Goal: Information Seeking & Learning: Learn about a topic

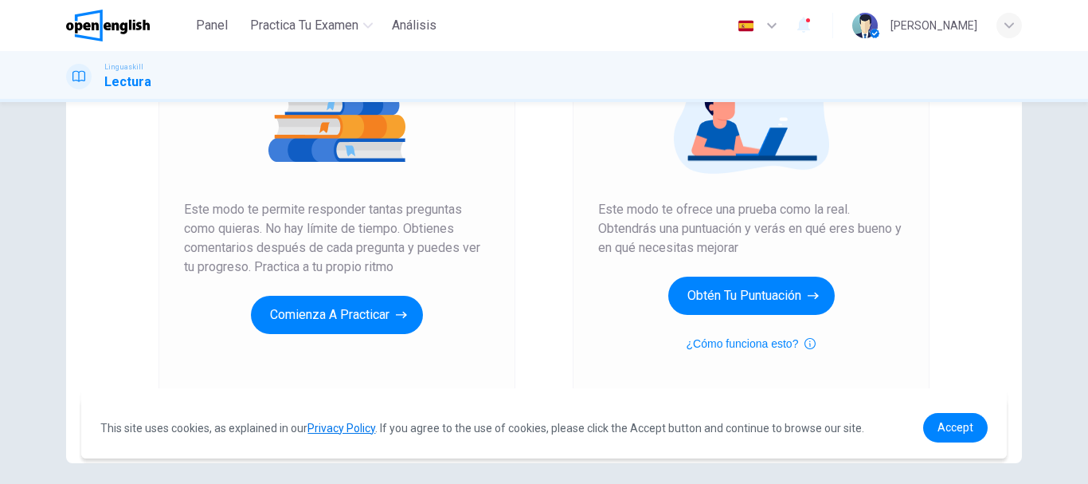
scroll to position [245, 0]
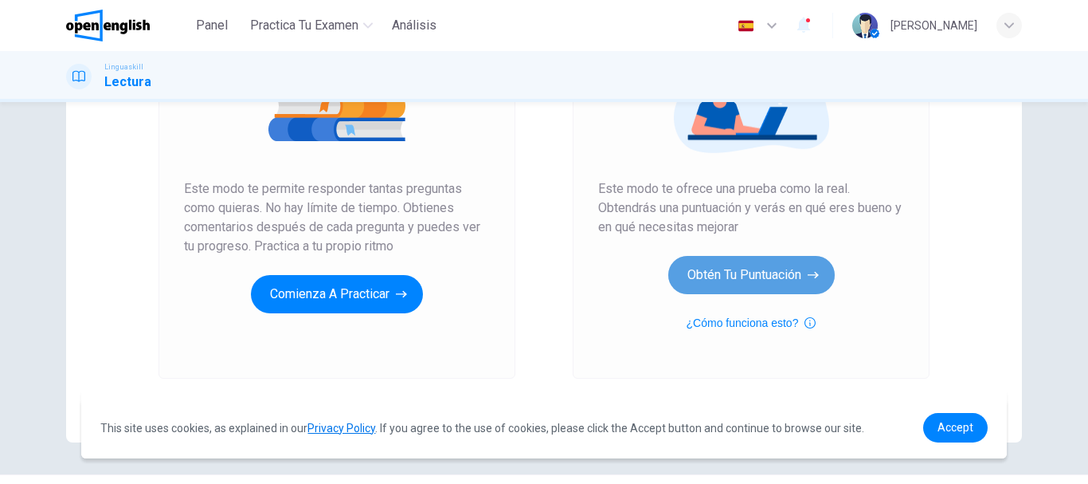
click at [756, 272] on button "Obtén tu puntuación" at bounding box center [751, 275] width 167 height 38
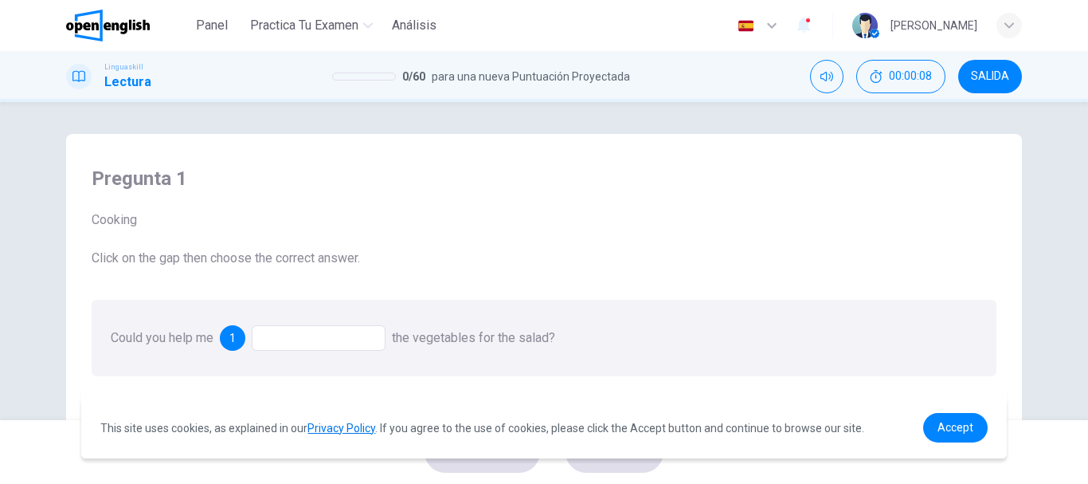
click at [982, 82] on span "SALIDA" at bounding box center [990, 76] width 38 height 13
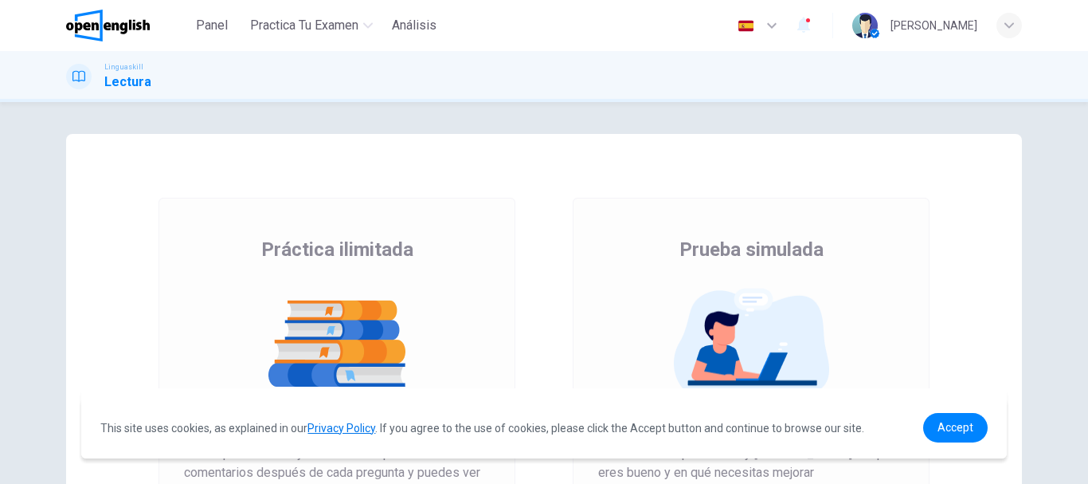
click at [317, 342] on img at bounding box center [337, 344] width 306 height 112
drag, startPoint x: 1087, startPoint y: 181, endPoint x: 1087, endPoint y: 240, distance: 59.0
click at [1087, 240] on div at bounding box center [1087, 242] width 1 height 484
click at [952, 434] on link "Accept" at bounding box center [955, 427] width 65 height 29
click at [957, 429] on span "Accept" at bounding box center [956, 427] width 36 height 13
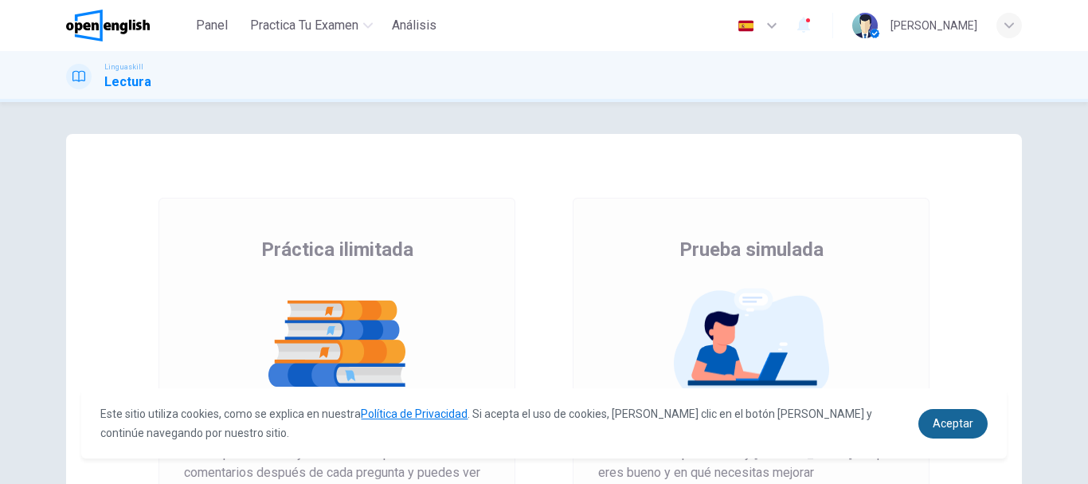
click at [954, 409] on link "Aceptar" at bounding box center [953, 423] width 69 height 29
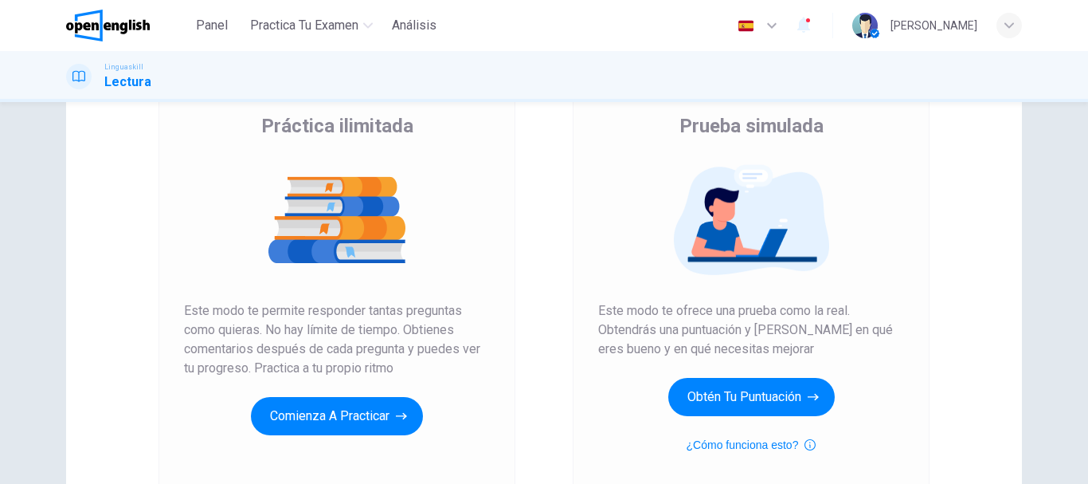
scroll to position [125, 0]
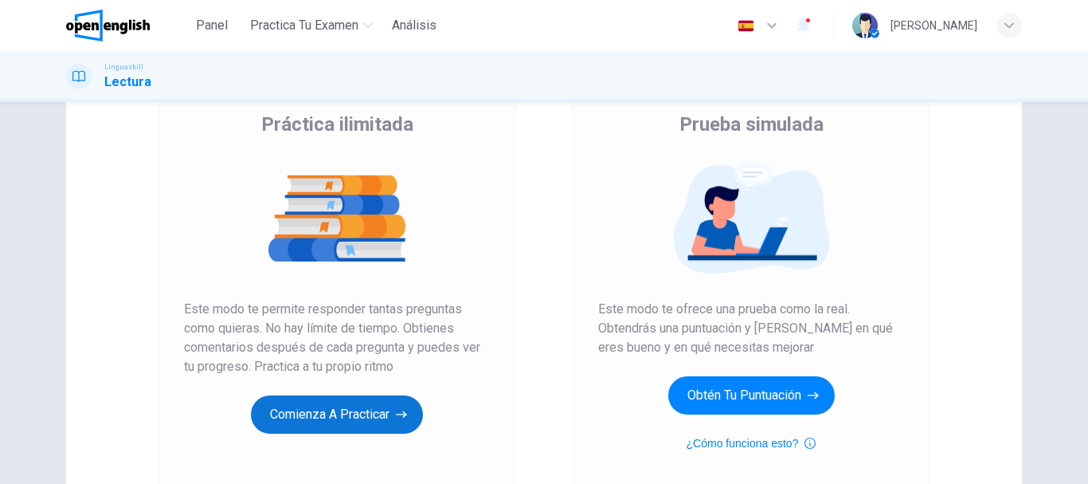
click at [334, 414] on button "Comienza a practicar" at bounding box center [337, 414] width 172 height 38
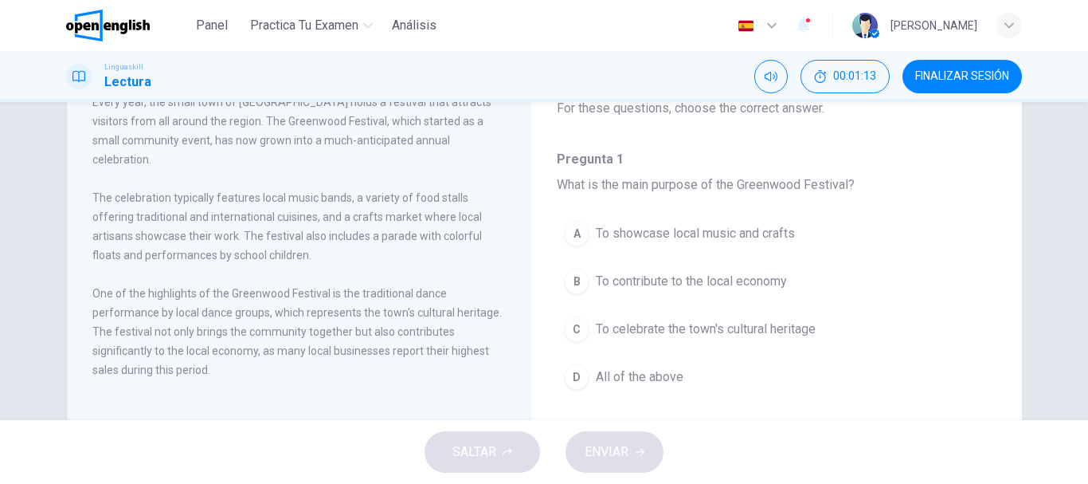
scroll to position [112, 0]
click at [597, 382] on span "All of the above" at bounding box center [640, 375] width 88 height 19
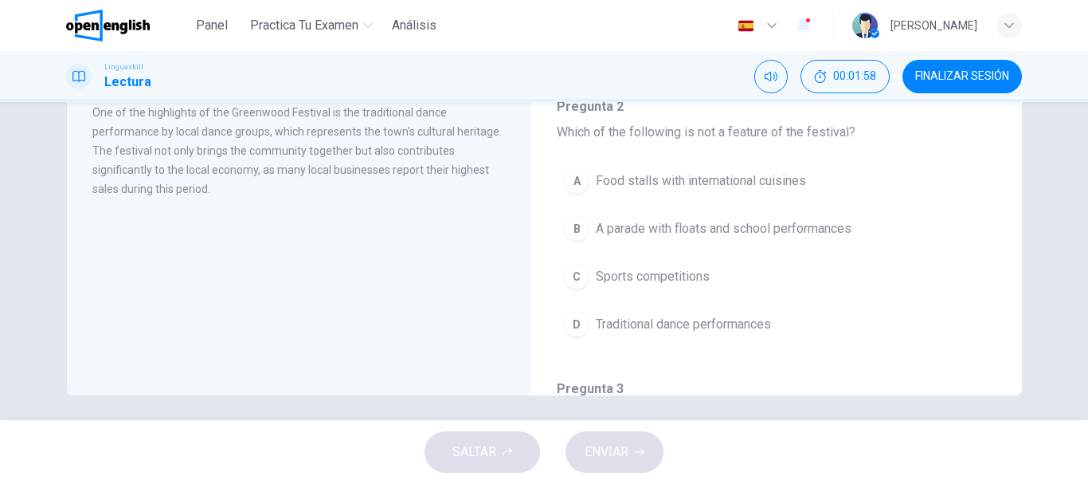
scroll to position [281, 0]
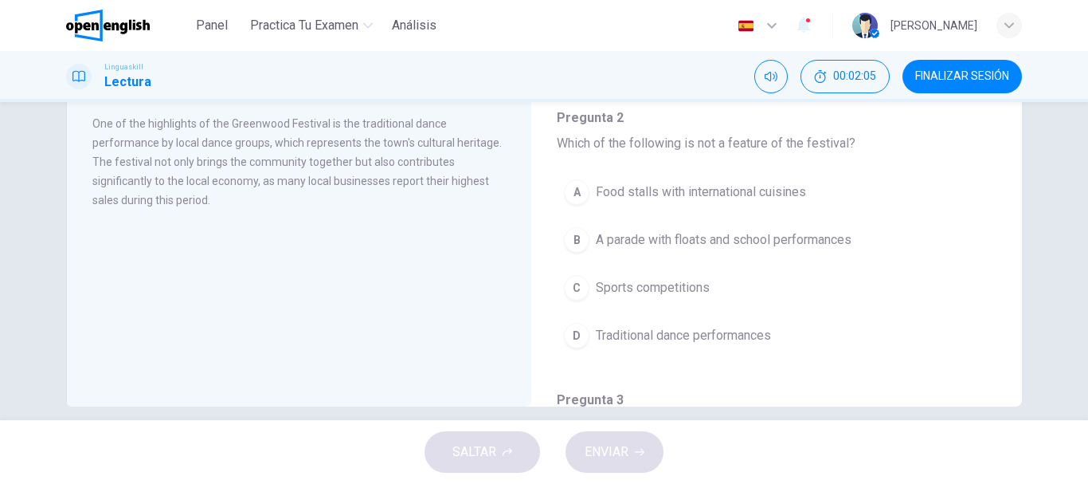
click at [691, 278] on span "Sports competitions" at bounding box center [653, 287] width 114 height 19
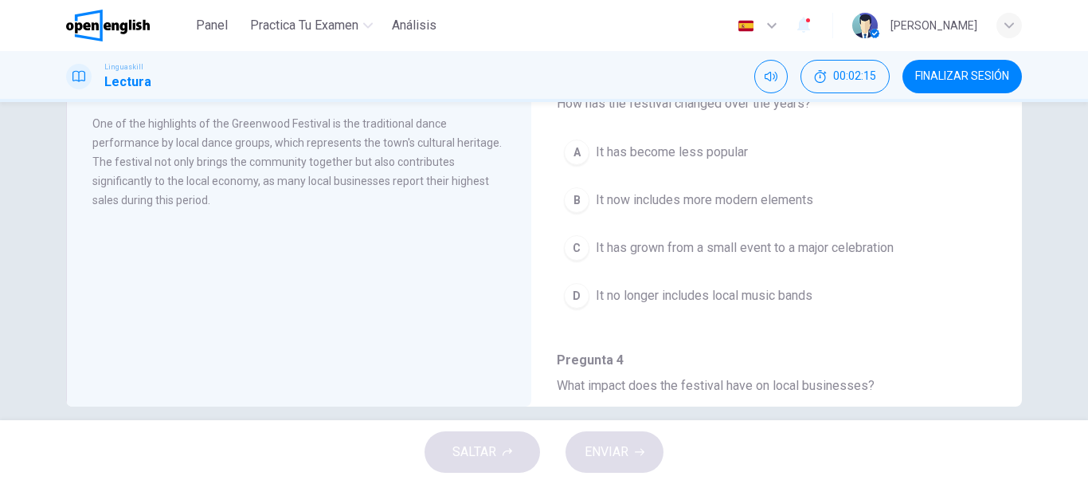
scroll to position [483, 0]
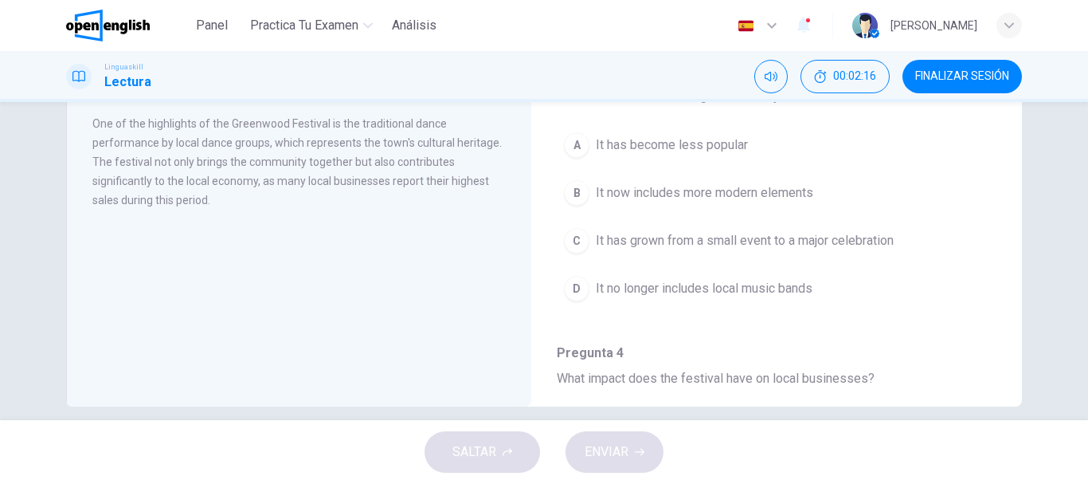
click at [834, 236] on span "It has grown from a small event to a major celebration" at bounding box center [745, 240] width 298 height 19
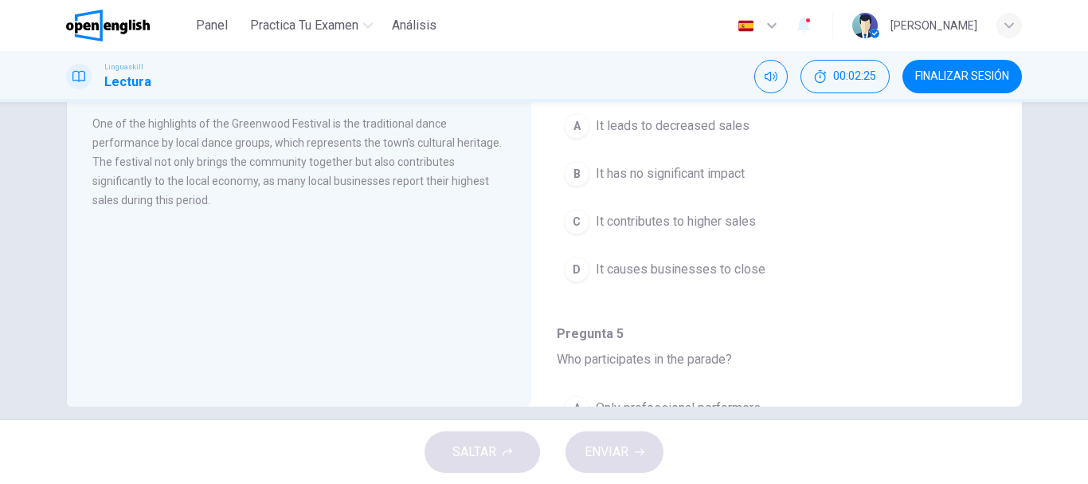
scroll to position [786, 0]
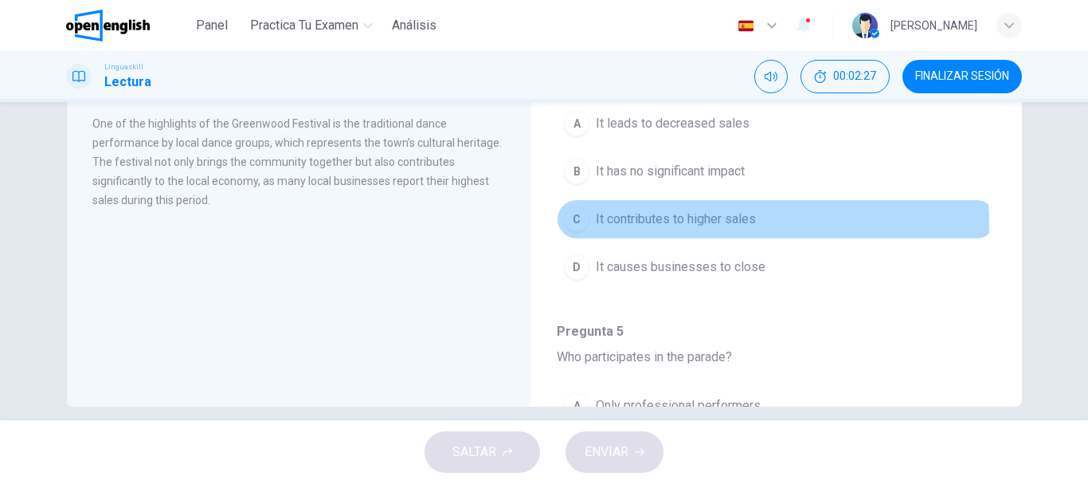
click at [688, 225] on span "It contributes to higher sales" at bounding box center [676, 219] width 160 height 19
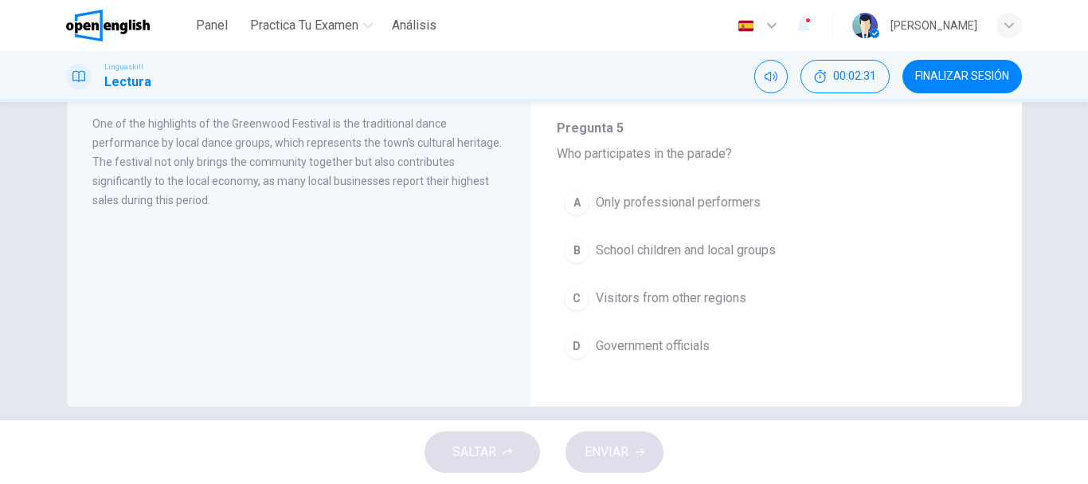
scroll to position [997, 0]
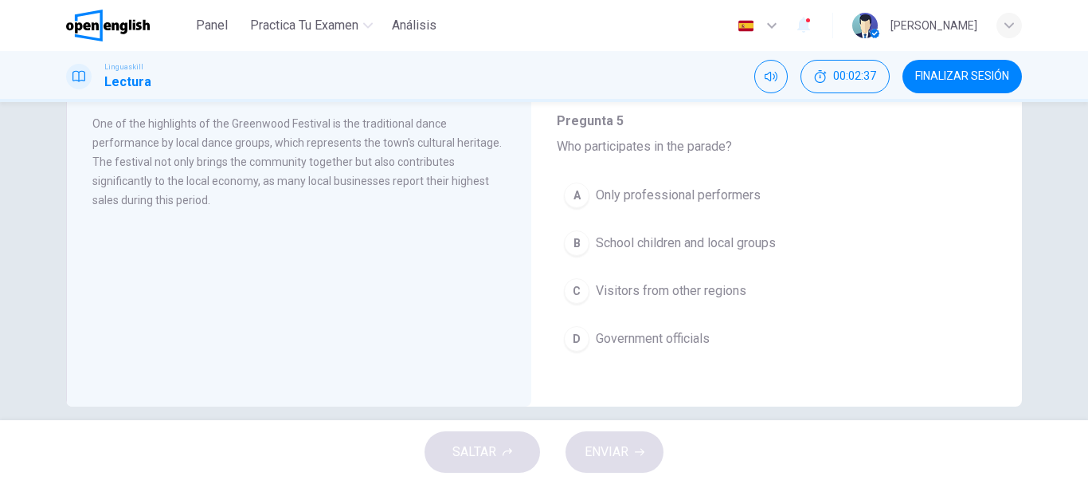
click at [734, 242] on span "School children and local groups" at bounding box center [686, 242] width 180 height 19
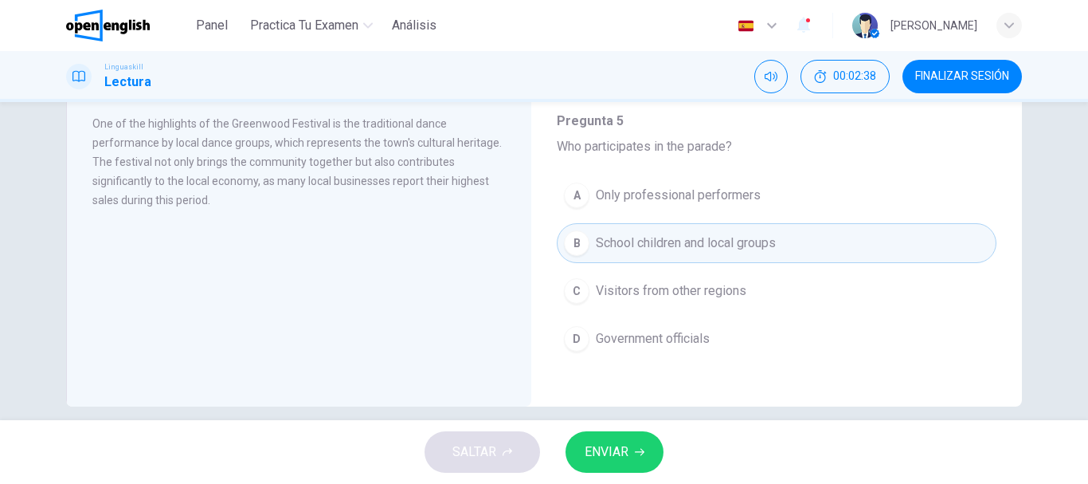
click at [625, 441] on span "ENVIAR" at bounding box center [607, 452] width 44 height 22
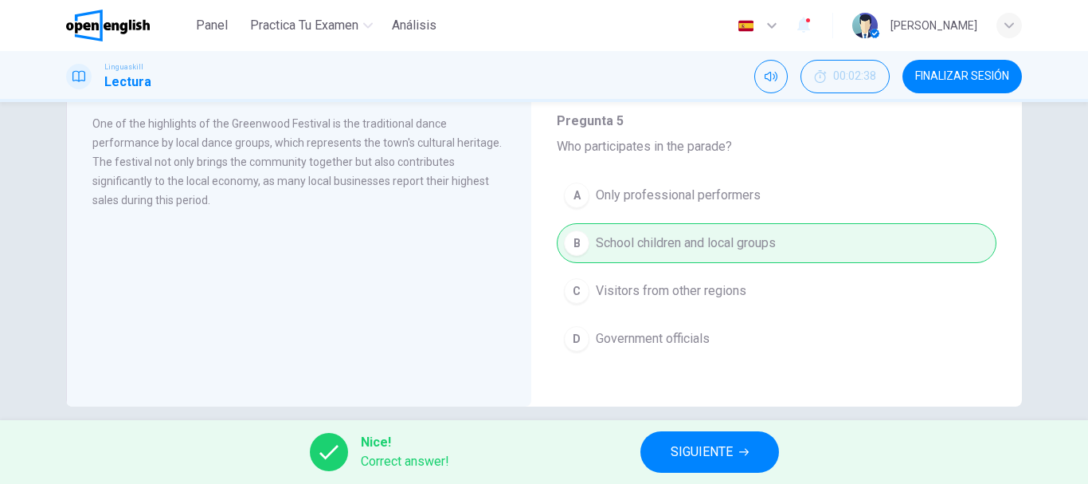
click at [746, 441] on button "SIGUIENTE" at bounding box center [710, 451] width 139 height 41
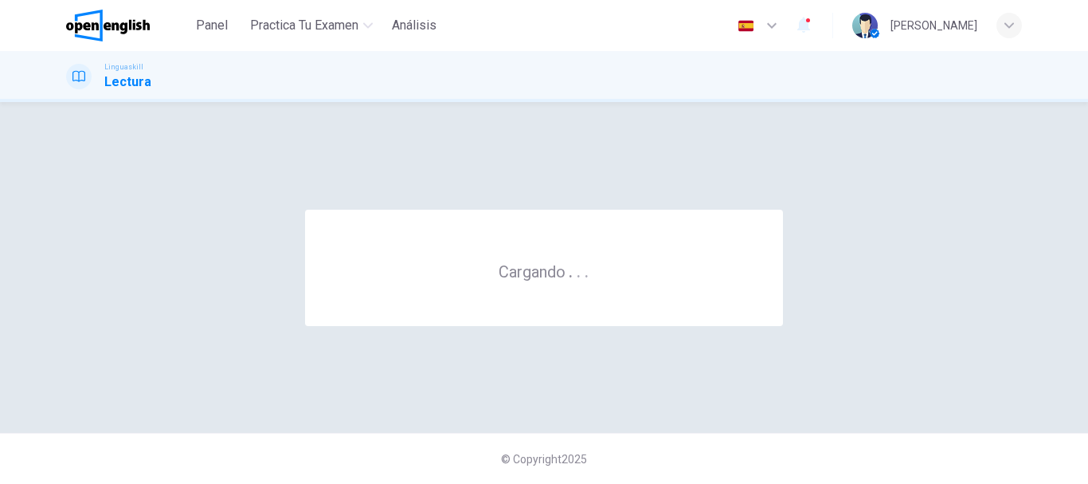
scroll to position [0, 0]
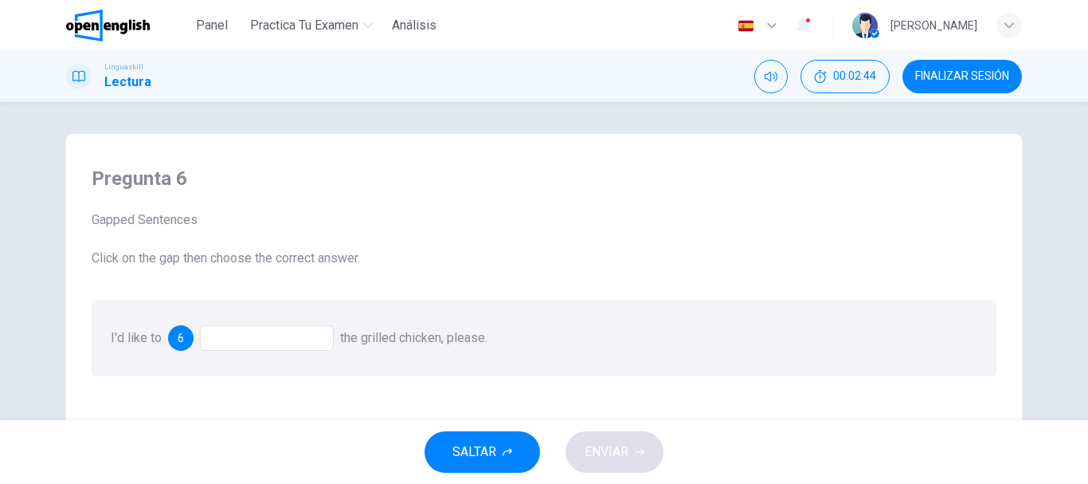
click at [257, 341] on div at bounding box center [267, 337] width 134 height 25
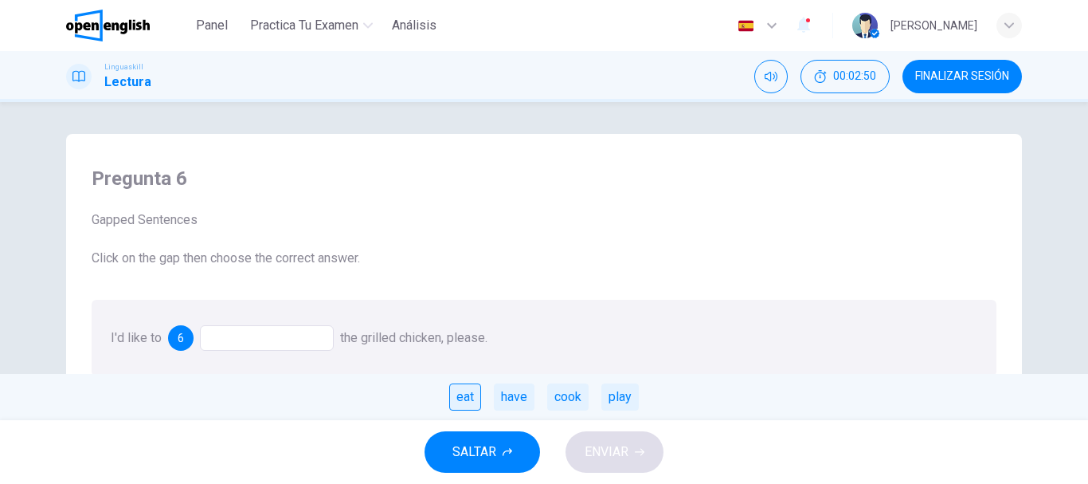
click at [464, 403] on div "eat" at bounding box center [465, 396] width 32 height 27
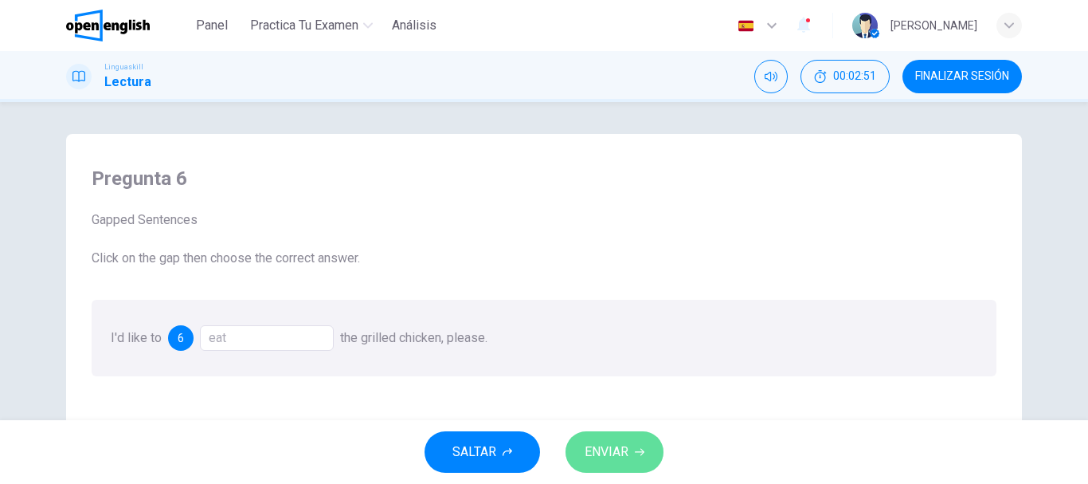
click at [604, 437] on button "ENVIAR" at bounding box center [615, 451] width 98 height 41
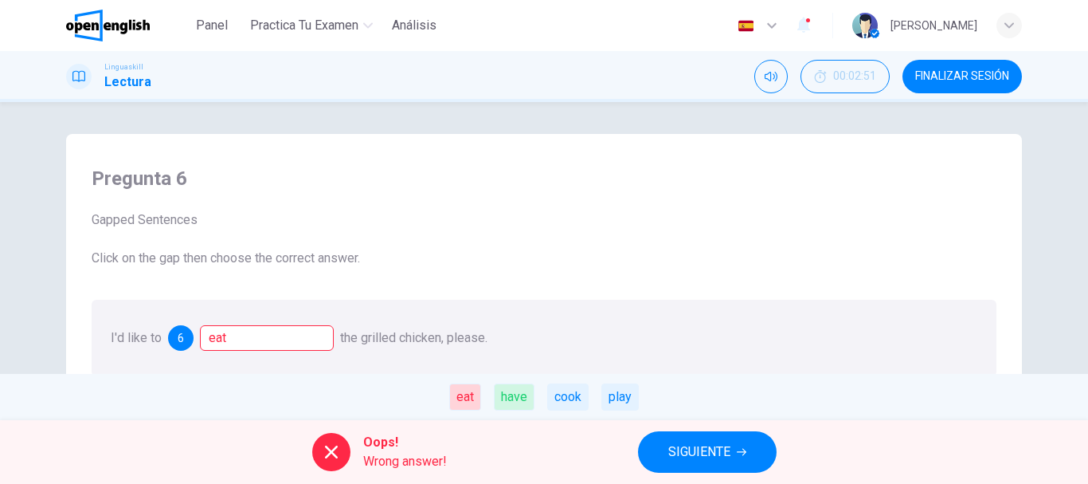
click at [507, 397] on div "have" at bounding box center [514, 396] width 41 height 27
click at [664, 451] on button "SIGUIENTE" at bounding box center [707, 451] width 139 height 41
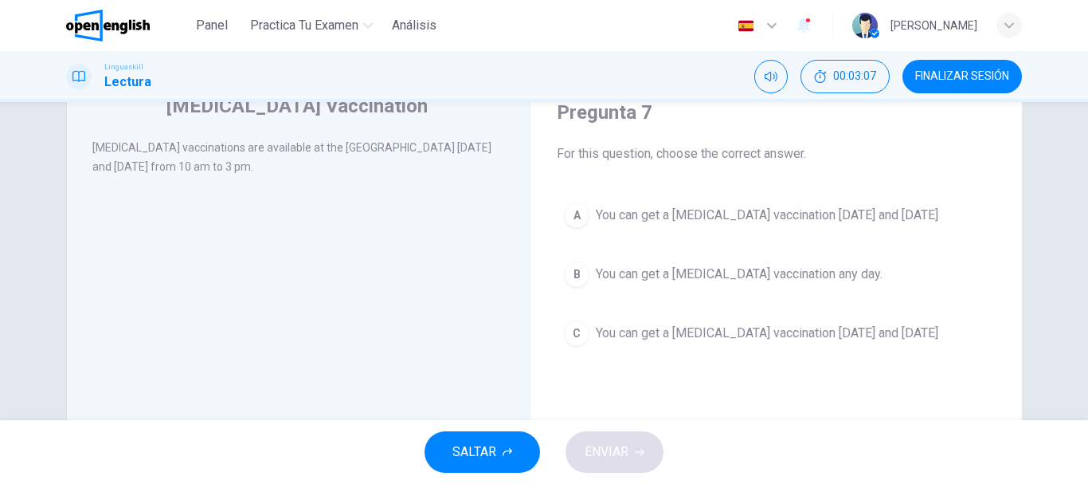
scroll to position [76, 0]
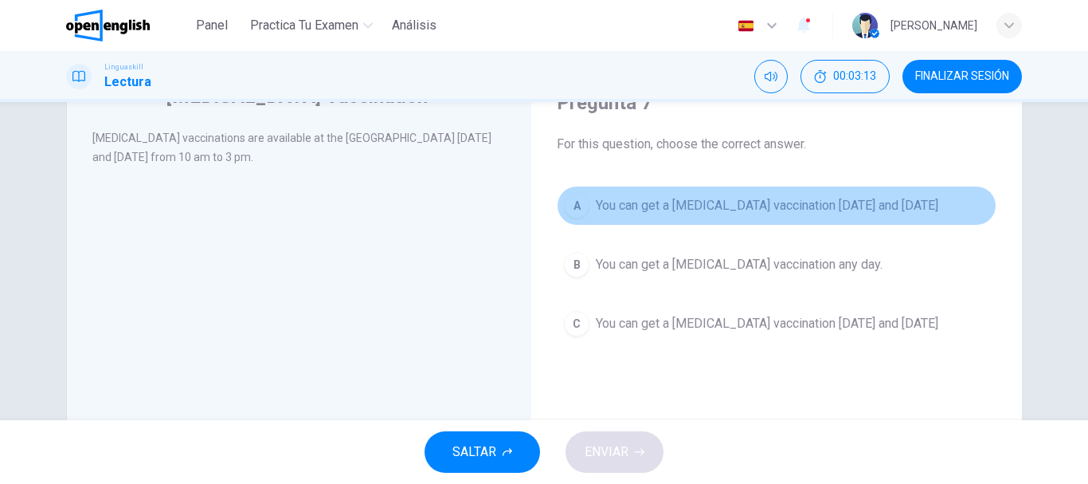
click at [761, 201] on span "You can get a flu vaccination on Monday and Thursday" at bounding box center [767, 205] width 343 height 19
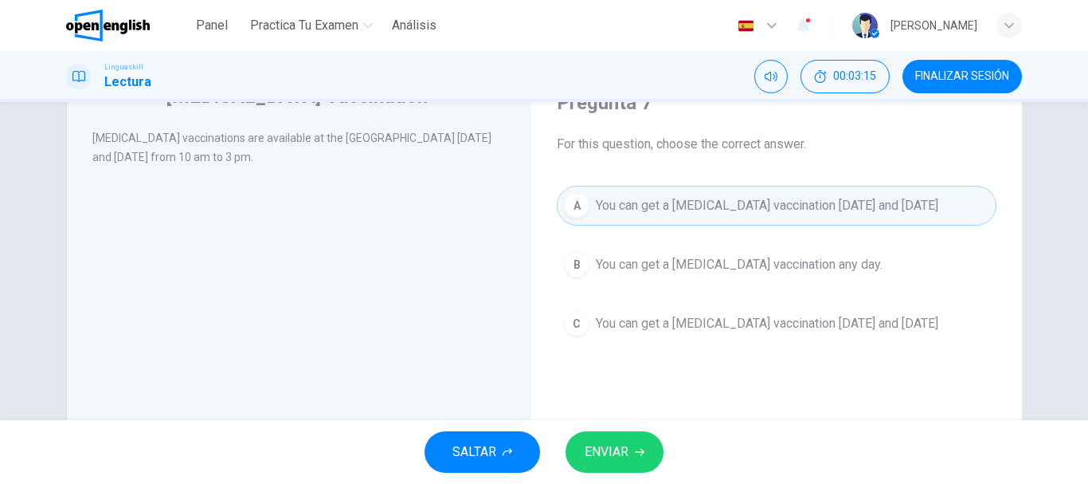
click at [623, 461] on span "ENVIAR" at bounding box center [607, 452] width 44 height 22
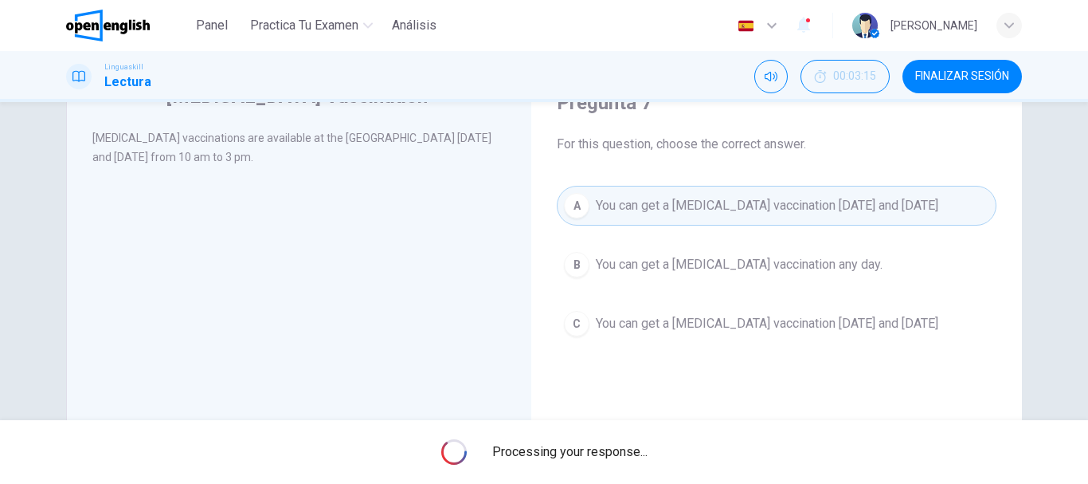
click at [623, 461] on div "Processing your response..." at bounding box center [544, 452] width 1088 height 64
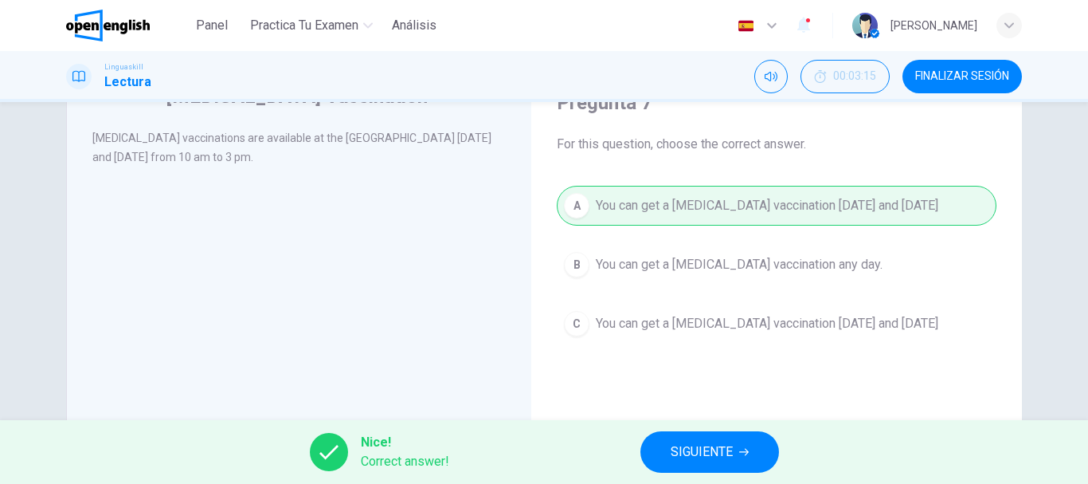
click at [689, 437] on button "SIGUIENTE" at bounding box center [710, 451] width 139 height 41
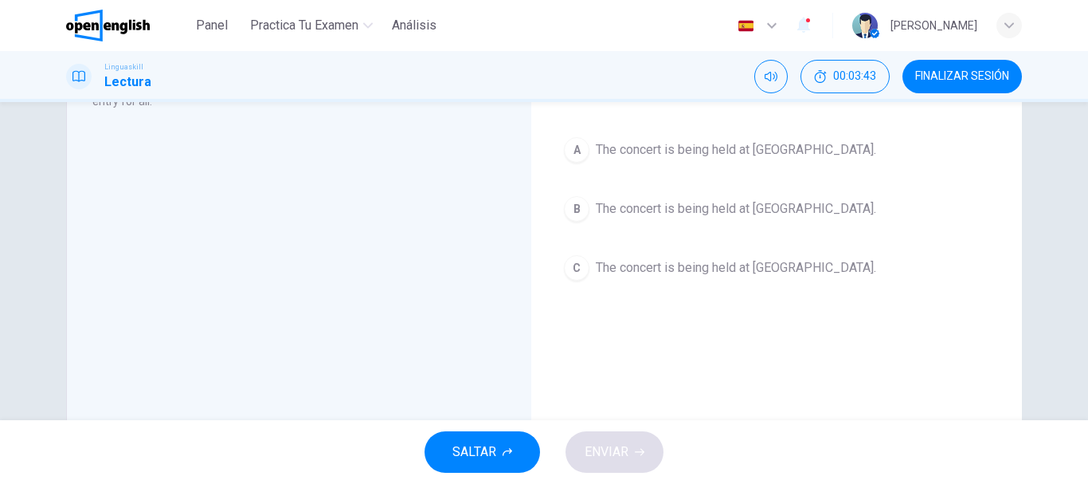
scroll to position [0, 0]
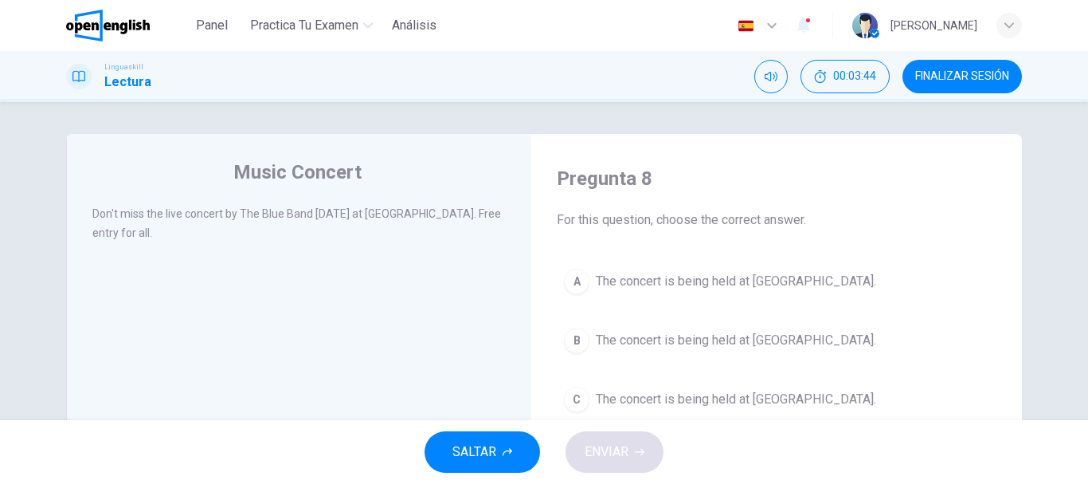
click at [770, 285] on span "The concert is being held at City Hall." at bounding box center [736, 281] width 280 height 19
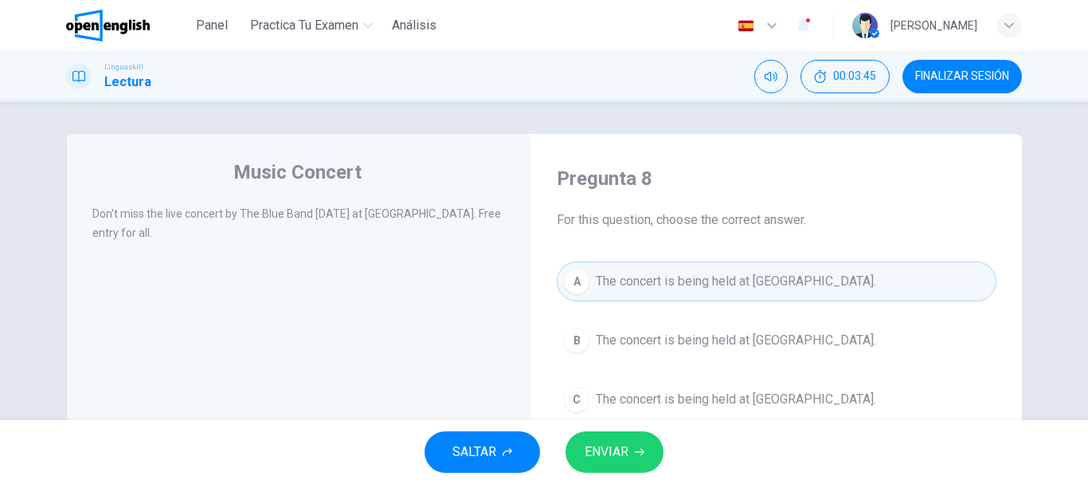
click at [618, 448] on span "ENVIAR" at bounding box center [607, 452] width 44 height 22
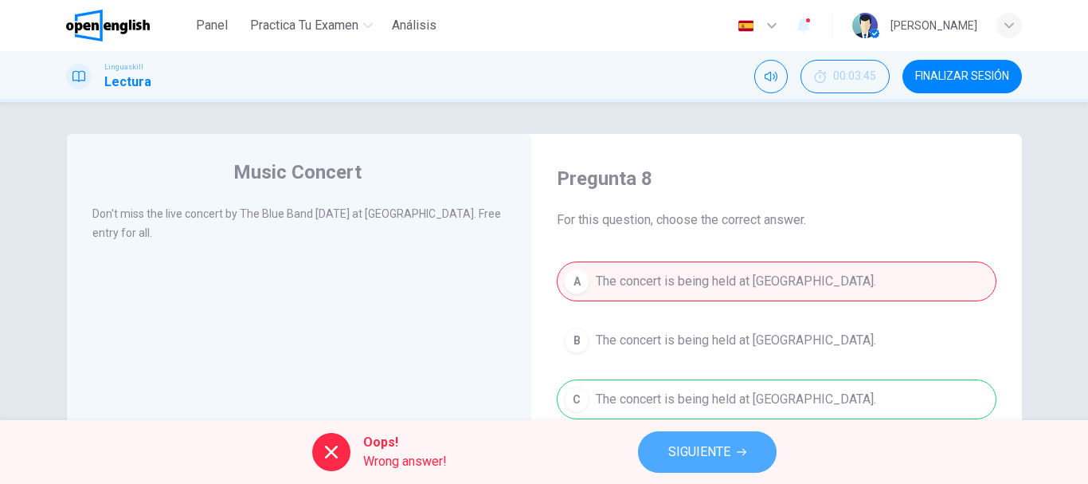
click at [707, 454] on span "SIGUIENTE" at bounding box center [699, 452] width 62 height 22
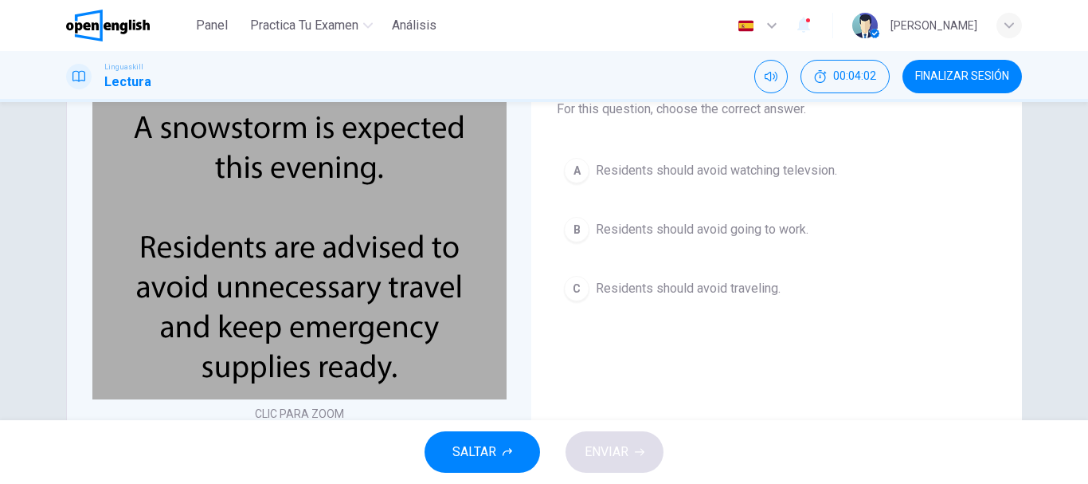
scroll to position [114, 0]
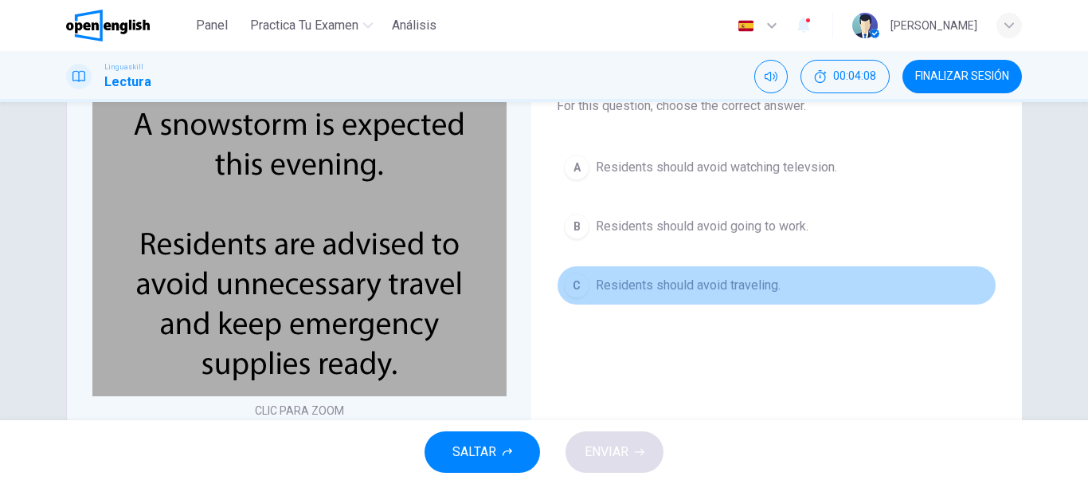
click at [759, 283] on span "Residents should avoid traveling." at bounding box center [688, 285] width 185 height 19
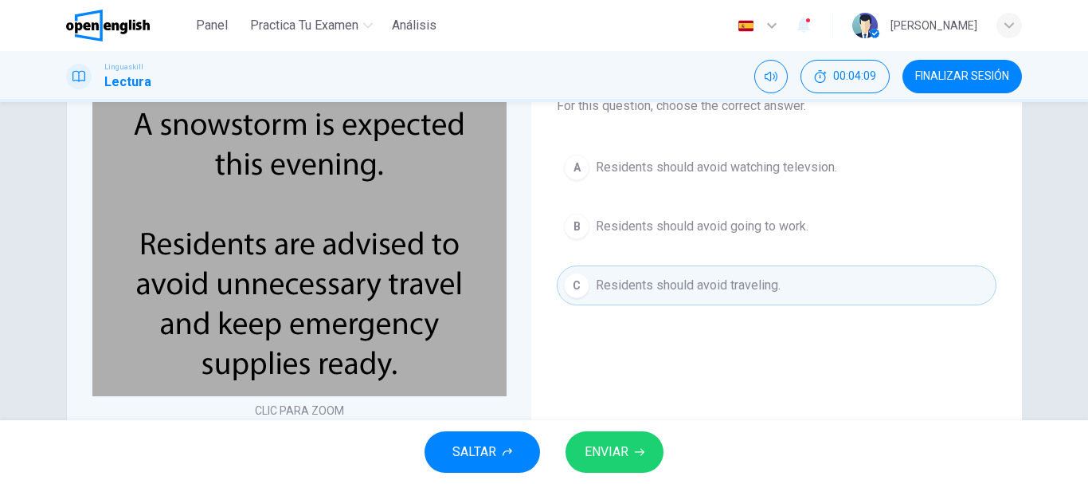
click at [638, 447] on icon "button" at bounding box center [640, 452] width 10 height 10
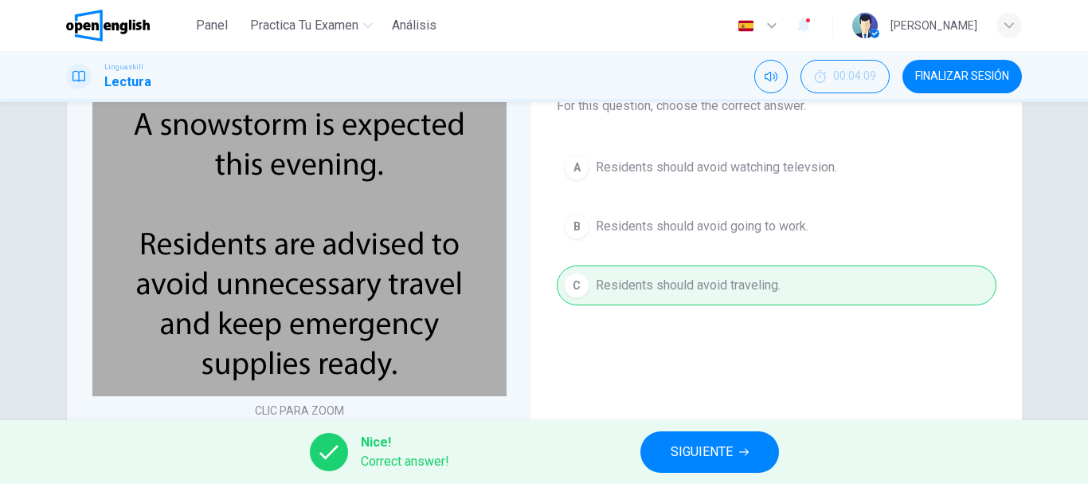
click at [700, 430] on div "Nice! Correct answer! SIGUIENTE" at bounding box center [544, 452] width 1088 height 64
click at [696, 466] on button "SIGUIENTE" at bounding box center [710, 451] width 139 height 41
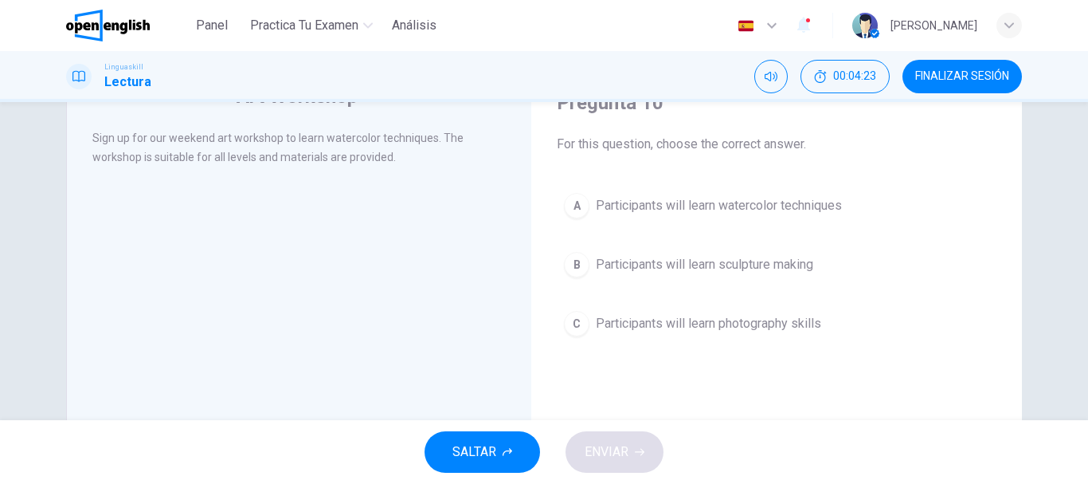
scroll to position [77, 0]
click at [832, 218] on button "A Participants will learn watercolor techniques" at bounding box center [777, 204] width 440 height 40
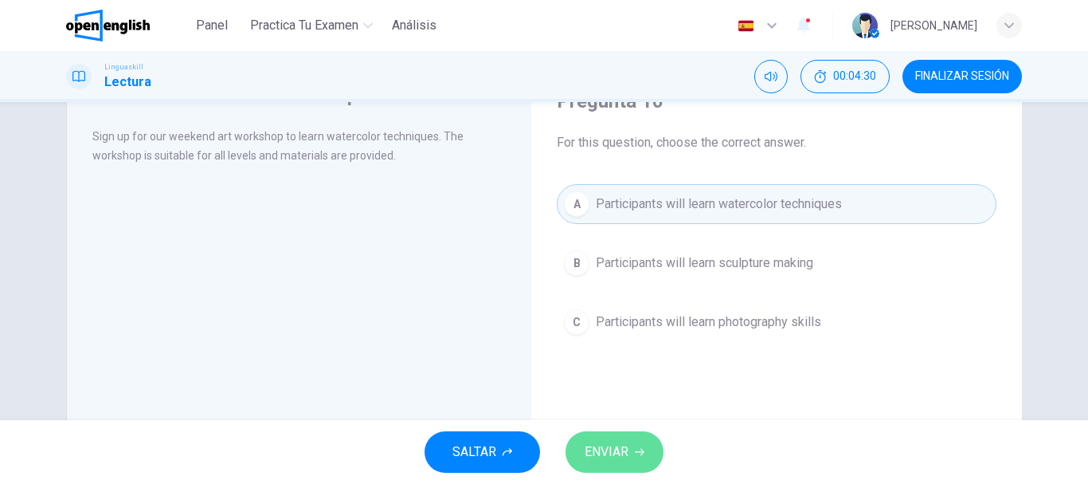
click at [644, 468] on button "ENVIAR" at bounding box center [615, 451] width 98 height 41
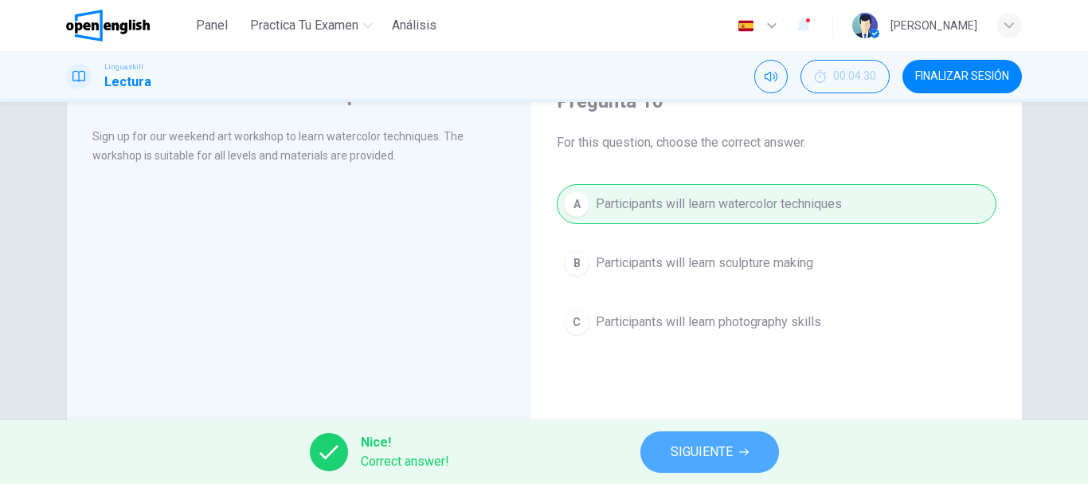
click at [688, 447] on span "SIGUIENTE" at bounding box center [702, 452] width 62 height 22
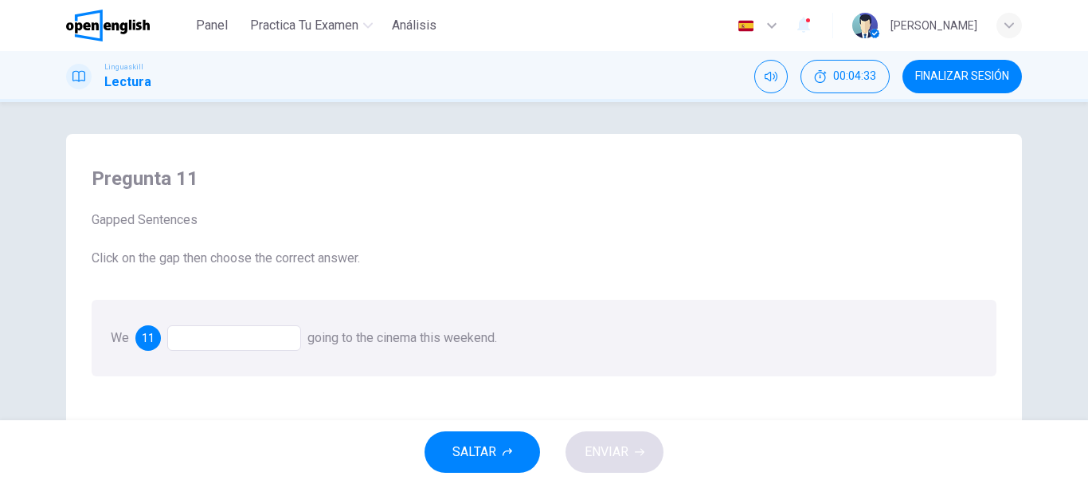
click at [249, 339] on div at bounding box center [234, 337] width 134 height 25
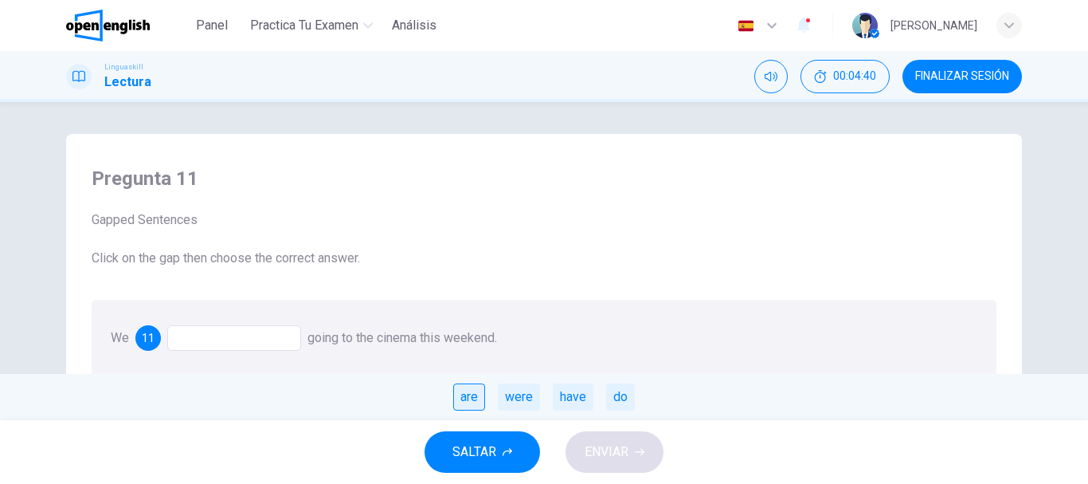
click at [463, 396] on div "are" at bounding box center [469, 396] width 32 height 27
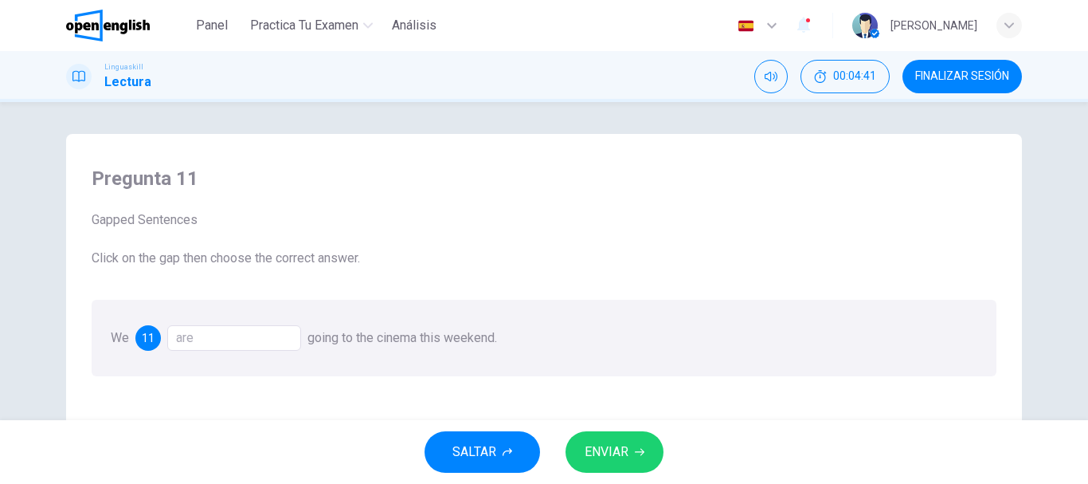
click at [618, 442] on span "ENVIAR" at bounding box center [607, 452] width 44 height 22
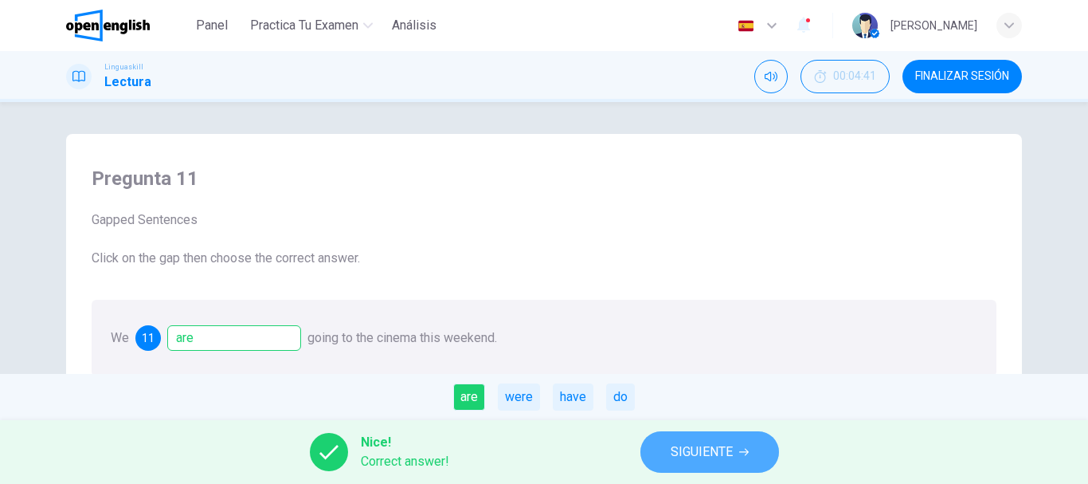
click at [688, 456] on span "SIGUIENTE" at bounding box center [702, 452] width 62 height 22
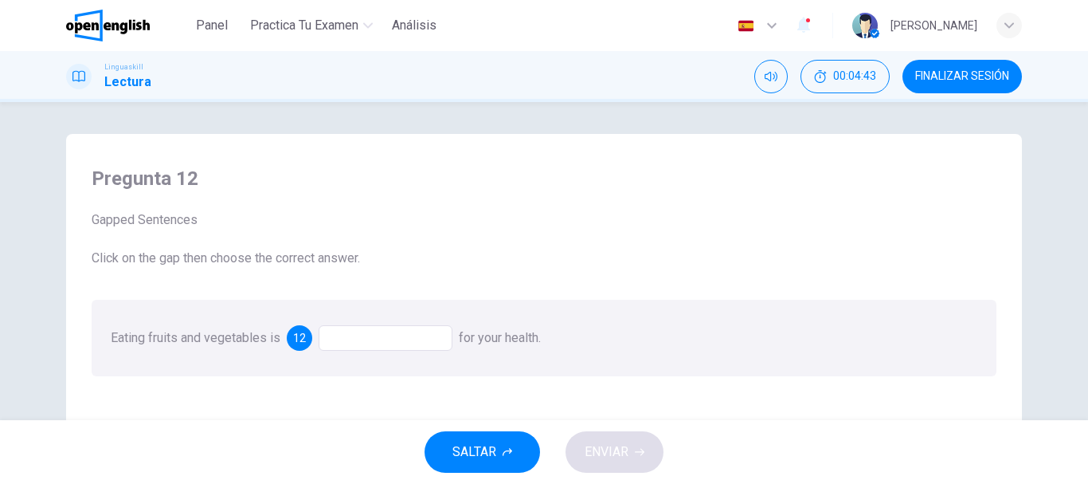
click at [386, 335] on div at bounding box center [386, 337] width 134 height 25
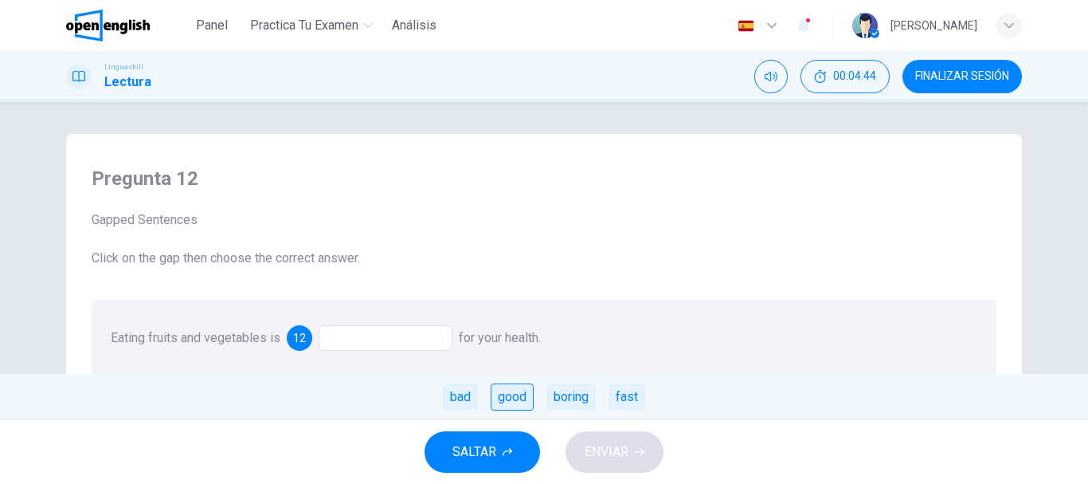
click at [518, 394] on div "good" at bounding box center [512, 396] width 43 height 27
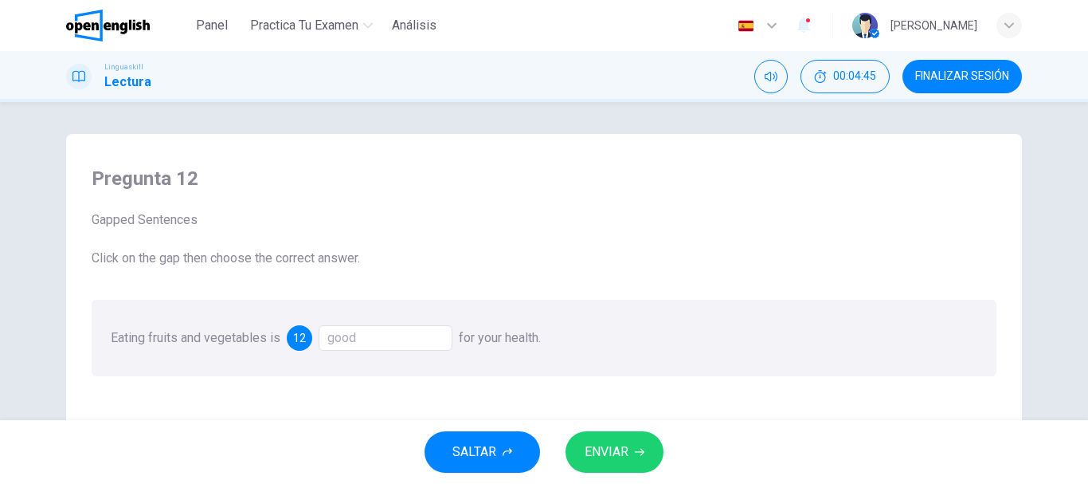
click at [597, 444] on span "ENVIAR" at bounding box center [607, 452] width 44 height 22
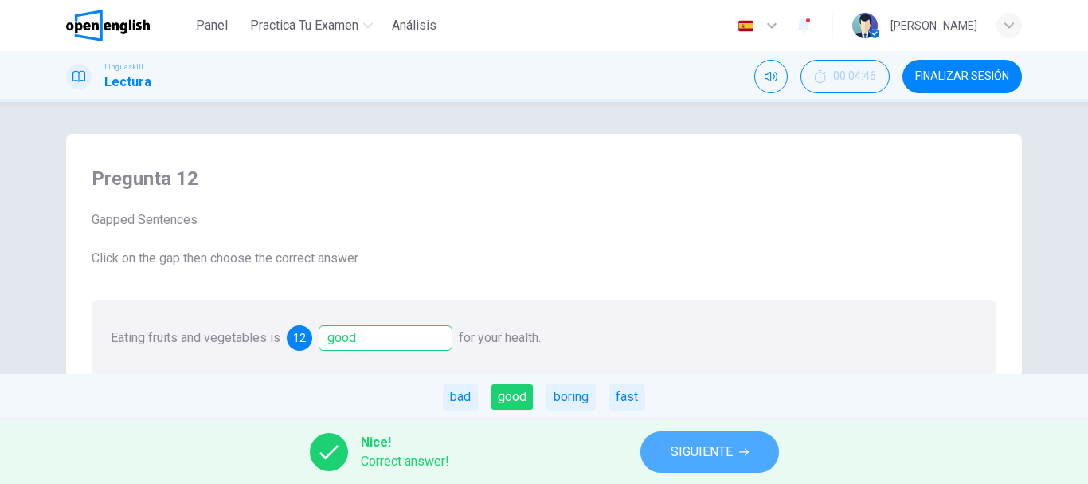
click at [688, 451] on span "SIGUIENTE" at bounding box center [702, 452] width 62 height 22
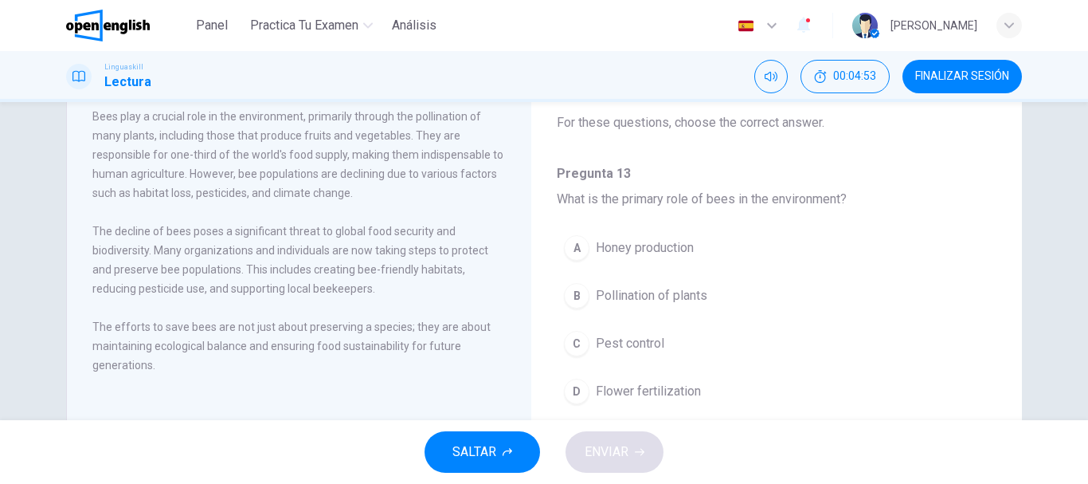
scroll to position [96, 0]
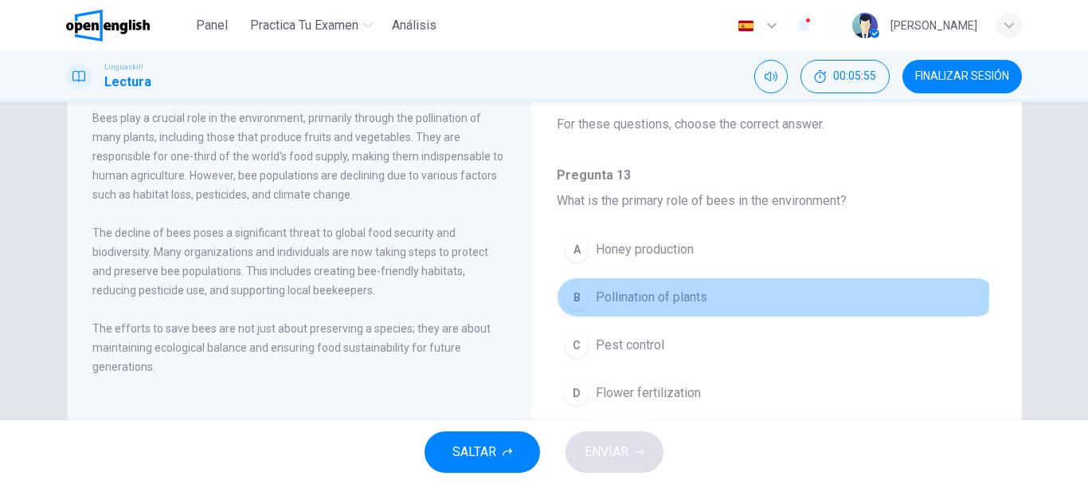
click at [676, 293] on span "Pollination of plants" at bounding box center [652, 297] width 112 height 19
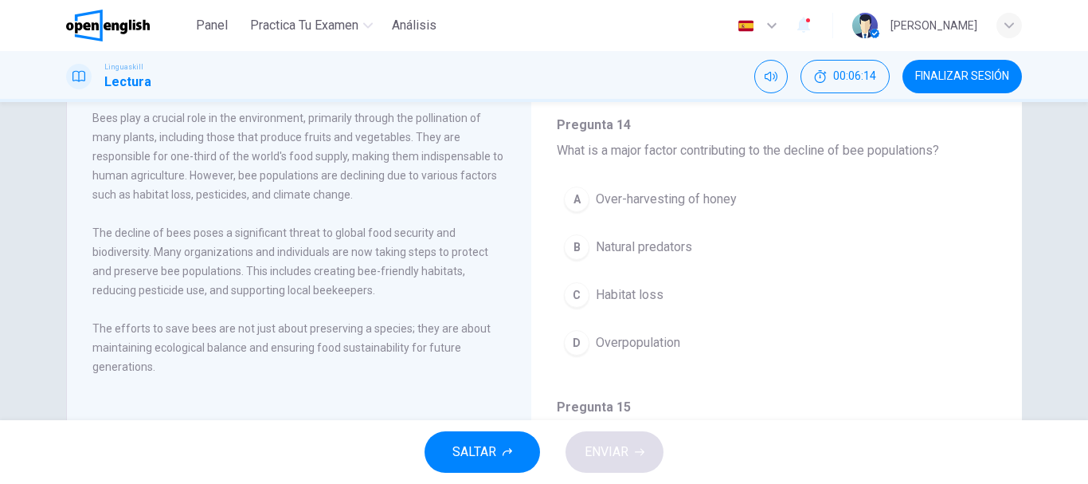
scroll to position [335, 0]
click at [672, 280] on button "C Habitat loss" at bounding box center [777, 292] width 440 height 40
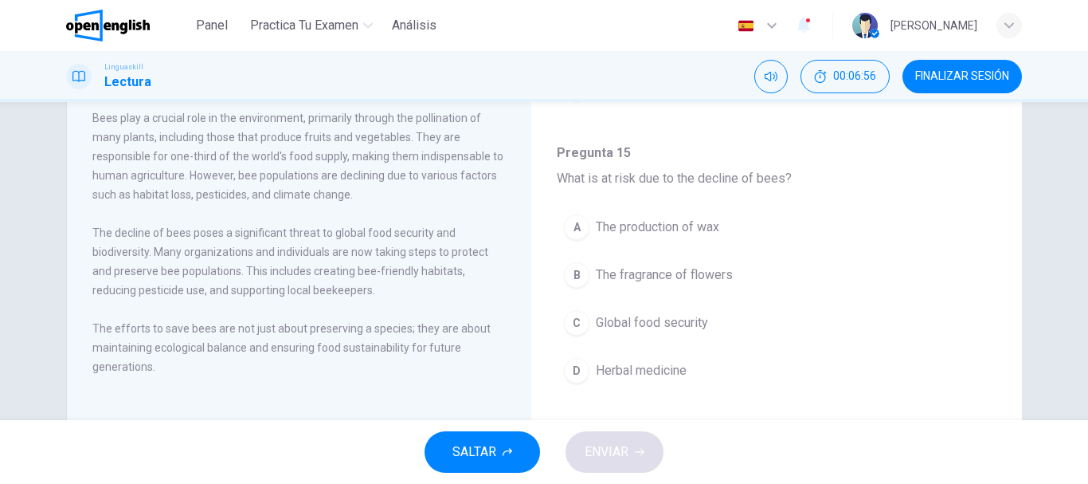
scroll to position [590, 0]
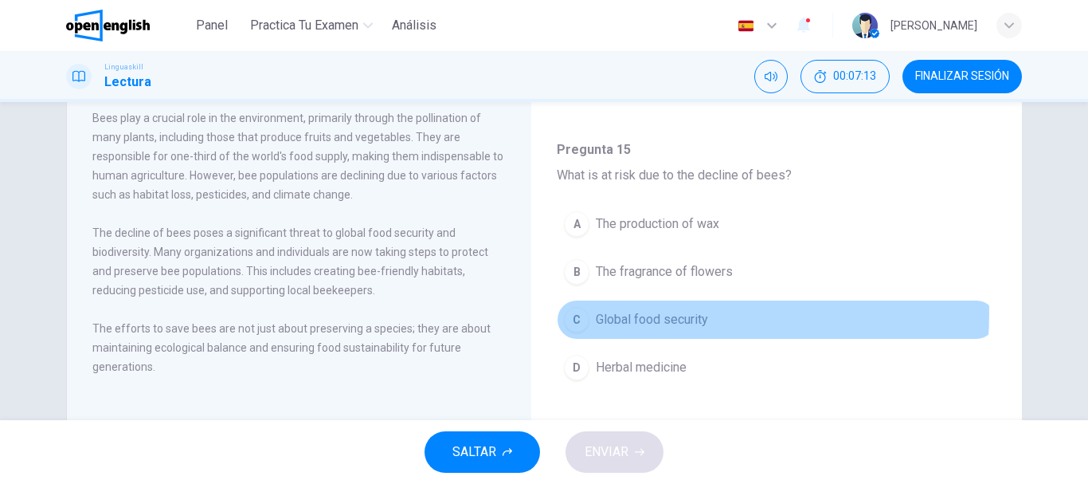
click at [663, 314] on span "Global food security" at bounding box center [652, 319] width 112 height 19
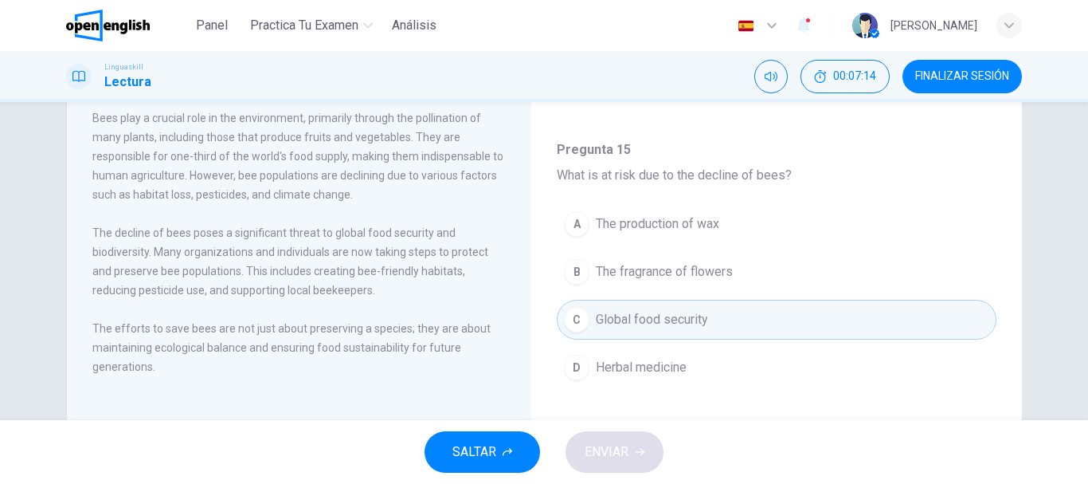
click at [639, 449] on div "SALTAR ENVIAR" at bounding box center [544, 452] width 1088 height 64
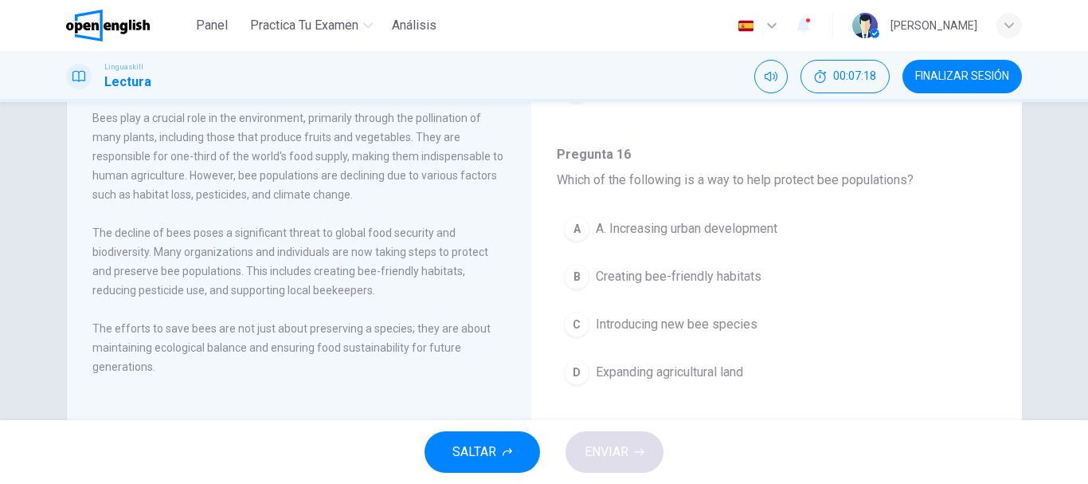
scroll to position [870, 0]
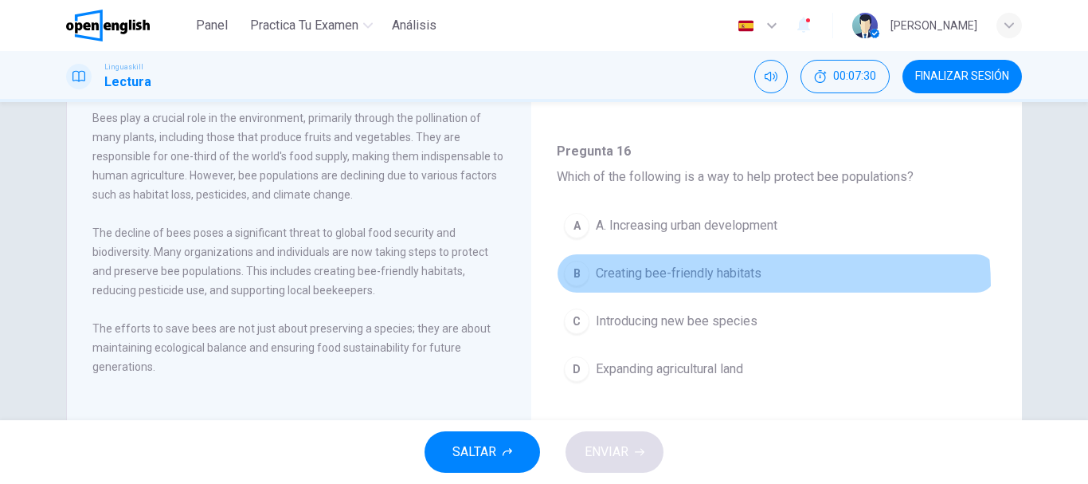
click at [736, 285] on button "B Creating bee-friendly habitats" at bounding box center [777, 273] width 440 height 40
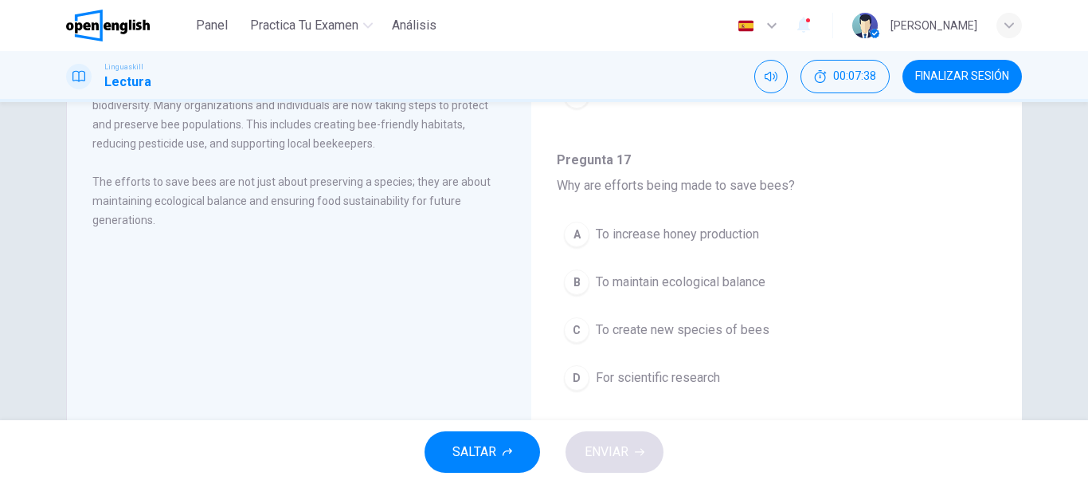
scroll to position [243, 0]
click at [761, 283] on span "To maintain ecological balance" at bounding box center [681, 281] width 170 height 19
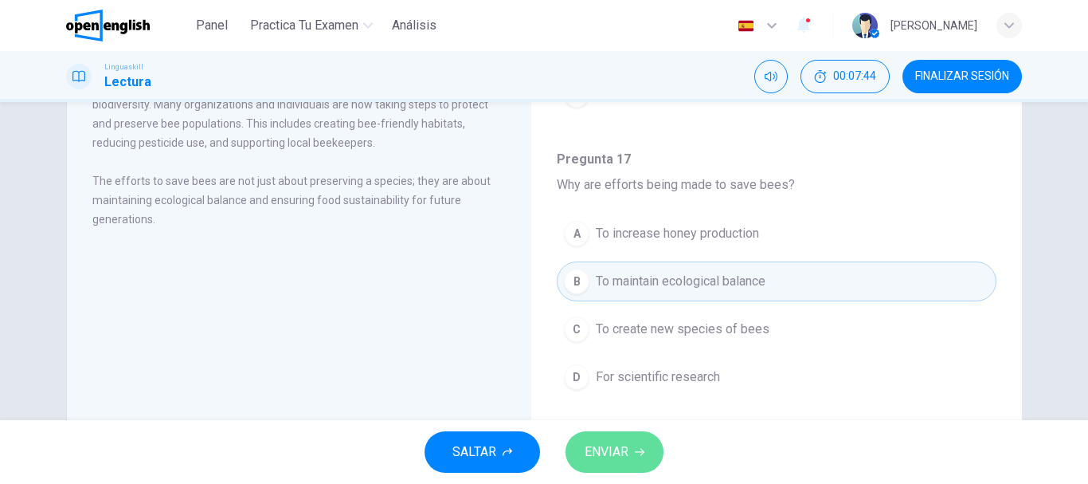
click at [624, 466] on button "ENVIAR" at bounding box center [615, 451] width 98 height 41
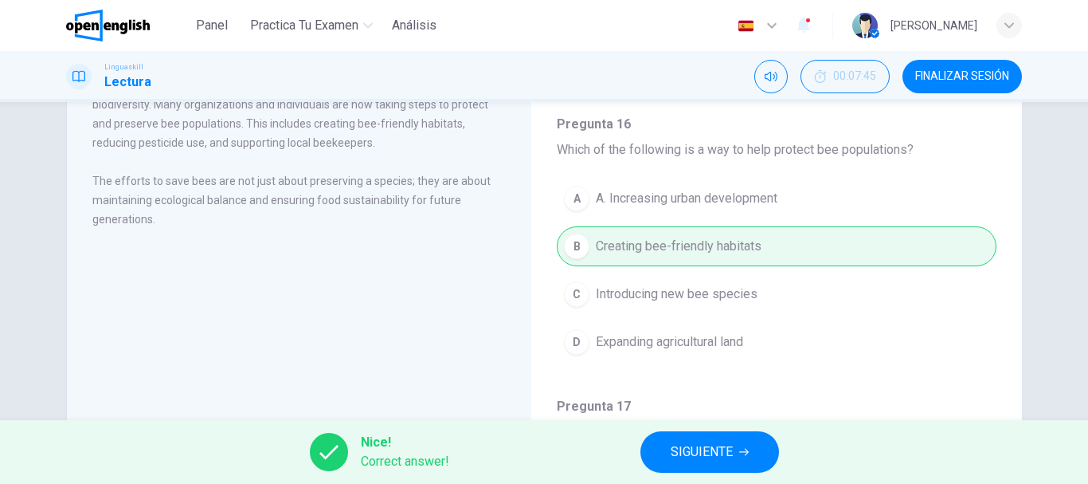
scroll to position [997, 0]
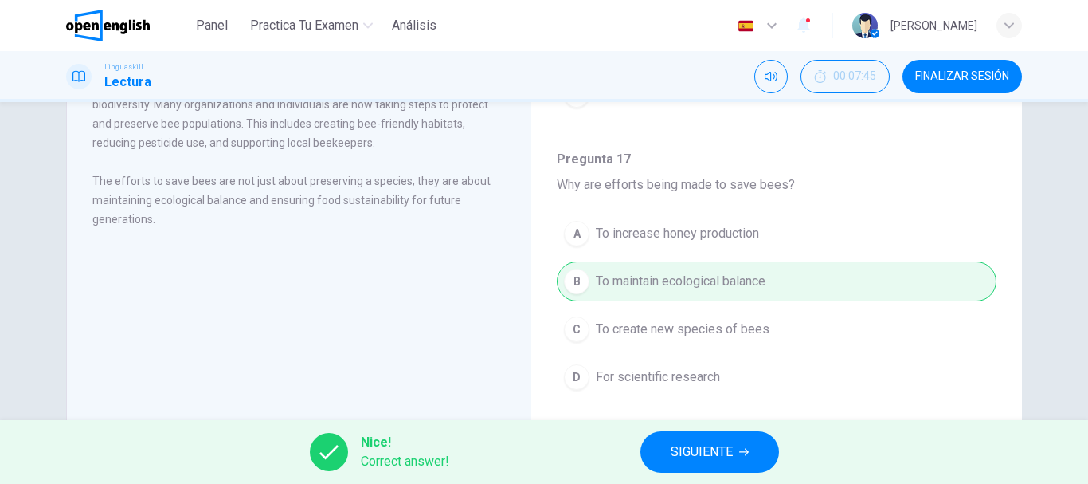
click at [740, 446] on button "SIGUIENTE" at bounding box center [710, 451] width 139 height 41
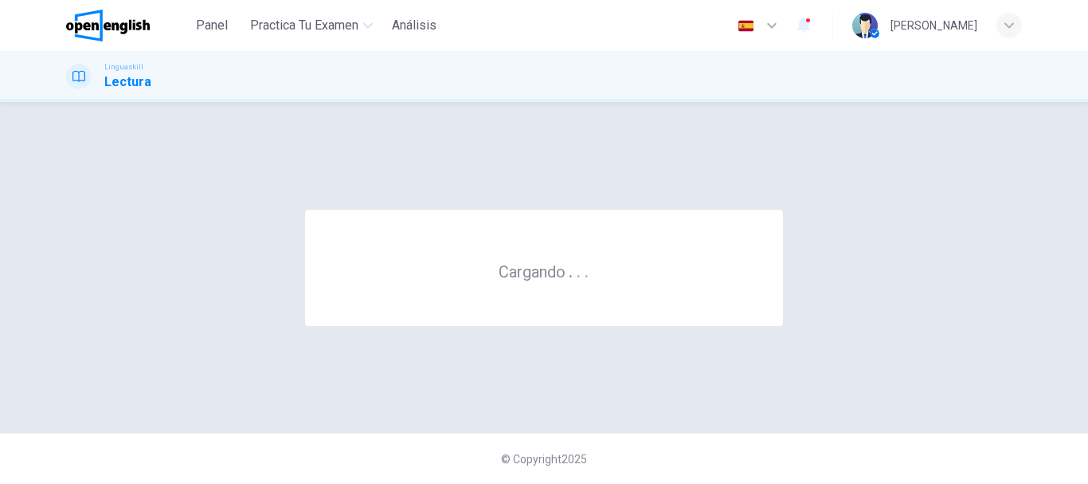
scroll to position [0, 0]
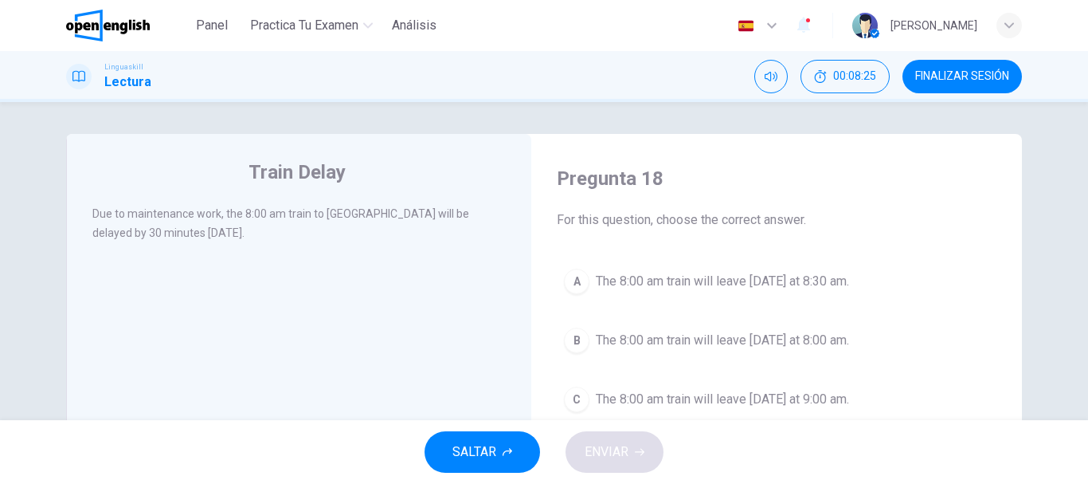
click at [557, 280] on button "A The 8:00 am train will leave tomorrow at 8:30 am." at bounding box center [777, 281] width 440 height 40
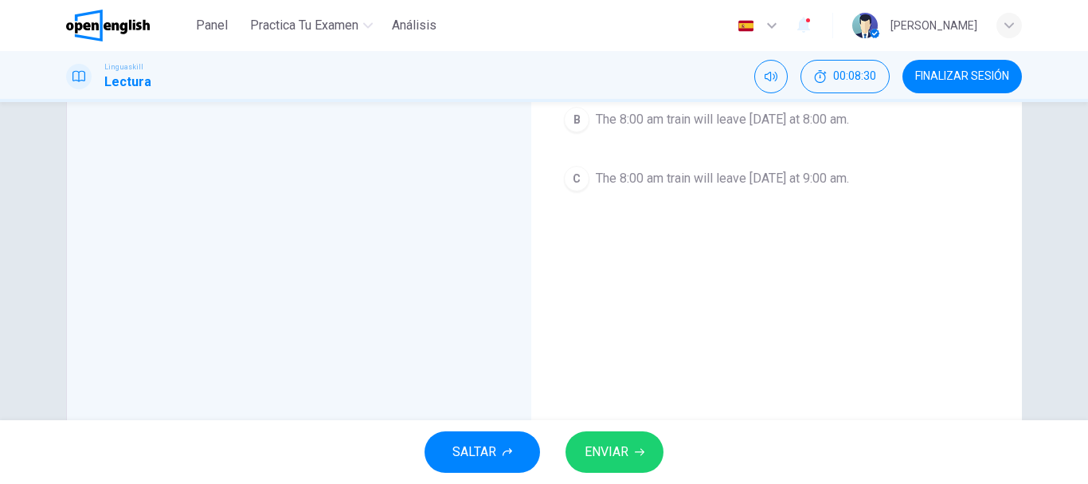
scroll to position [224, 0]
click at [606, 440] on button "ENVIAR" at bounding box center [615, 451] width 98 height 41
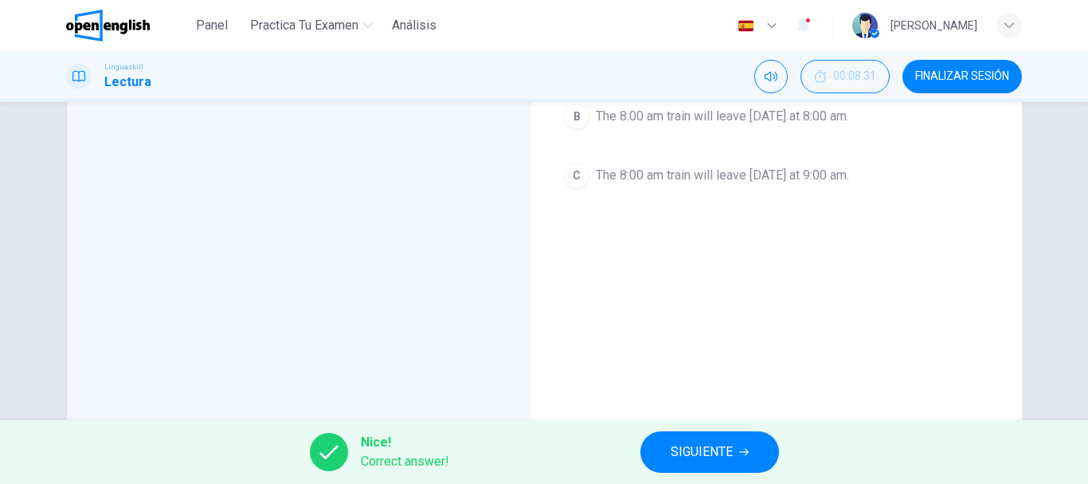
click at [731, 447] on span "SIGUIENTE" at bounding box center [702, 452] width 62 height 22
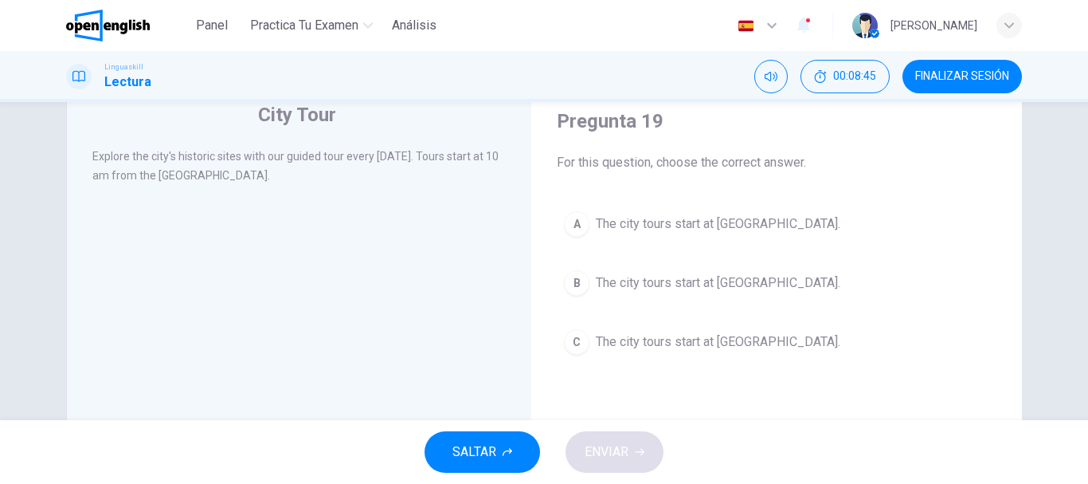
scroll to position [58, 0]
click at [677, 215] on span "The city tours start at City Museum." at bounding box center [718, 223] width 245 height 19
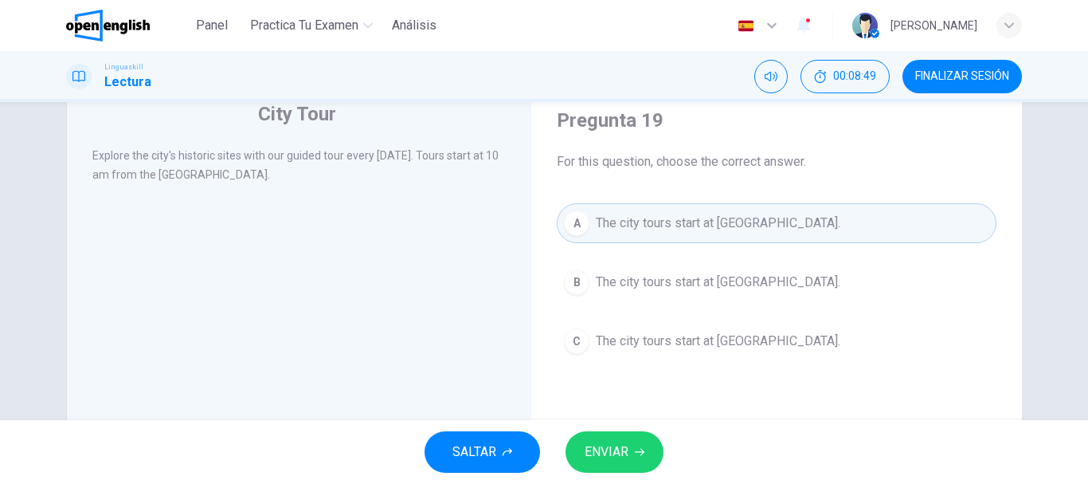
click at [615, 449] on span "ENVIAR" at bounding box center [607, 452] width 44 height 22
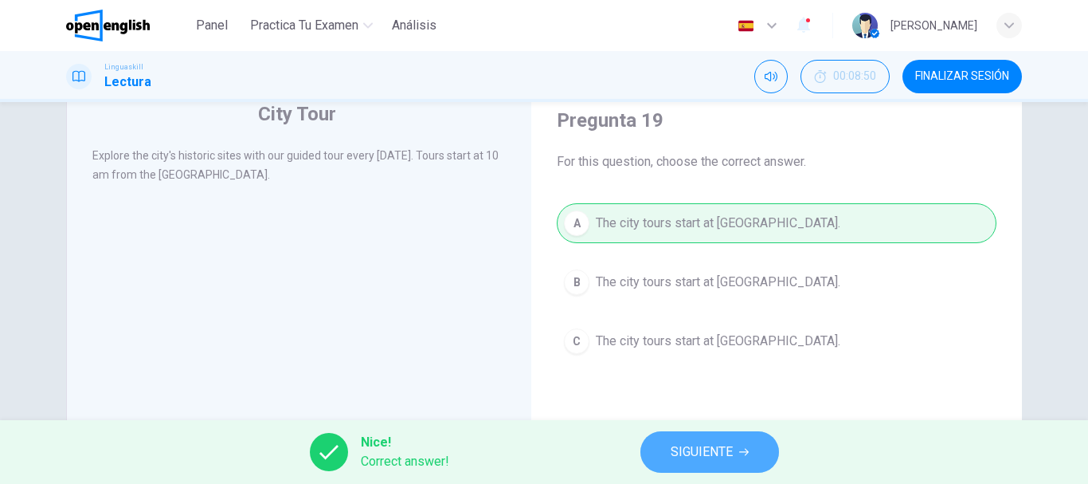
click at [690, 451] on span "SIGUIENTE" at bounding box center [702, 452] width 62 height 22
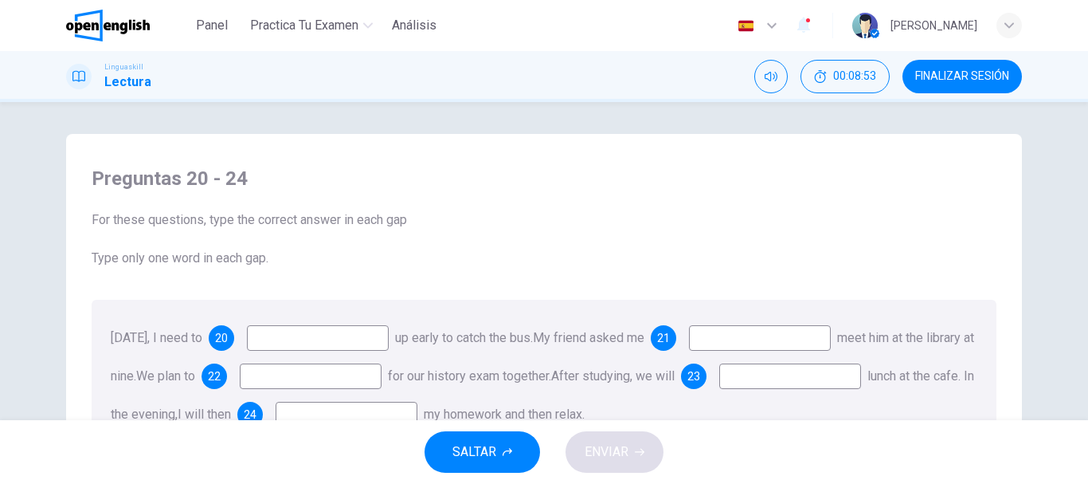
drag, startPoint x: 1087, startPoint y: 163, endPoint x: 1083, endPoint y: 186, distance: 23.6
click at [1083, 186] on html "Este sitio utiliza cookies, como se explica en nuestra Política de Privacidad .…" at bounding box center [544, 242] width 1088 height 484
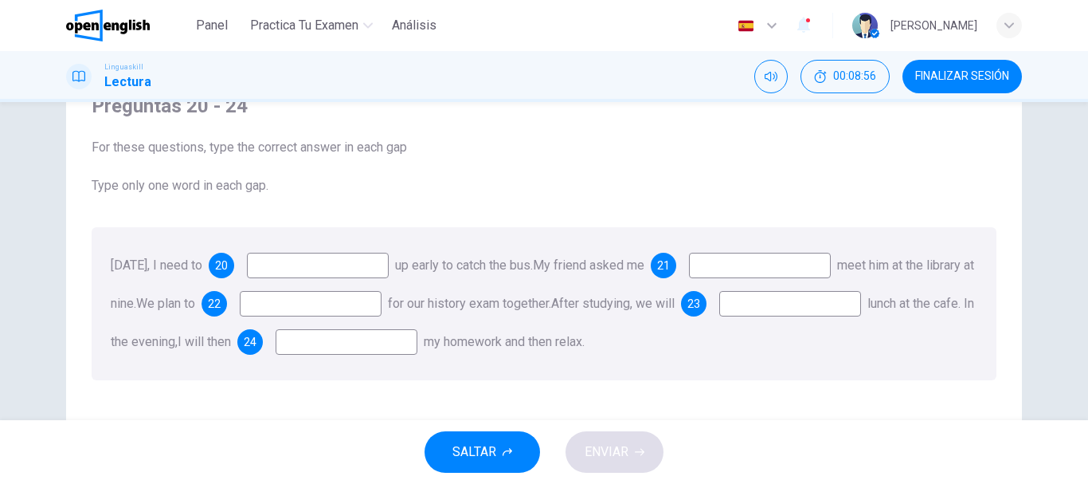
scroll to position [85, 0]
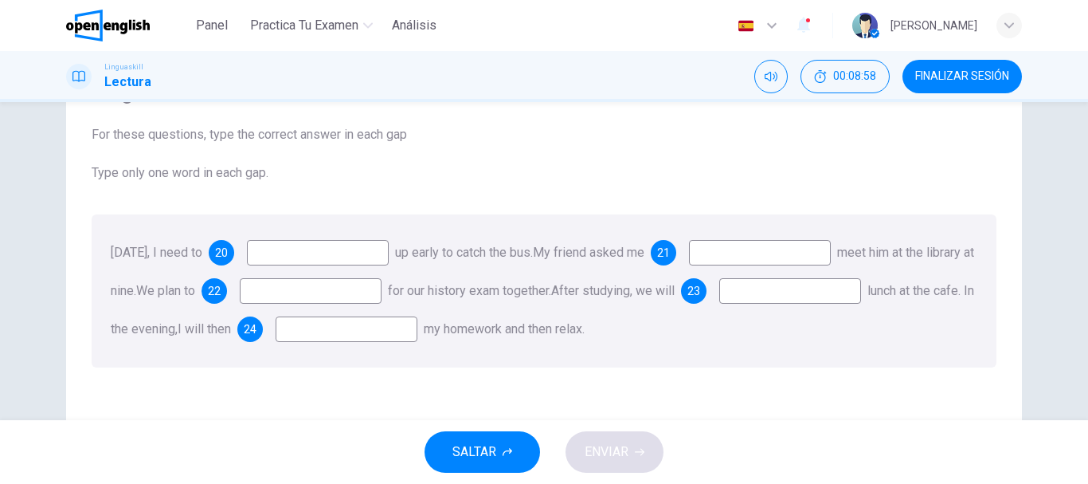
click at [326, 244] on input at bounding box center [318, 252] width 142 height 25
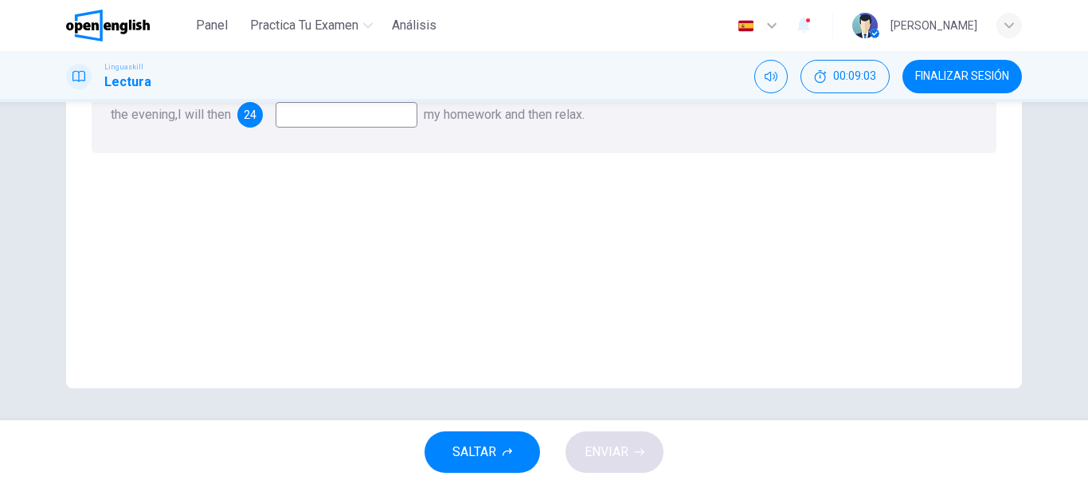
scroll to position [80, 0]
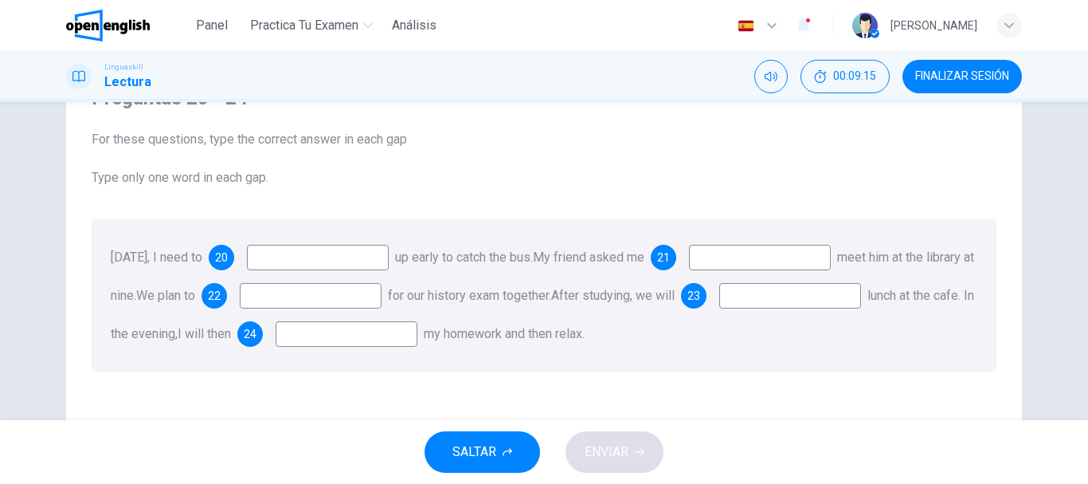
click at [320, 261] on input at bounding box center [318, 257] width 142 height 25
type input "*"
type input "***"
click at [785, 264] on input at bounding box center [760, 257] width 142 height 25
click at [757, 263] on input at bounding box center [760, 257] width 142 height 25
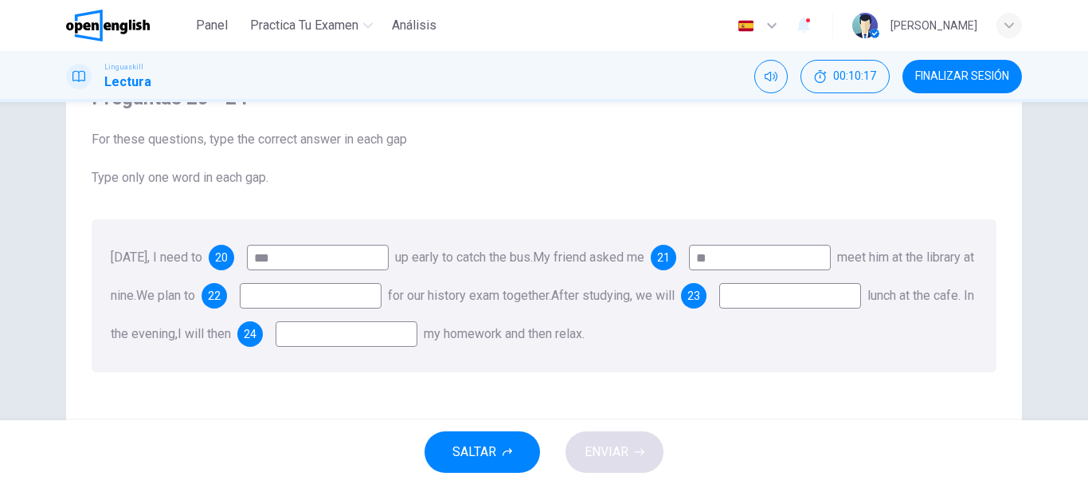
type input "**"
click at [382, 304] on input at bounding box center [311, 295] width 142 height 25
type input "*****"
click at [719, 308] on input at bounding box center [790, 295] width 142 height 25
type input "***"
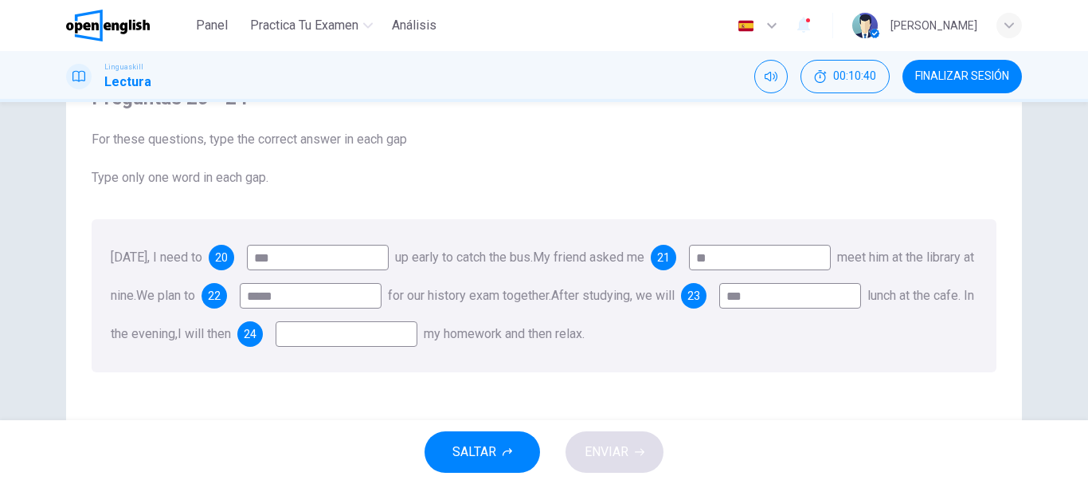
click at [417, 342] on input at bounding box center [347, 333] width 142 height 25
type input "******"
click at [623, 455] on span "ENVIAR" at bounding box center [607, 452] width 44 height 22
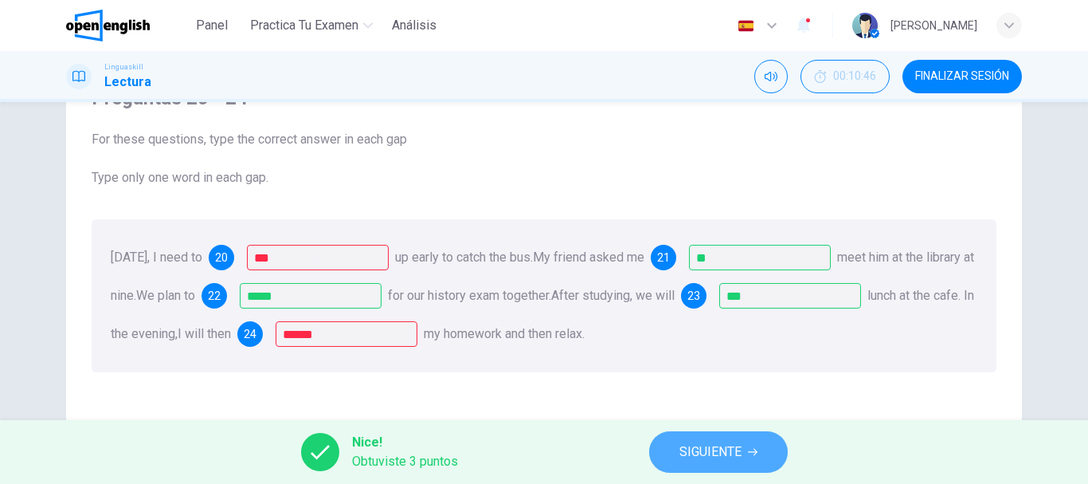
click at [767, 434] on button "SIGUIENTE" at bounding box center [718, 451] width 139 height 41
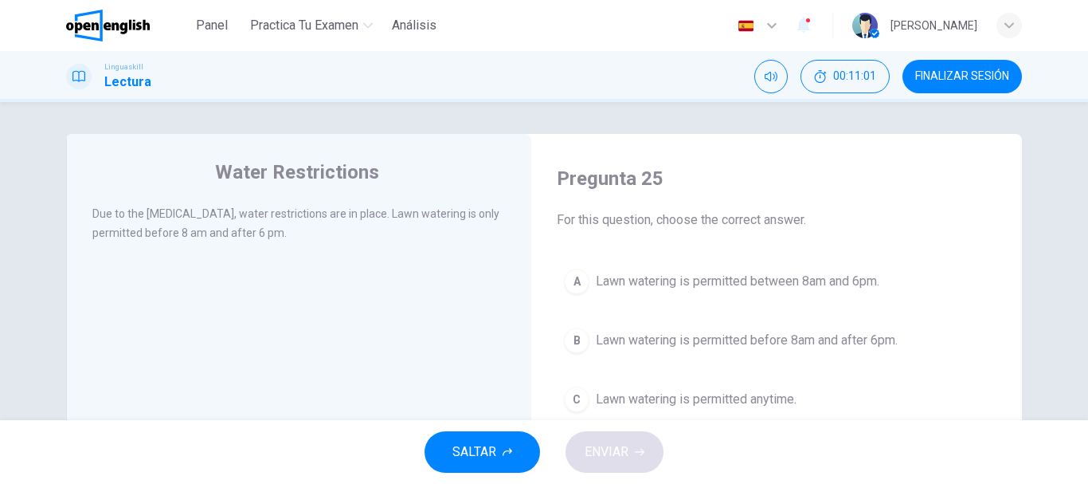
click at [817, 271] on button "A Lawn watering is permitted between 8am and 6pm." at bounding box center [777, 281] width 440 height 40
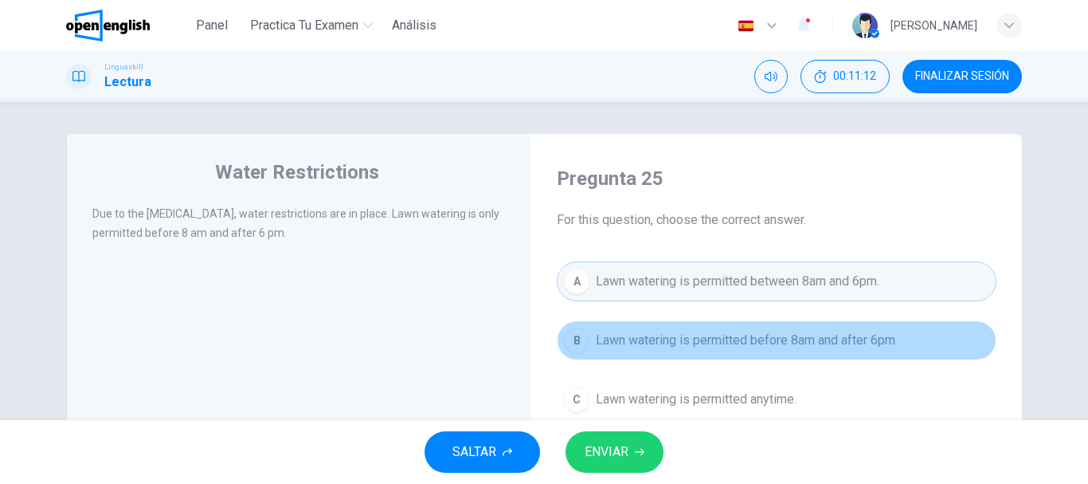
click at [729, 336] on span "Lawn watering is permitted before 8am and after 6pm." at bounding box center [747, 340] width 302 height 19
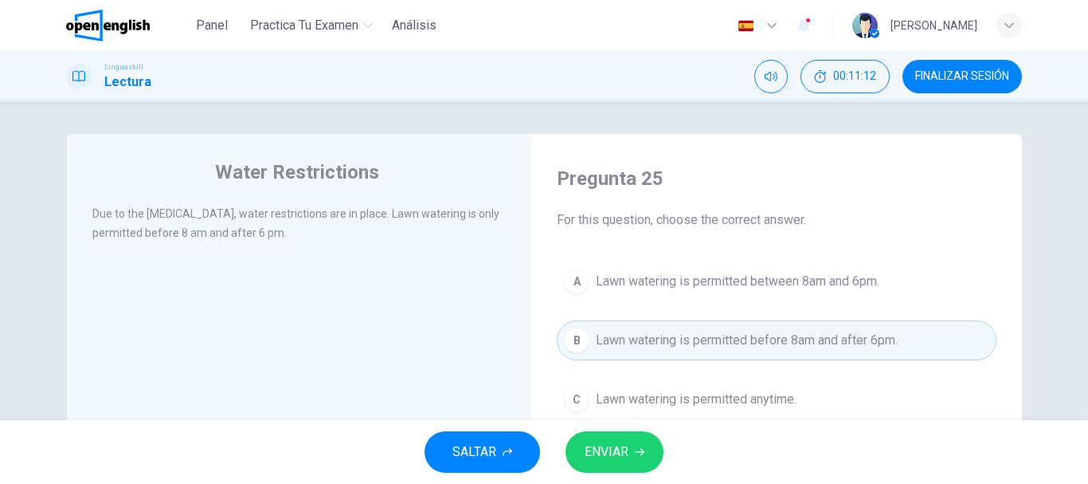
click at [638, 439] on button "ENVIAR" at bounding box center [615, 451] width 98 height 41
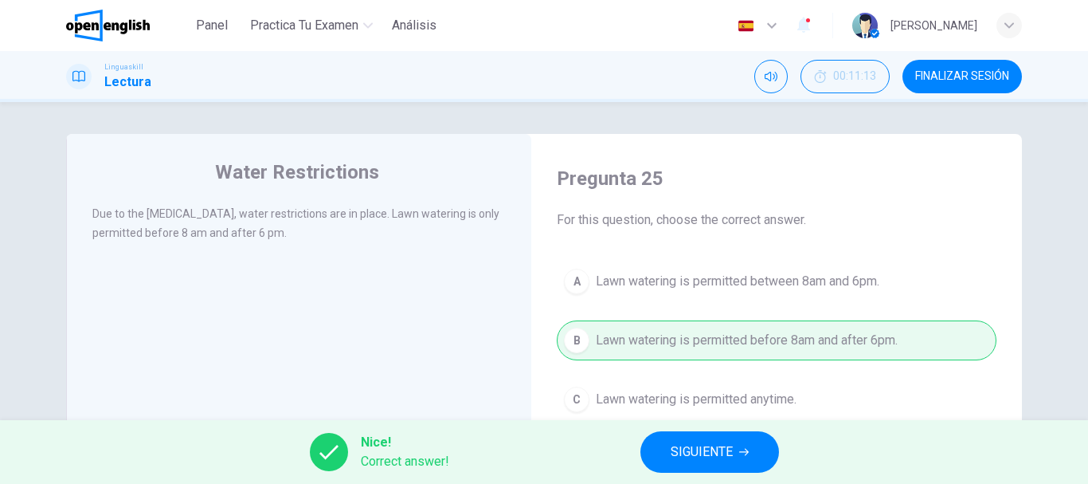
click at [954, 72] on span "FINALIZAR SESIÓN" at bounding box center [962, 76] width 94 height 13
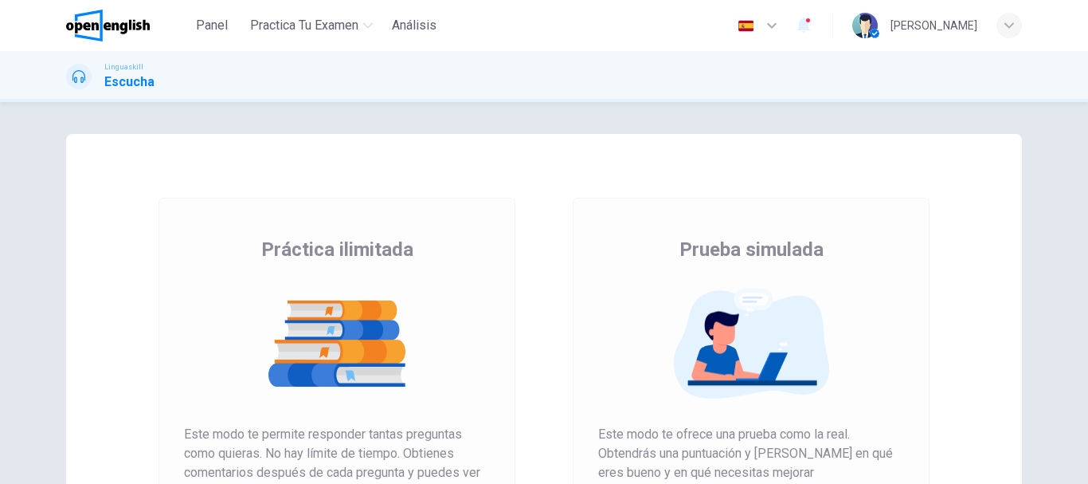
click at [434, 347] on img at bounding box center [337, 344] width 306 height 112
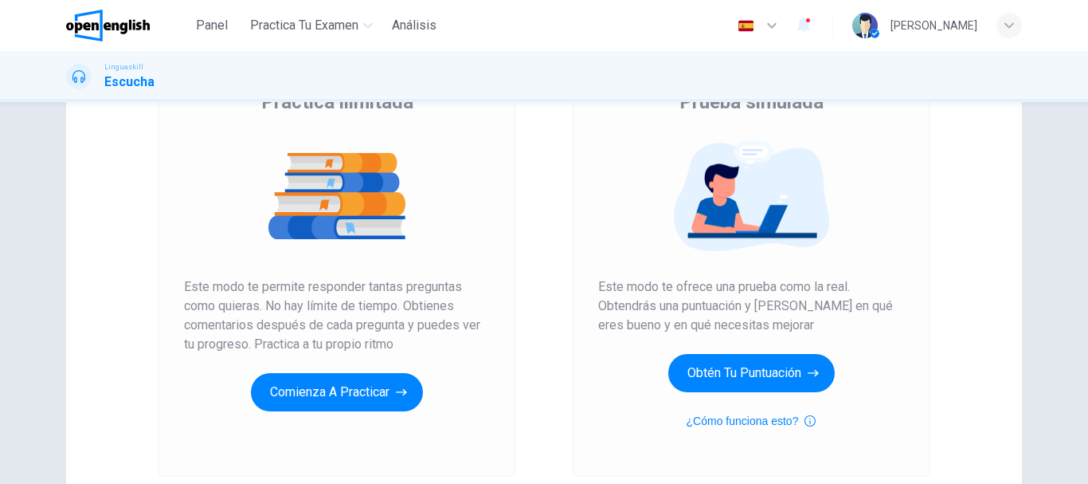
scroll to position [202, 0]
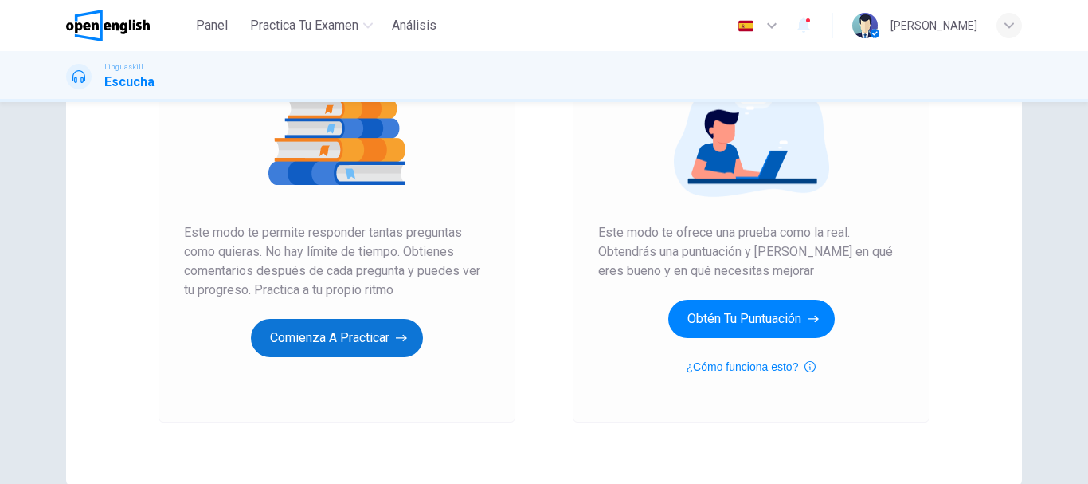
click at [369, 337] on button "Comienza a practicar" at bounding box center [337, 338] width 172 height 38
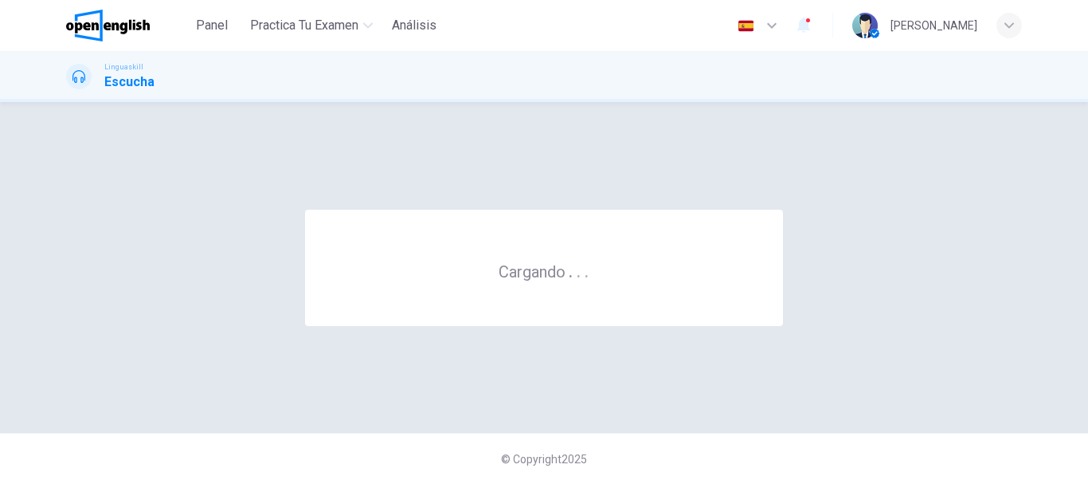
scroll to position [0, 0]
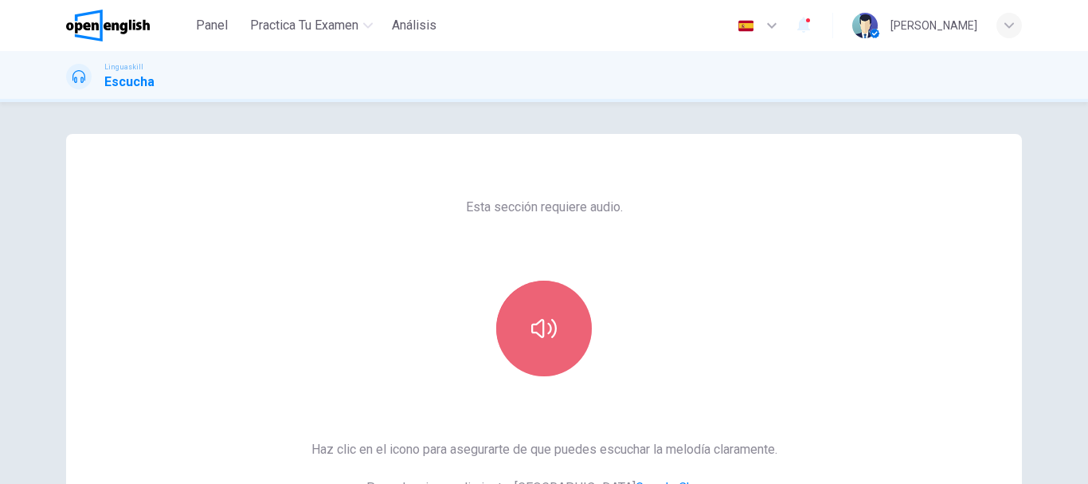
click at [566, 338] on button "button" at bounding box center [544, 328] width 96 height 96
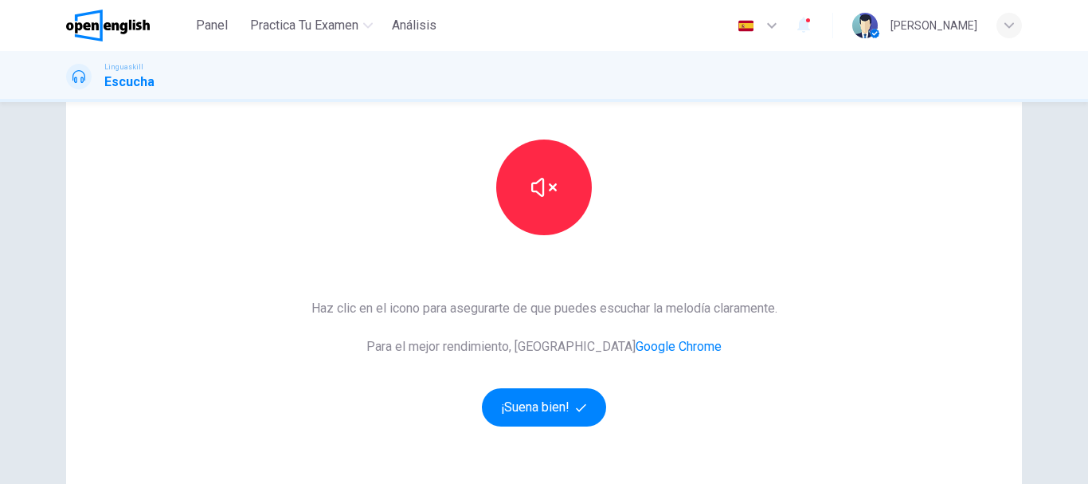
scroll to position [170, 0]
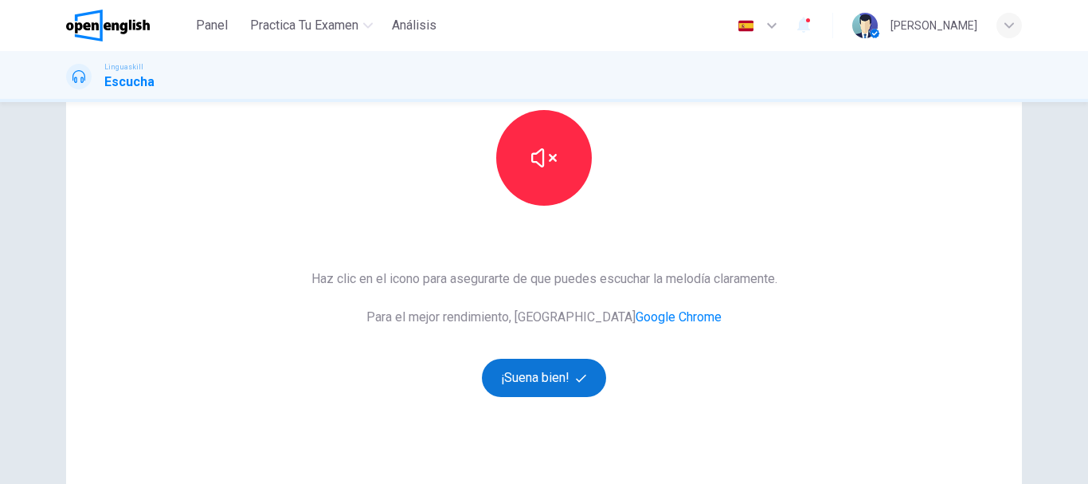
click at [559, 370] on button "¡Suena bien!" at bounding box center [544, 377] width 124 height 38
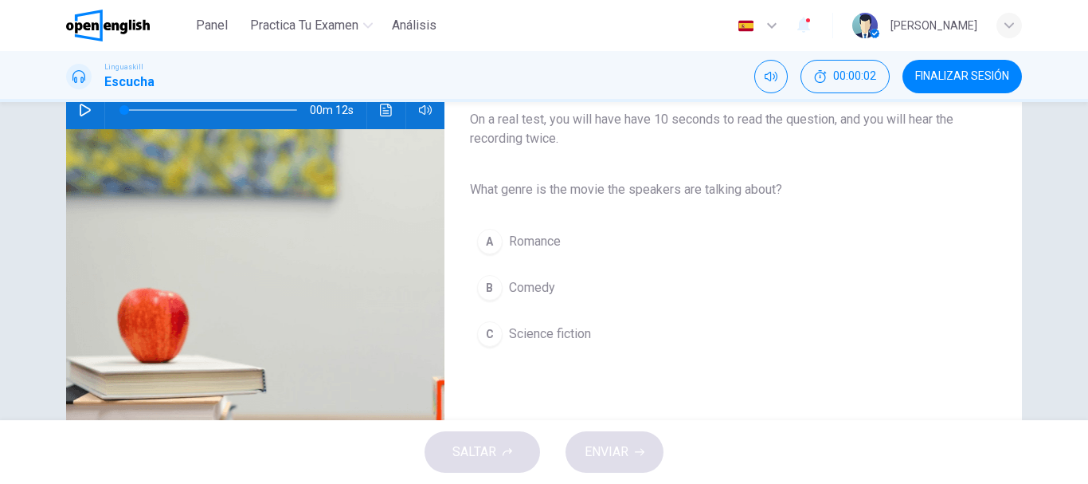
click at [80, 111] on icon "button" at bounding box center [85, 110] width 11 height 13
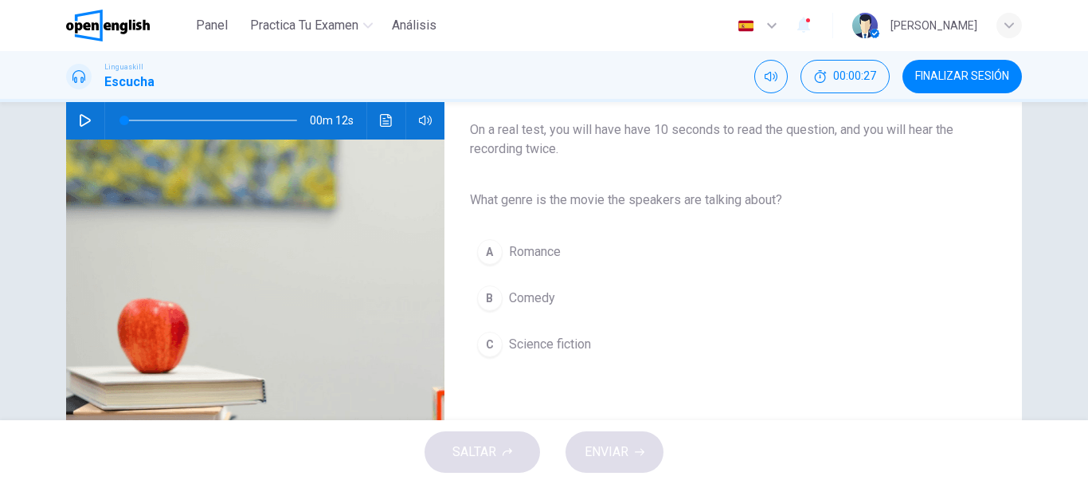
scroll to position [168, 0]
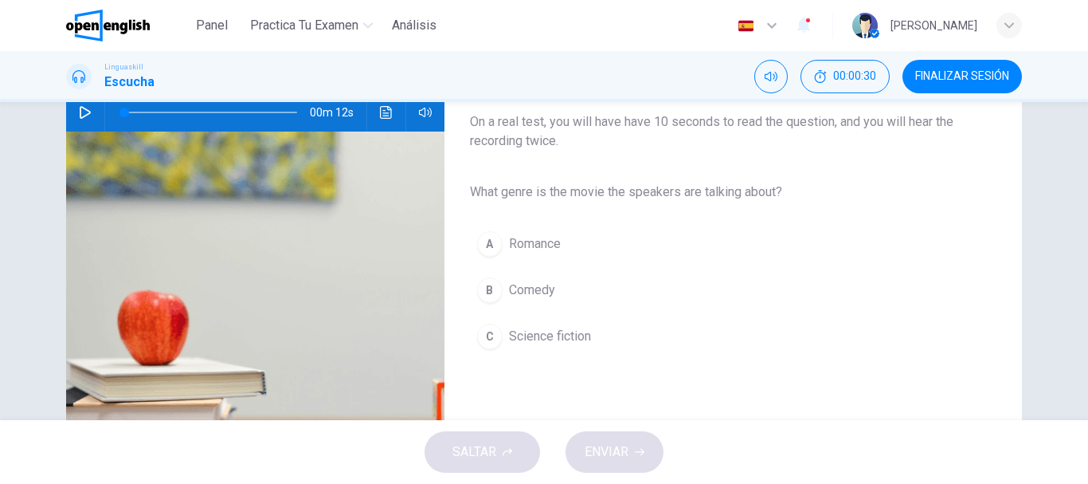
click at [81, 108] on icon "button" at bounding box center [85, 112] width 13 height 13
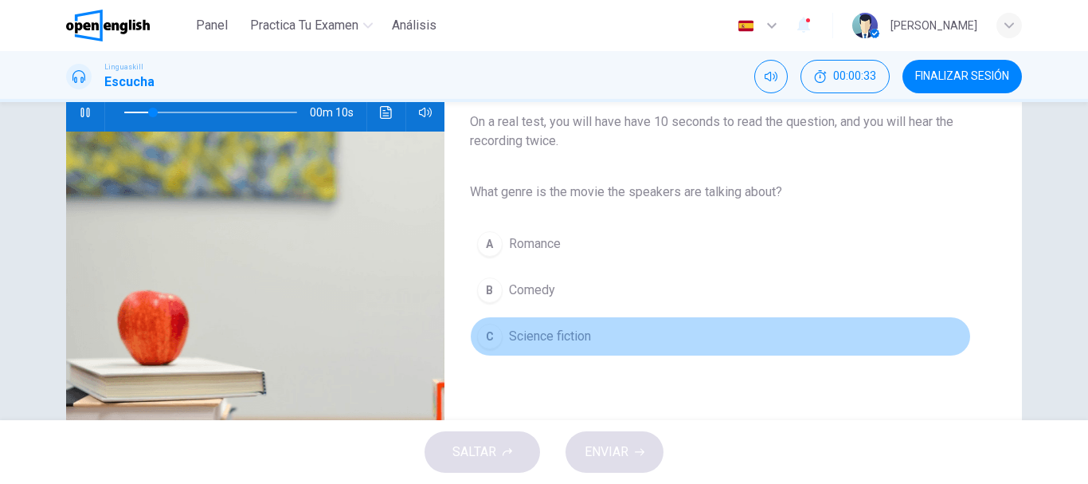
click at [548, 335] on span "Science fiction" at bounding box center [550, 336] width 82 height 19
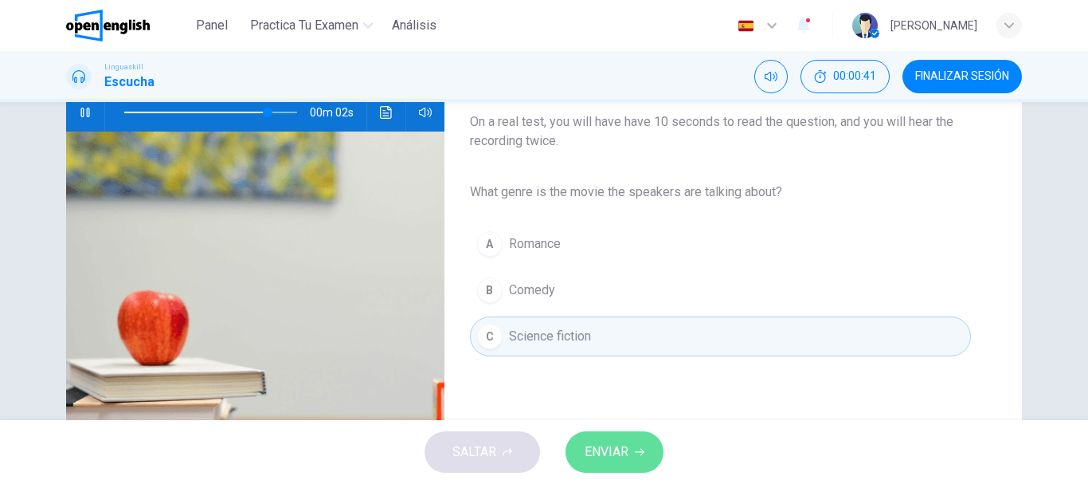
click at [638, 441] on button "ENVIAR" at bounding box center [615, 451] width 98 height 41
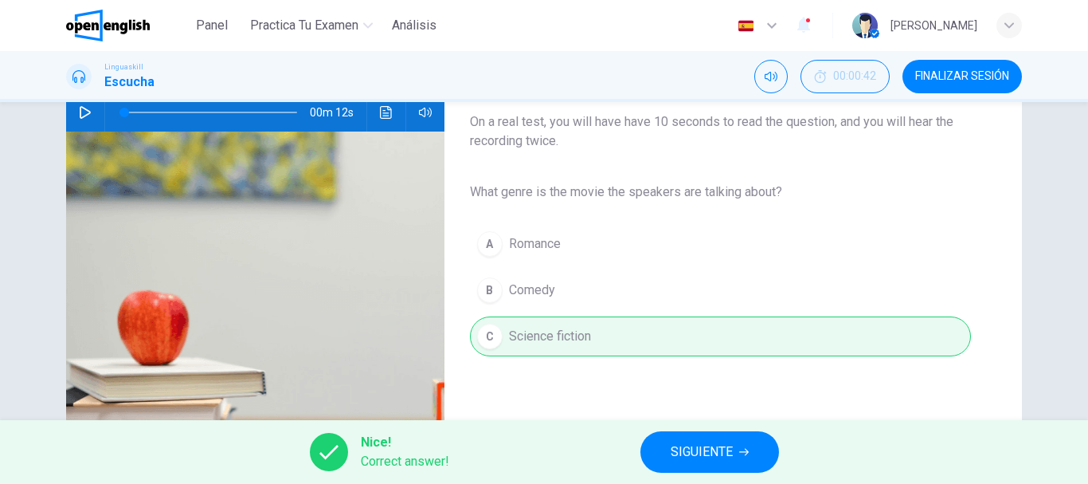
type input "*"
click at [651, 450] on button "SIGUIENTE" at bounding box center [710, 451] width 139 height 41
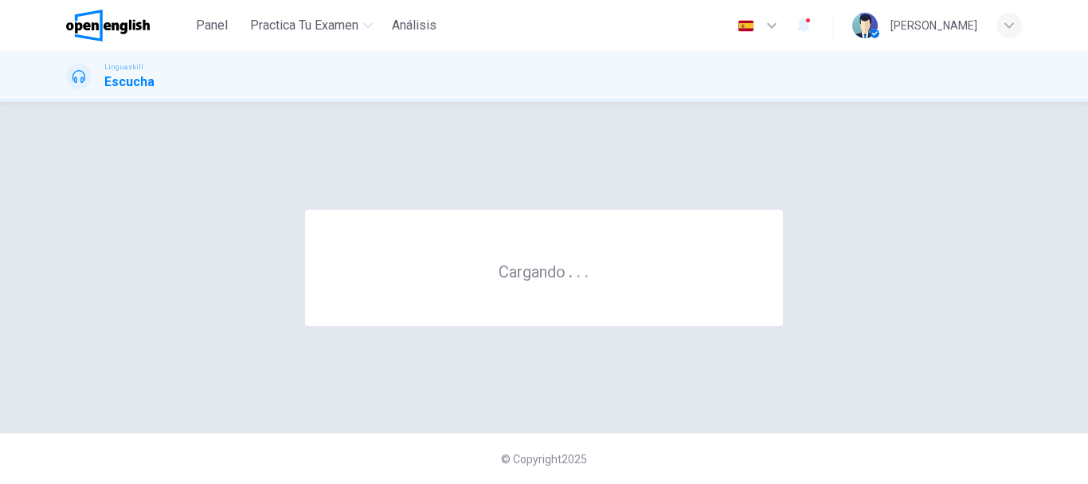
scroll to position [0, 0]
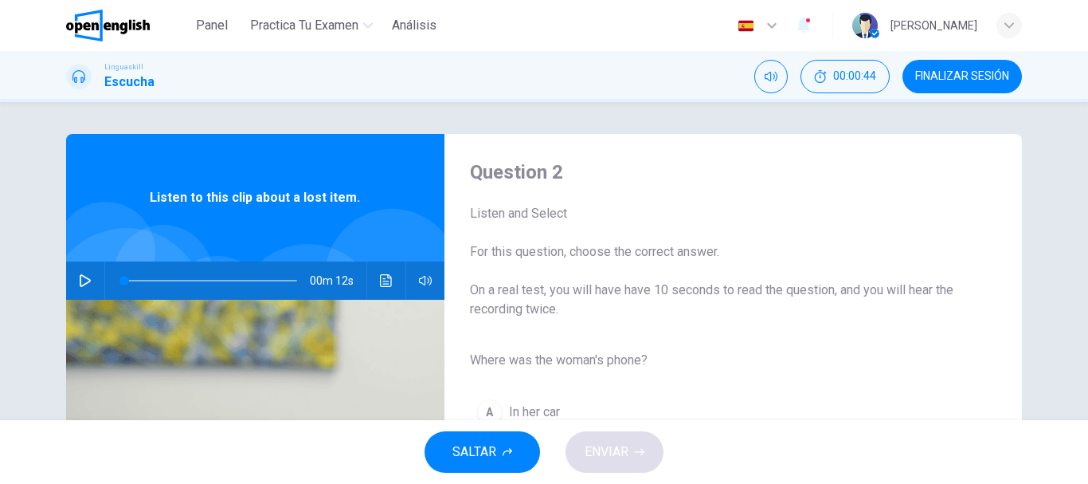
drag, startPoint x: 1087, startPoint y: 152, endPoint x: 1084, endPoint y: 201, distance: 48.7
click at [1084, 201] on html "Este sitio utiliza cookies, como se explica en nuestra Política de Privacidad .…" at bounding box center [544, 242] width 1088 height 484
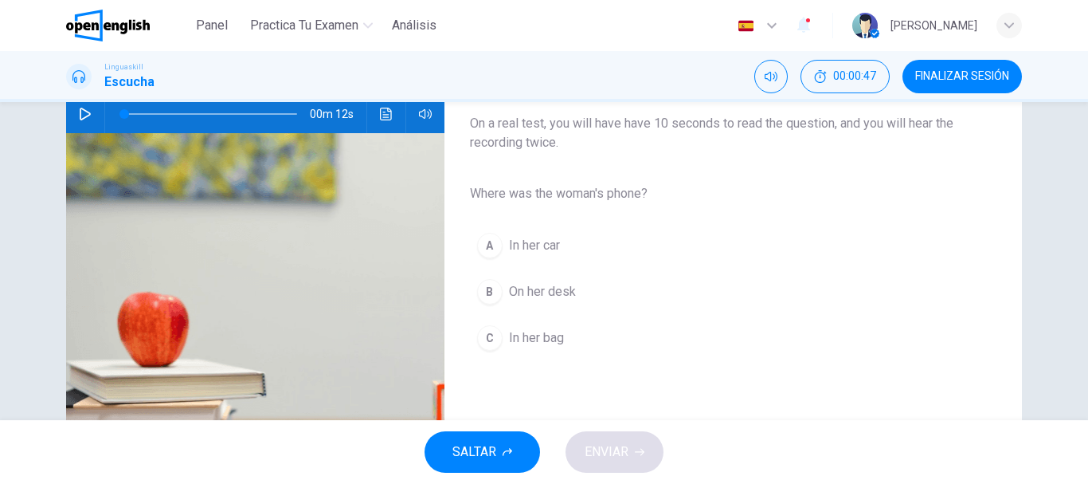
scroll to position [171, 0]
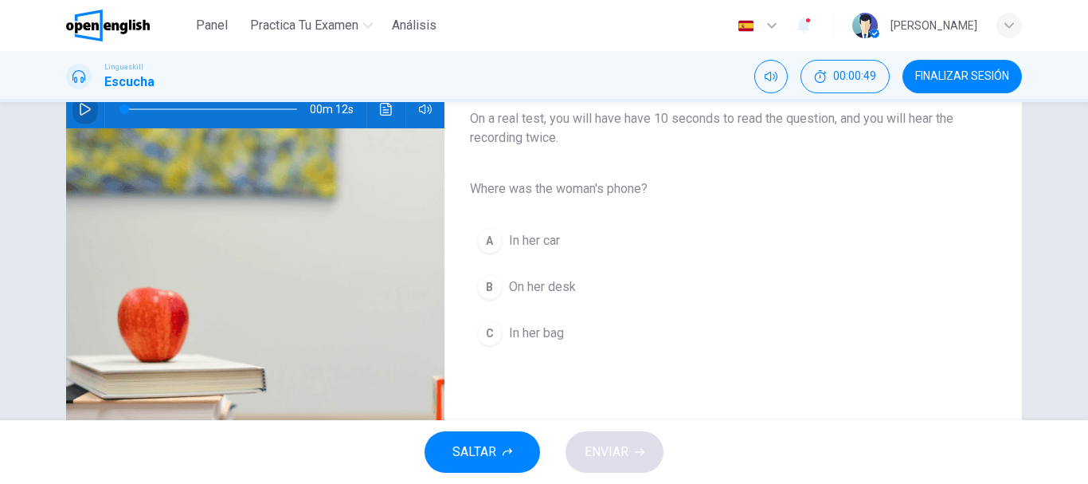
click at [80, 116] on button "button" at bounding box center [84, 109] width 25 height 38
click at [524, 336] on span "In her bag" at bounding box center [536, 332] width 55 height 19
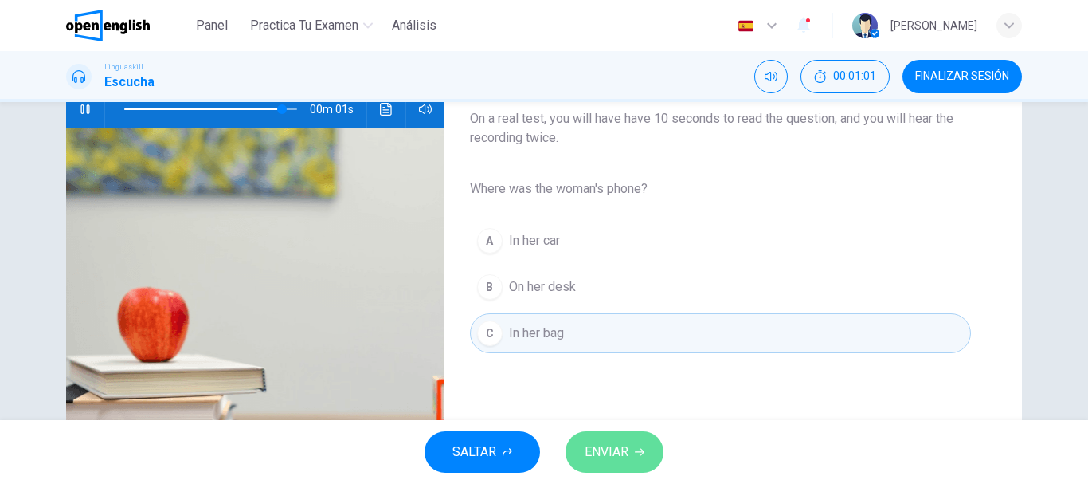
click at [616, 450] on span "ENVIAR" at bounding box center [607, 452] width 44 height 22
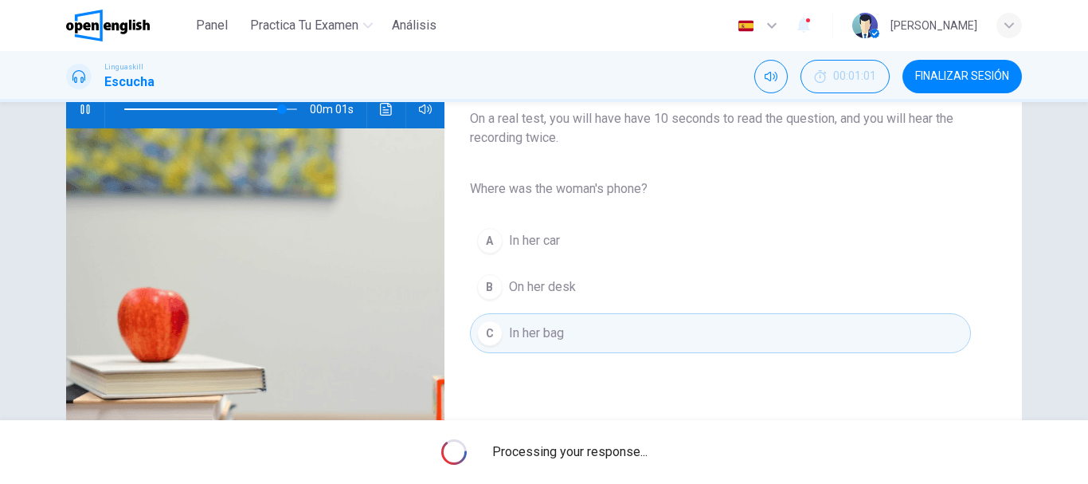
type input "*"
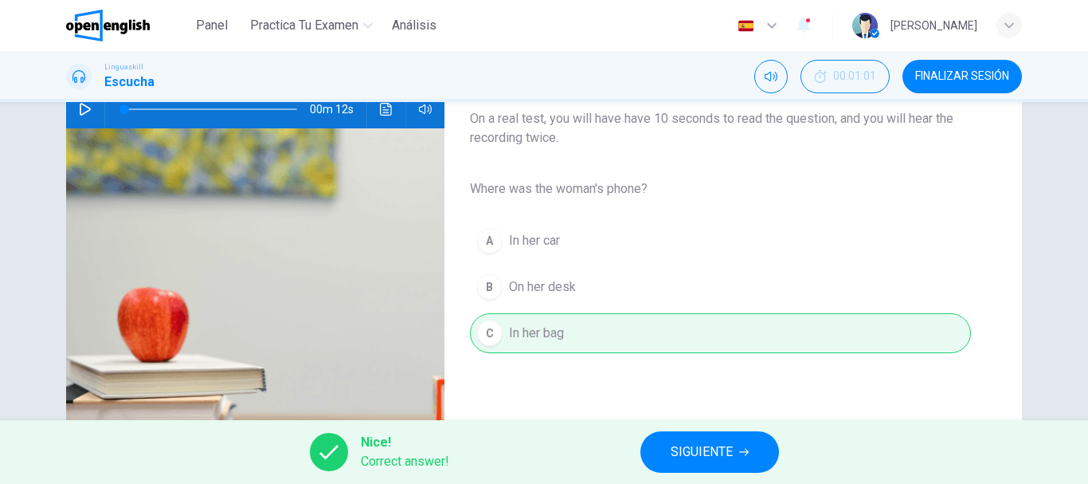
click at [702, 460] on span "SIGUIENTE" at bounding box center [702, 452] width 62 height 22
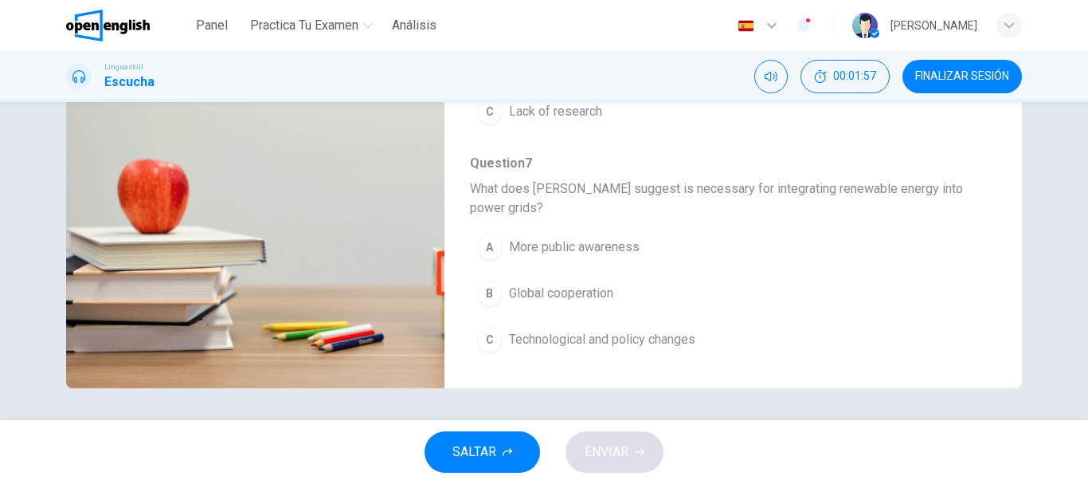
scroll to position [0, 0]
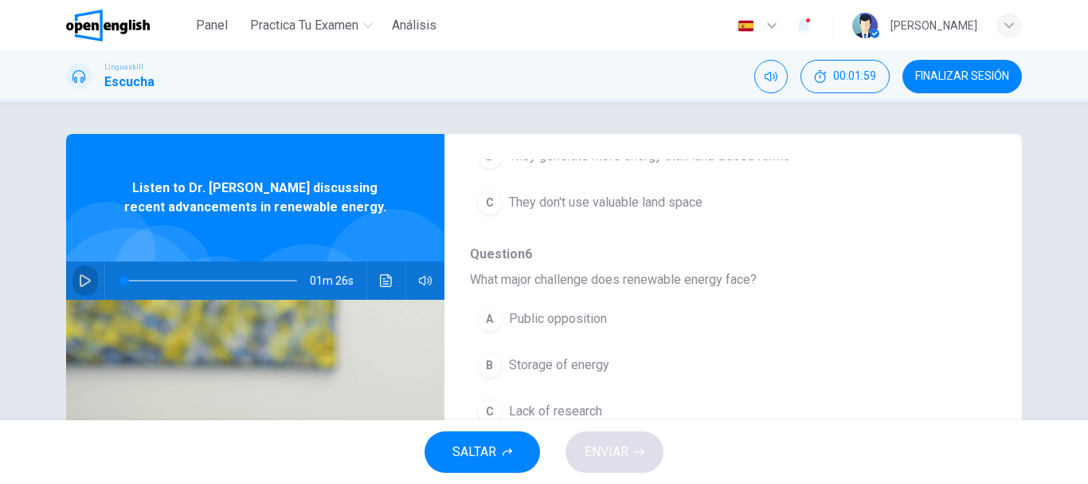
click at [80, 275] on icon "button" at bounding box center [85, 280] width 13 height 13
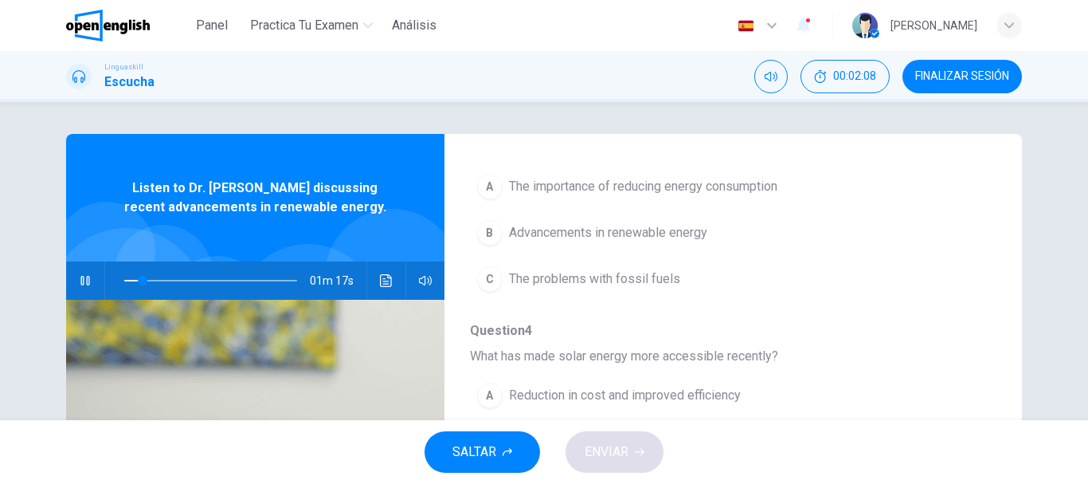
scroll to position [215, 0]
click at [526, 229] on span "Advancements in renewable energy" at bounding box center [608, 230] width 198 height 19
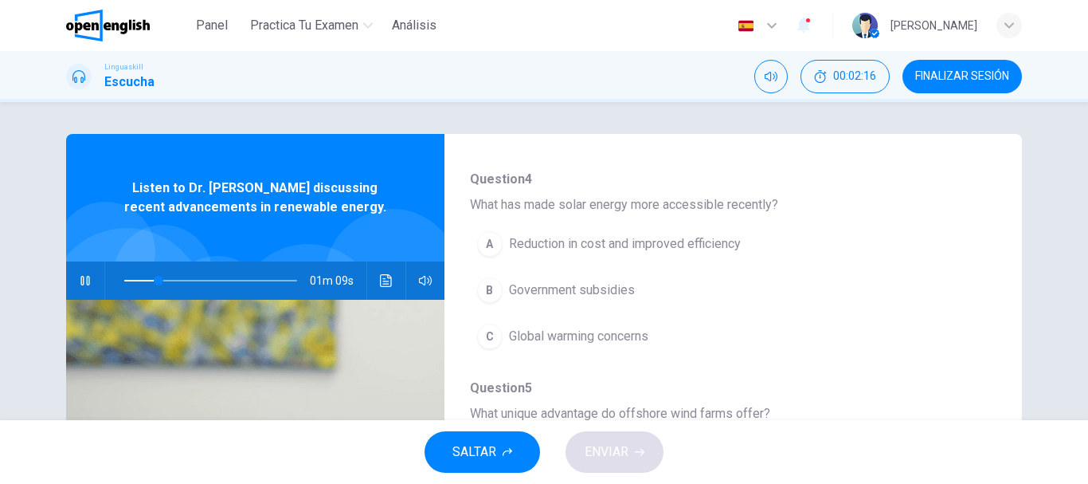
scroll to position [374, 0]
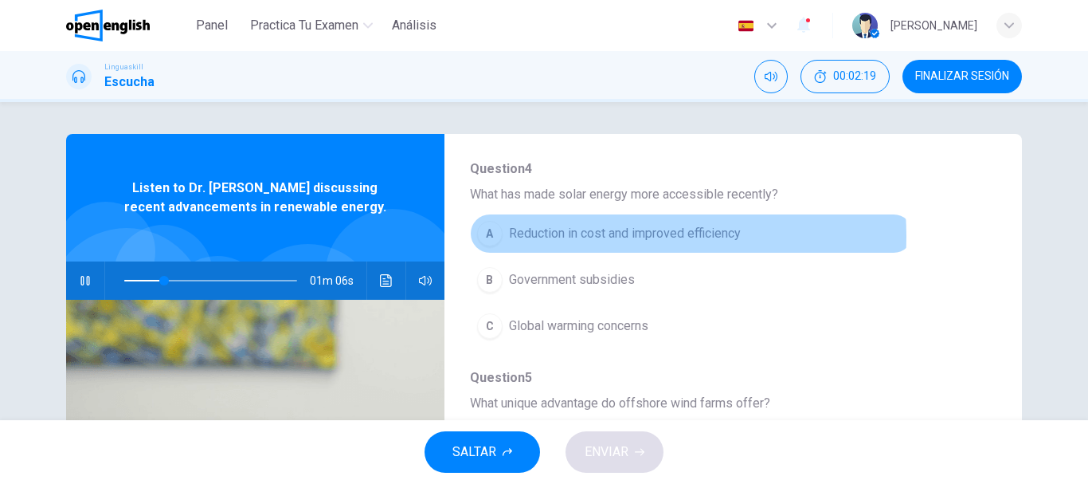
click at [586, 236] on span "Reduction in cost and improved efficiency" at bounding box center [625, 233] width 232 height 19
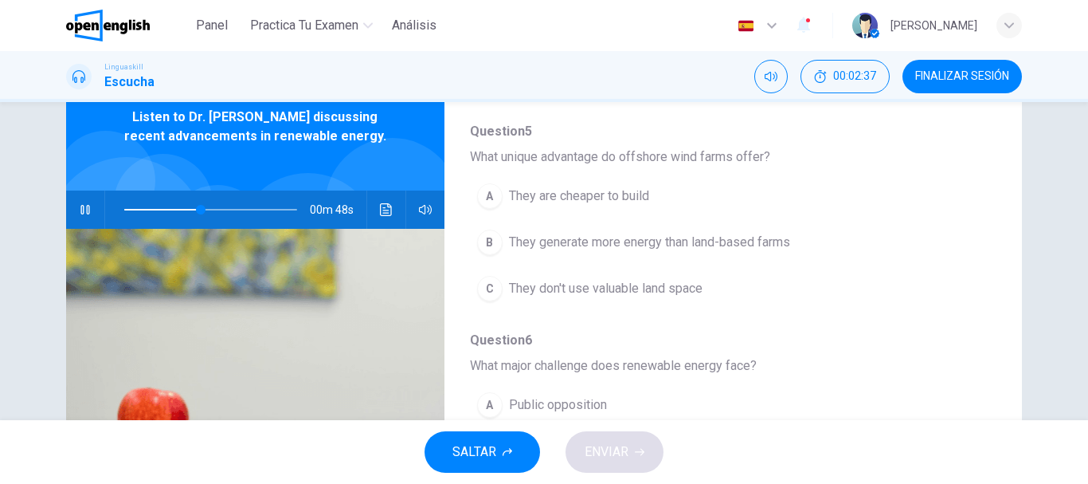
scroll to position [68, 0]
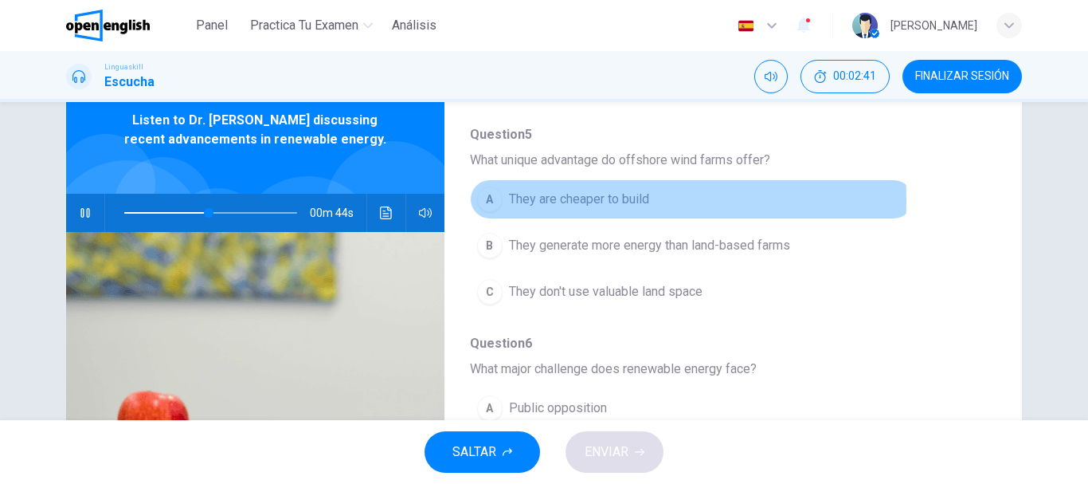
click at [531, 200] on span "They are cheaper to build" at bounding box center [579, 199] width 140 height 19
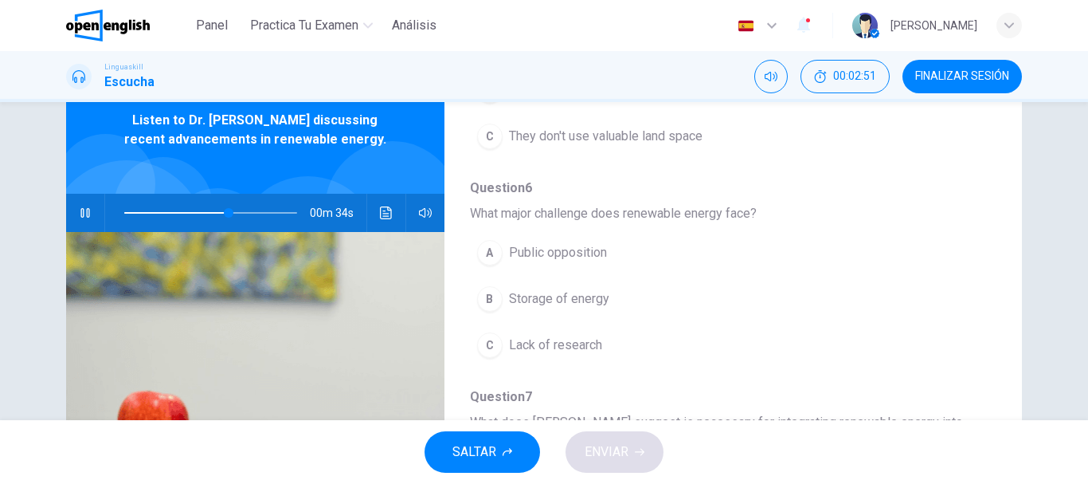
scroll to position [707, 0]
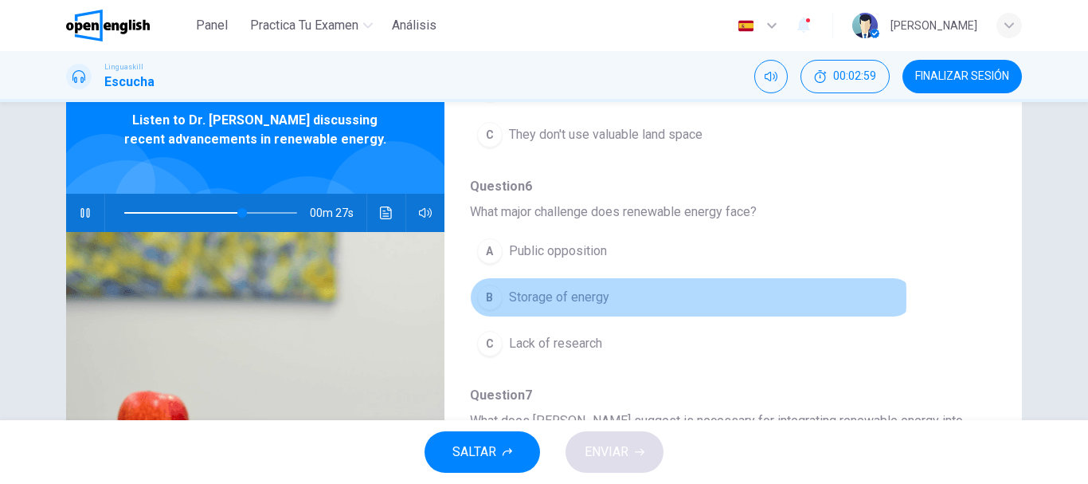
click at [578, 297] on span "Storage of energy" at bounding box center [559, 297] width 100 height 19
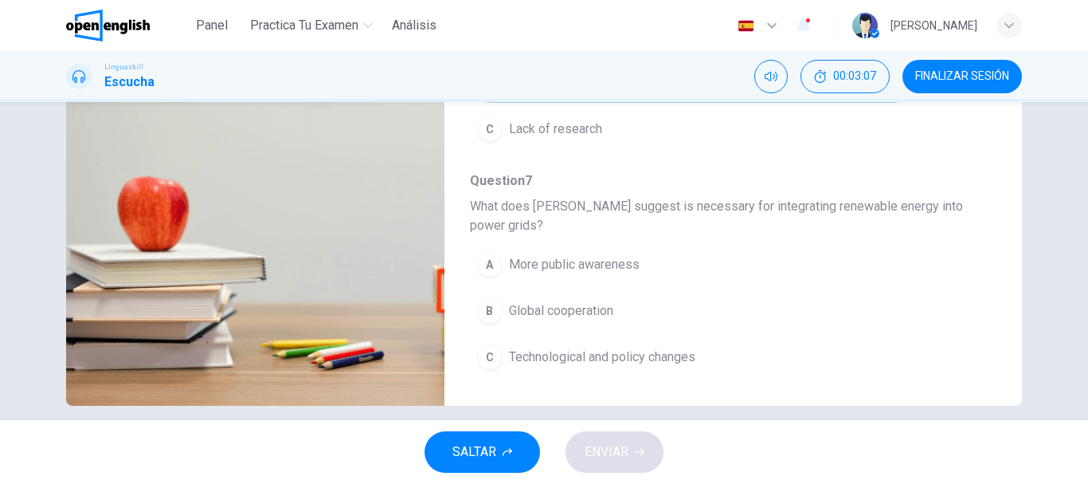
scroll to position [283, 0]
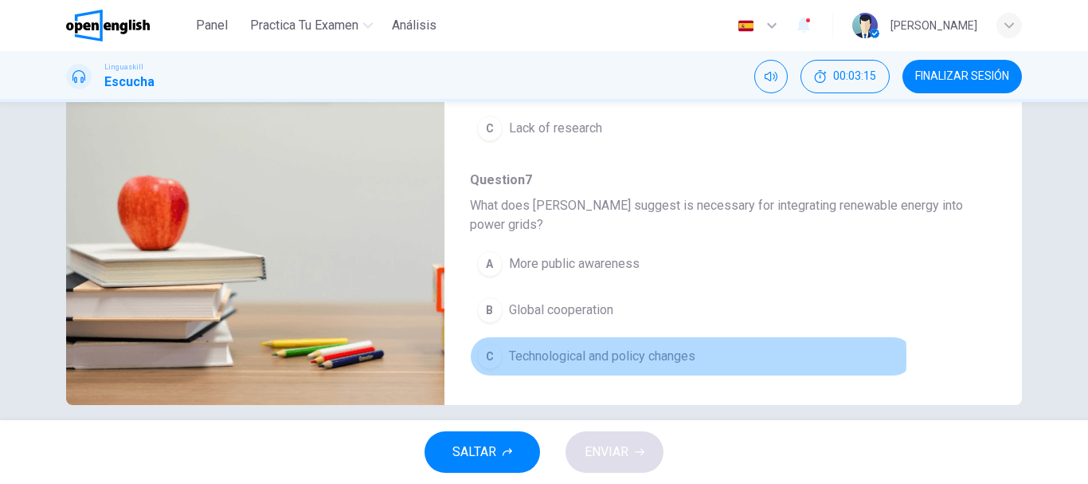
click at [568, 356] on span "Technological and policy changes" at bounding box center [602, 356] width 186 height 19
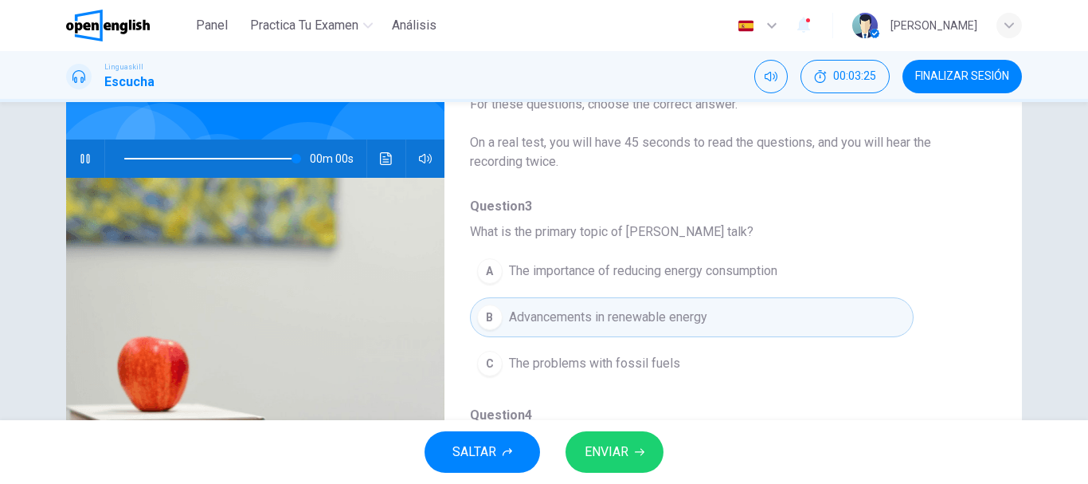
scroll to position [0, 0]
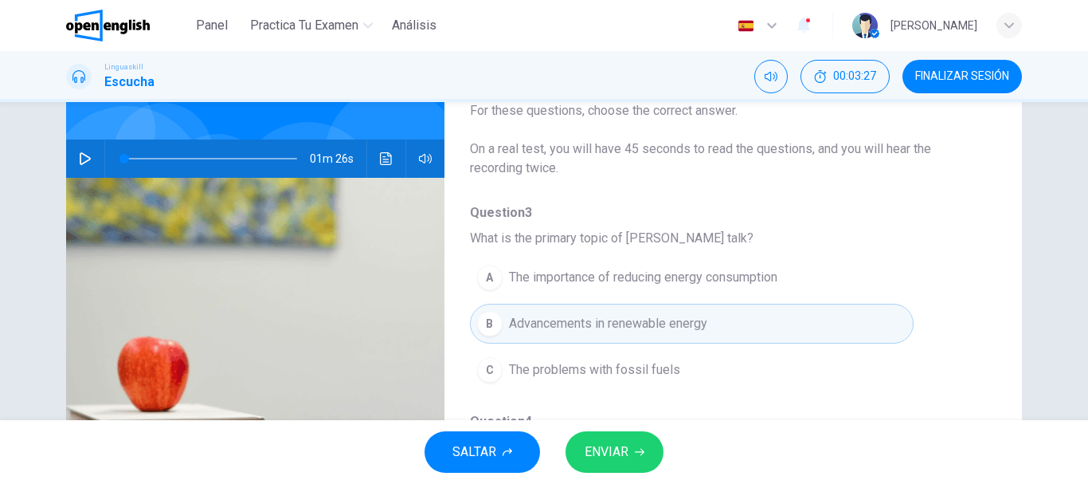
click at [80, 157] on icon "button" at bounding box center [85, 158] width 13 height 13
drag, startPoint x: 1087, startPoint y: 188, endPoint x: 1087, endPoint y: 218, distance: 30.3
click at [1087, 218] on div at bounding box center [1087, 242] width 1 height 484
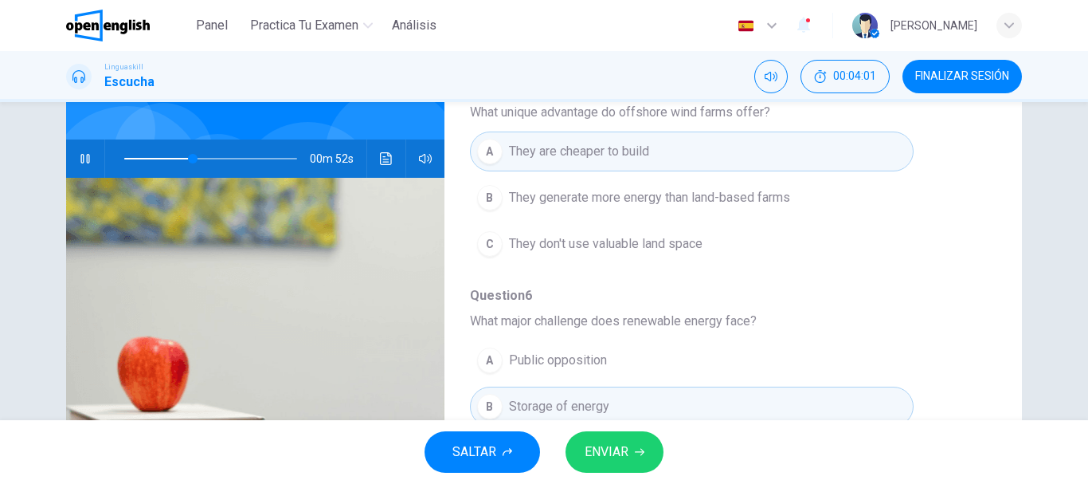
scroll to position [535, 0]
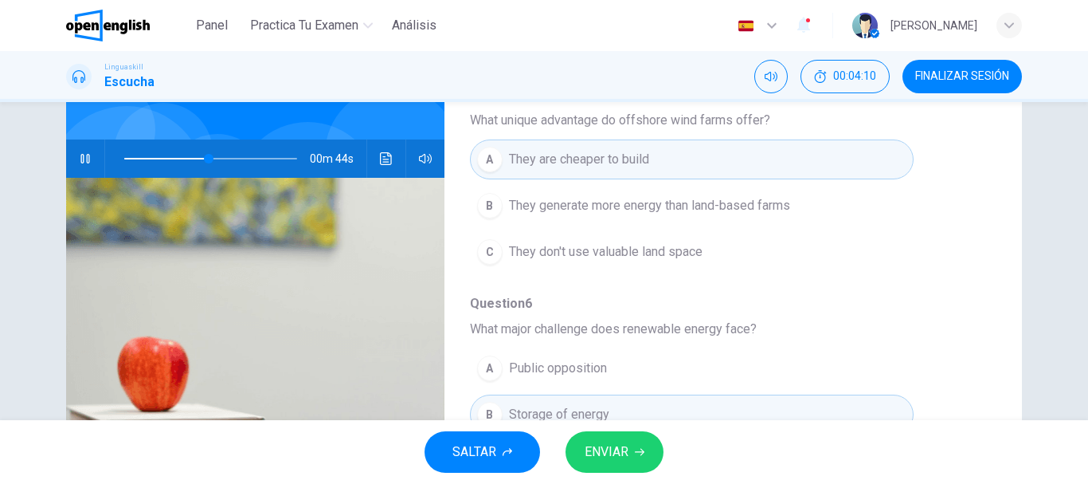
click at [73, 151] on button "button" at bounding box center [84, 158] width 25 height 38
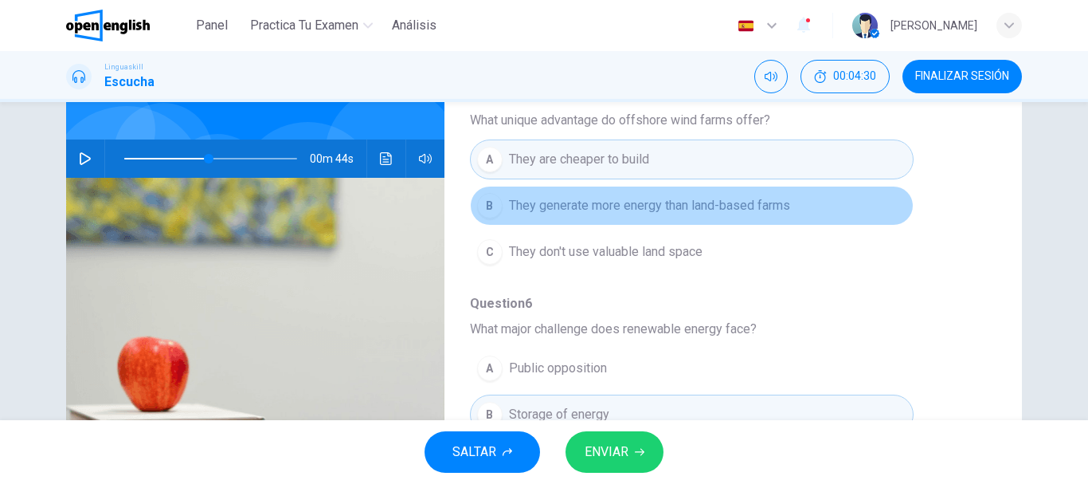
click at [745, 210] on span "They generate more energy than land-based farms" at bounding box center [649, 205] width 281 height 19
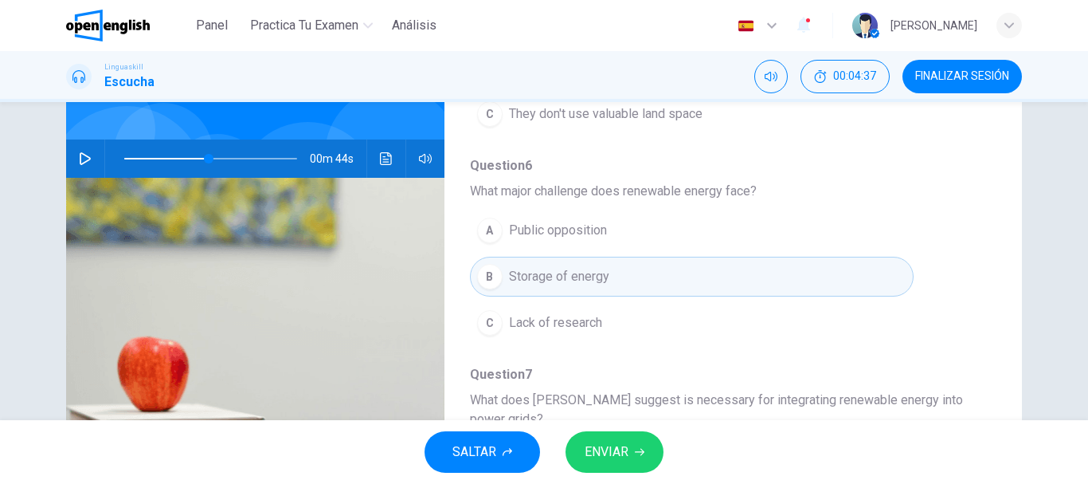
scroll to position [685, 0]
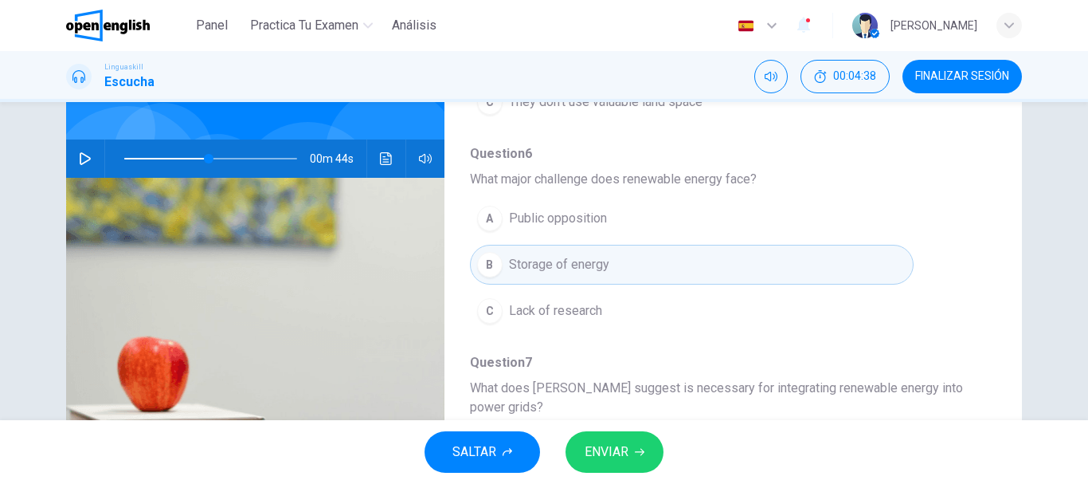
click at [178, 158] on span at bounding box center [210, 158] width 173 height 22
click at [80, 153] on icon "button" at bounding box center [85, 158] width 11 height 13
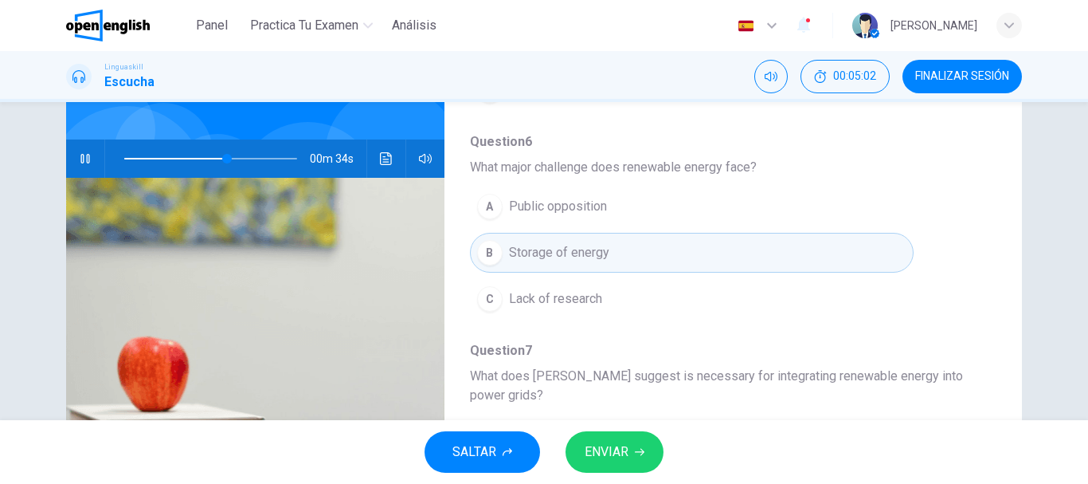
scroll to position [707, 0]
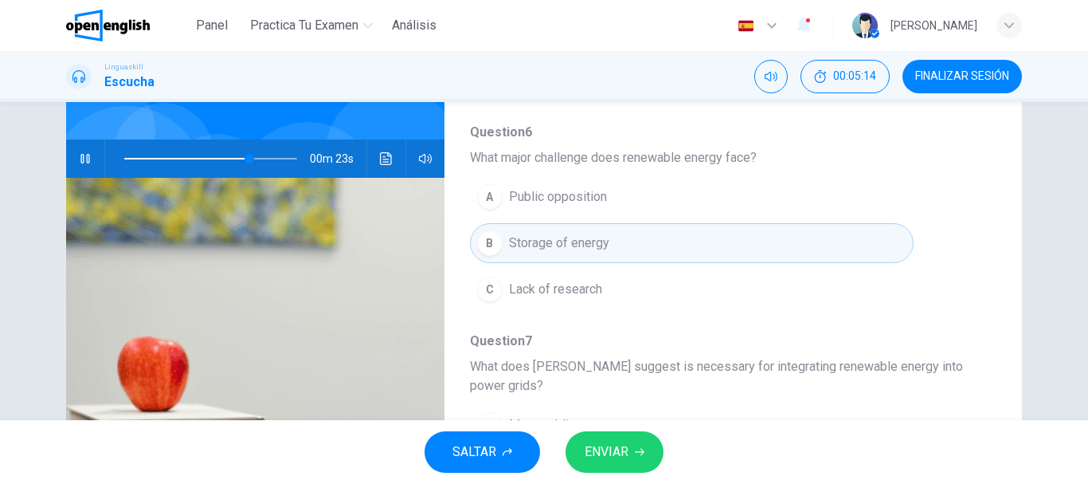
drag, startPoint x: 1087, startPoint y: 223, endPoint x: 1081, endPoint y: 253, distance: 30.2
click at [1083, 251] on html "Este sitio utiliza cookies, como se explica en nuestra Política de Privacidad .…" at bounding box center [544, 242] width 1088 height 484
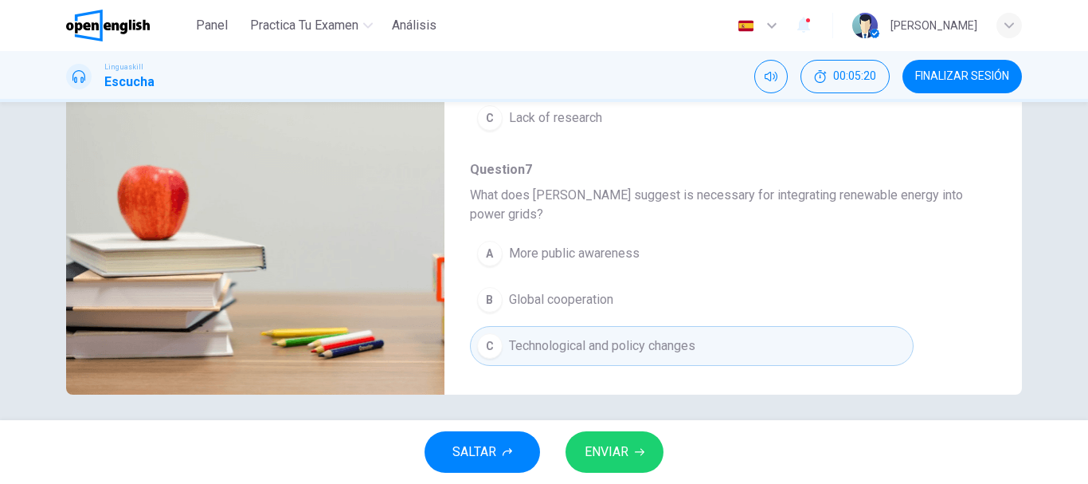
scroll to position [300, 0]
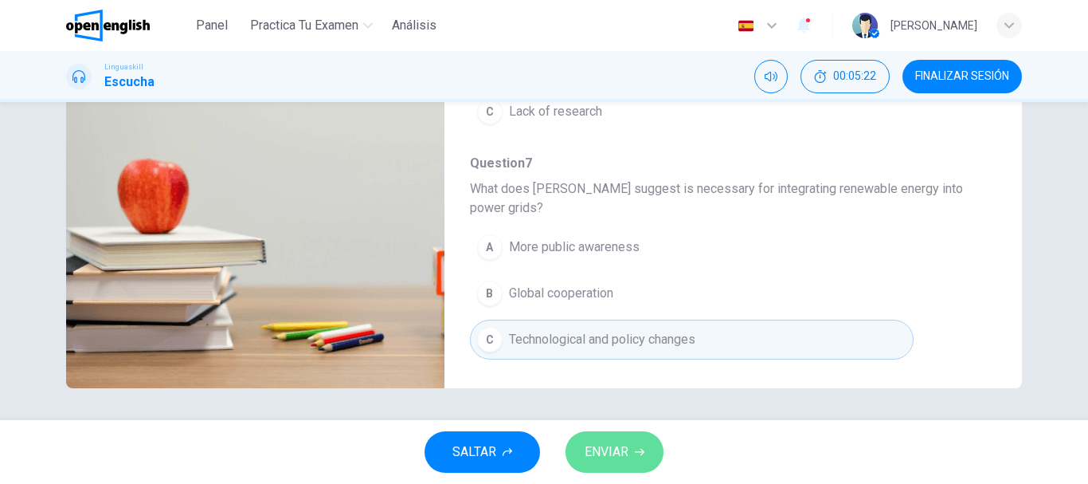
click at [640, 452] on icon "button" at bounding box center [640, 452] width 10 height 10
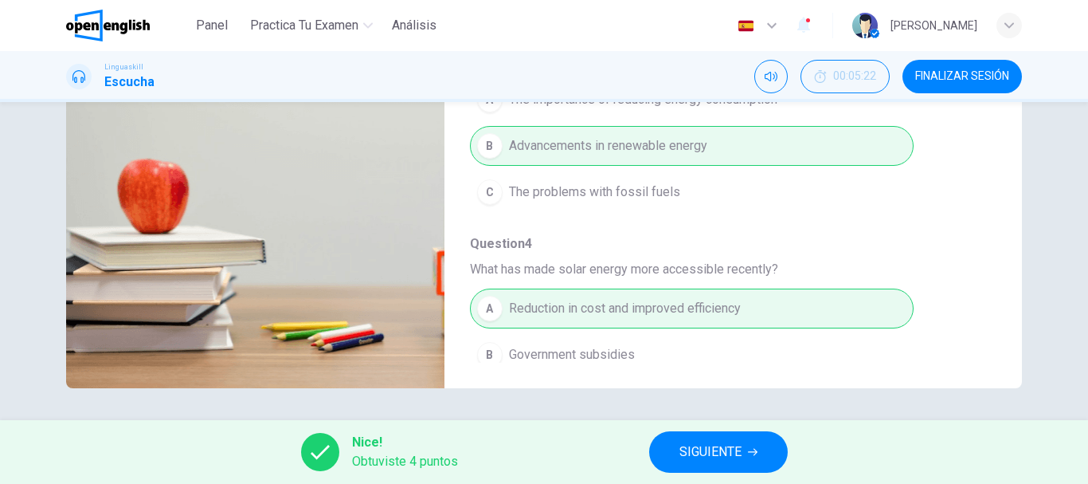
scroll to position [187, 0]
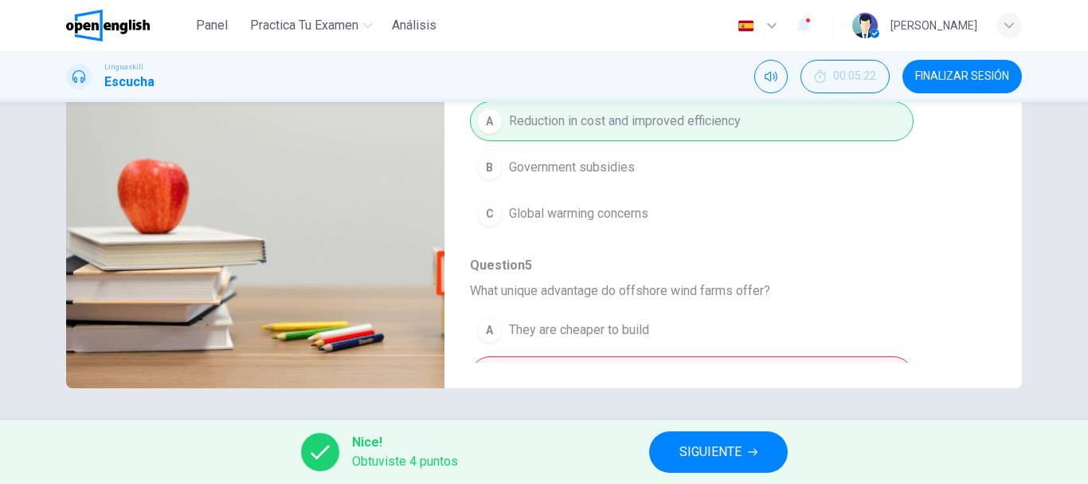
type input "*"
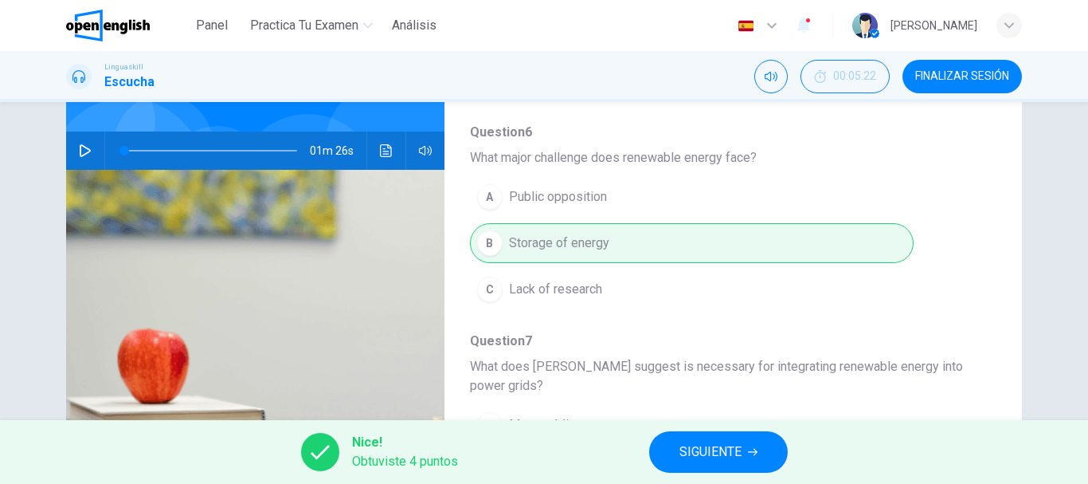
scroll to position [707, 0]
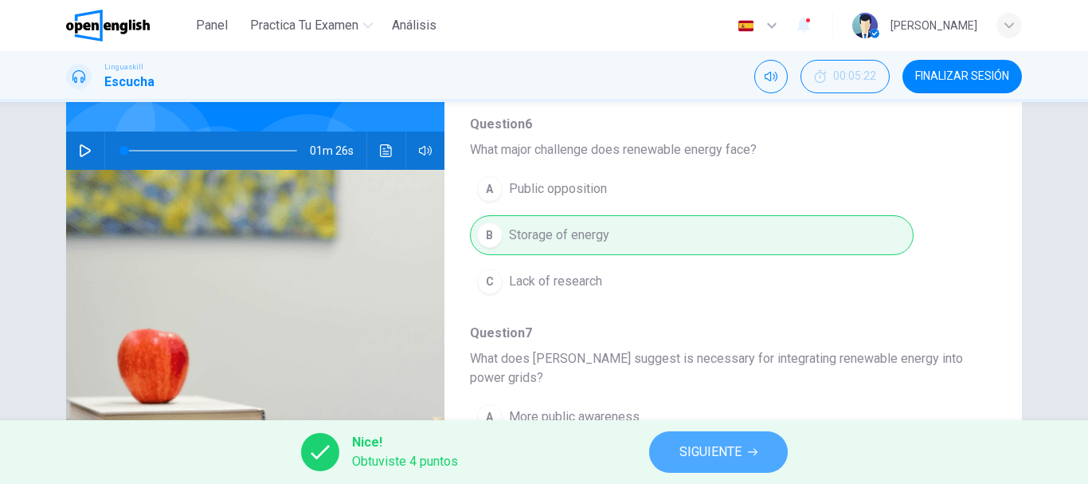
click at [762, 455] on button "SIGUIENTE" at bounding box center [718, 451] width 139 height 41
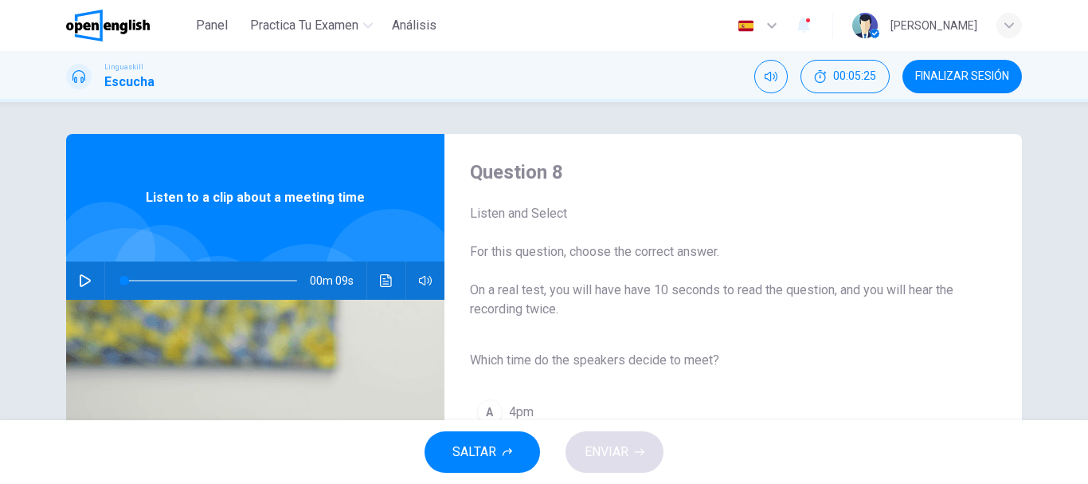
drag, startPoint x: 1087, startPoint y: 156, endPoint x: 1084, endPoint y: 195, distance: 39.2
click at [1084, 195] on html "Este sitio utiliza cookies, como se explica en nuestra Política de Privacidad .…" at bounding box center [544, 242] width 1088 height 484
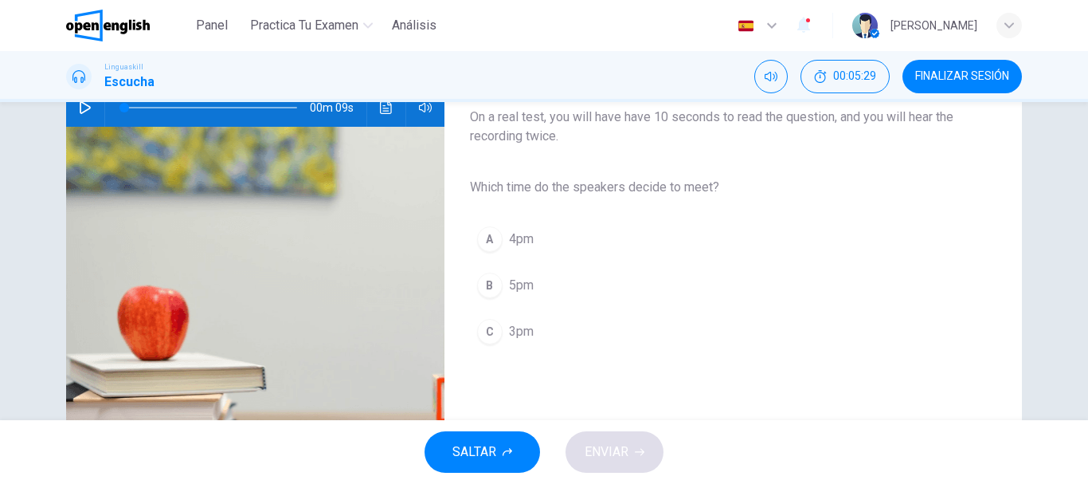
scroll to position [163, 0]
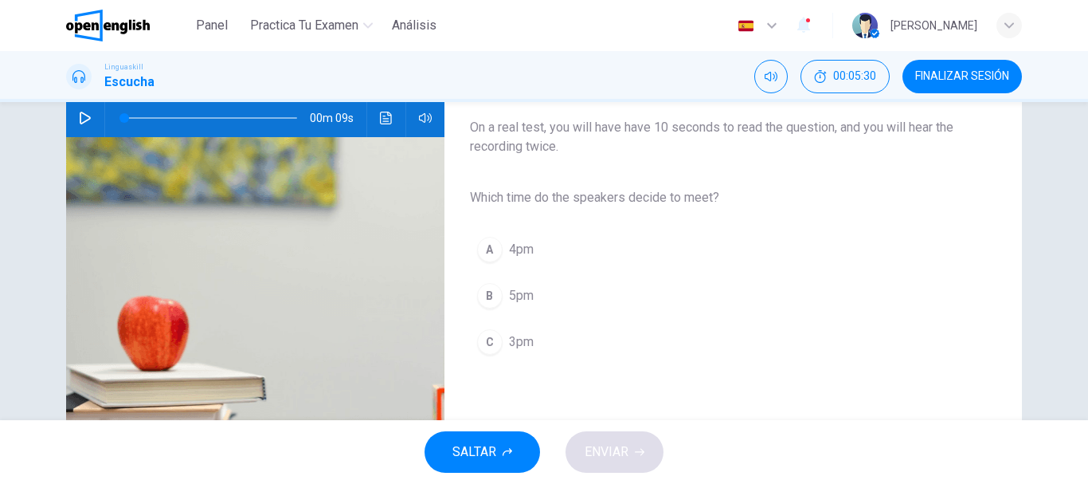
click at [80, 115] on icon "button" at bounding box center [85, 118] width 13 height 13
click at [520, 344] on span "3pm" at bounding box center [521, 341] width 25 height 19
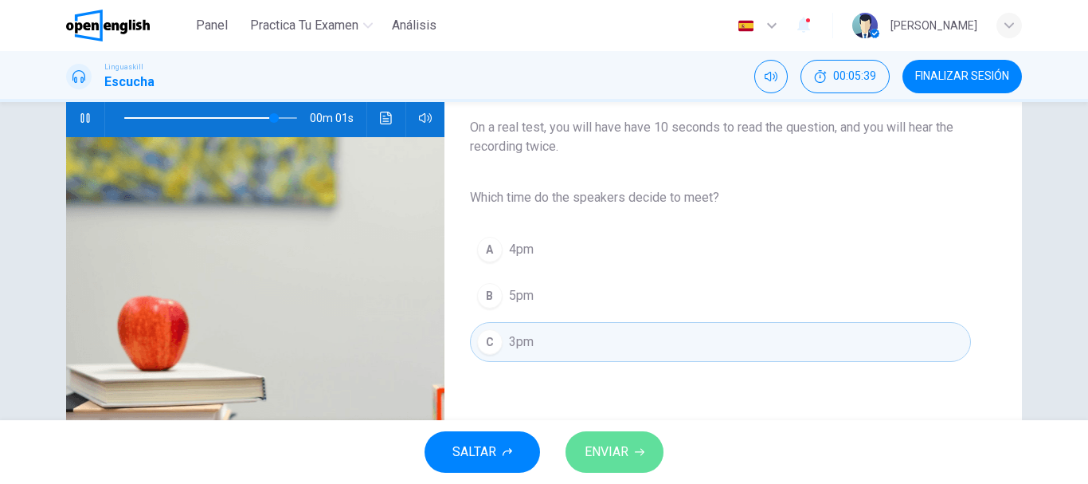
click at [626, 453] on span "ENVIAR" at bounding box center [607, 452] width 44 height 22
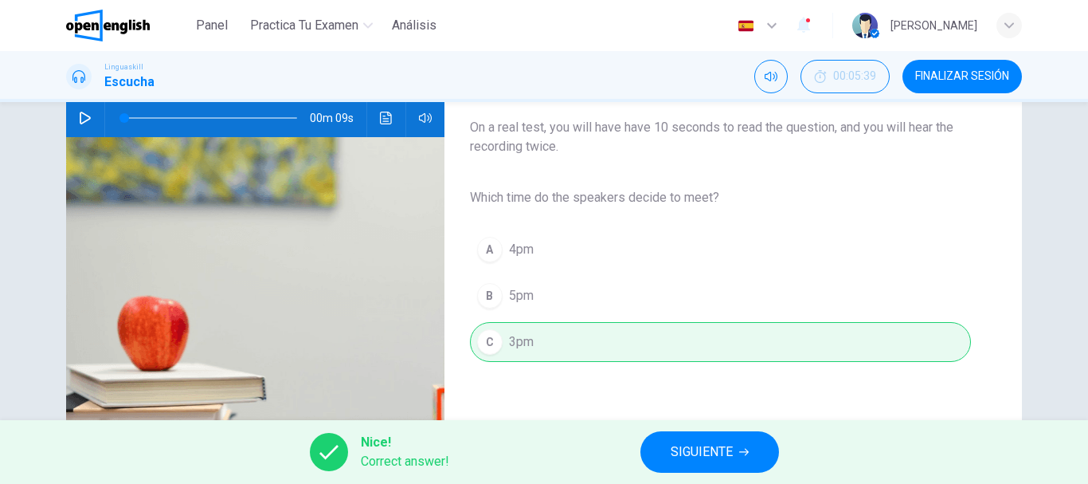
click at [705, 448] on span "SIGUIENTE" at bounding box center [702, 452] width 62 height 22
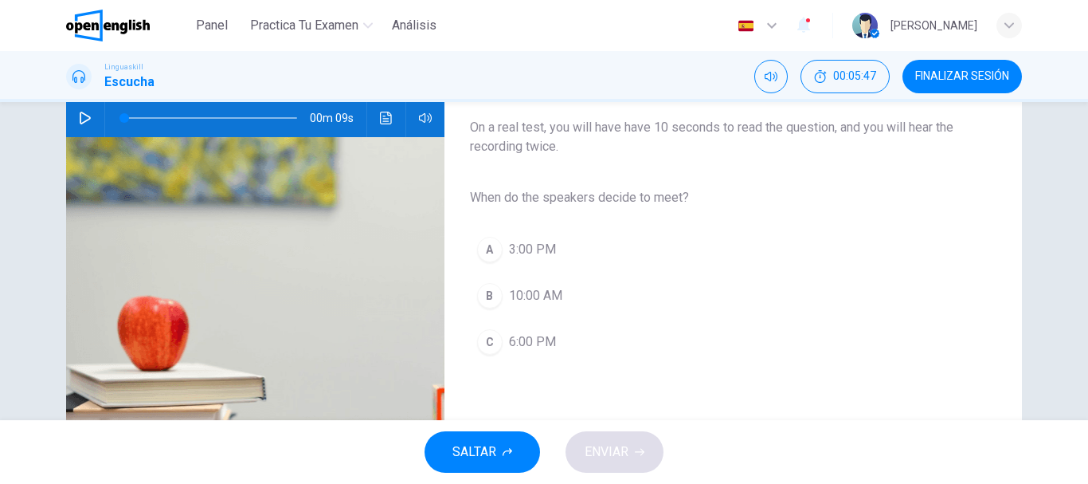
click at [85, 117] on icon "button" at bounding box center [85, 118] width 11 height 13
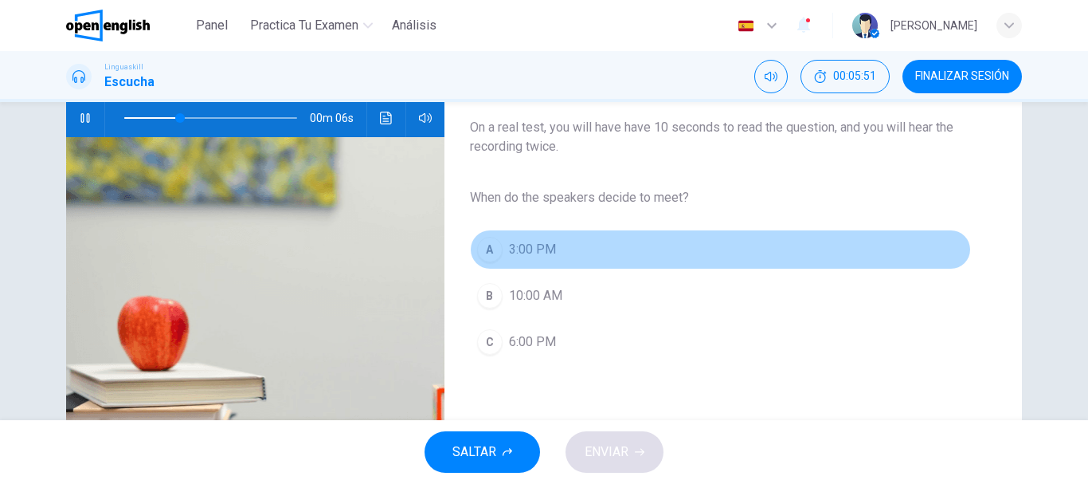
click at [564, 253] on button "A 3:00 PM" at bounding box center [720, 249] width 501 height 40
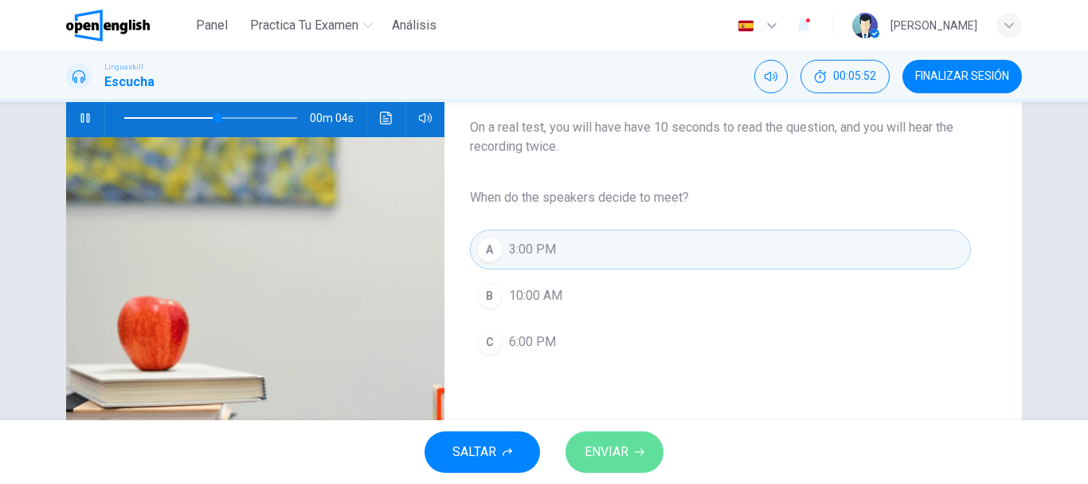
click at [617, 447] on span "ENVIAR" at bounding box center [607, 452] width 44 height 22
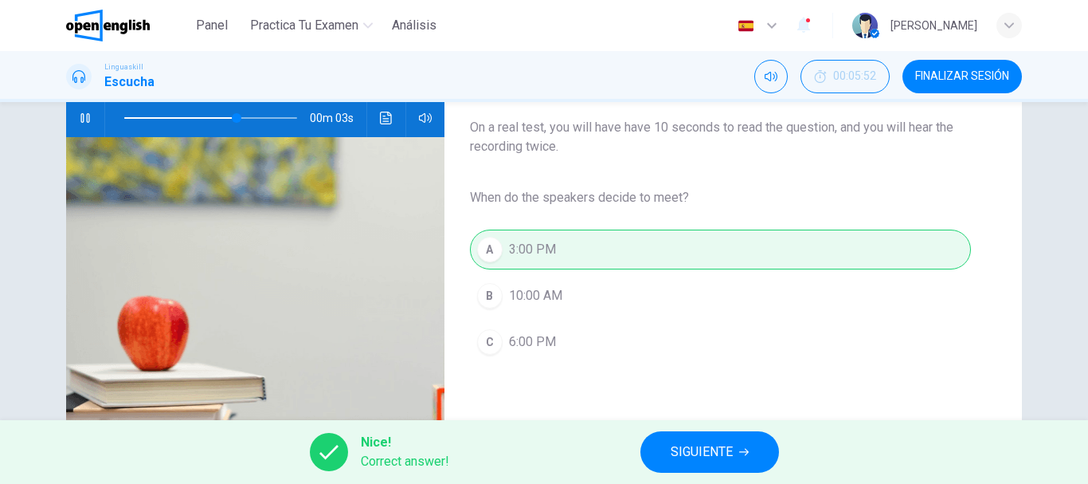
type input "**"
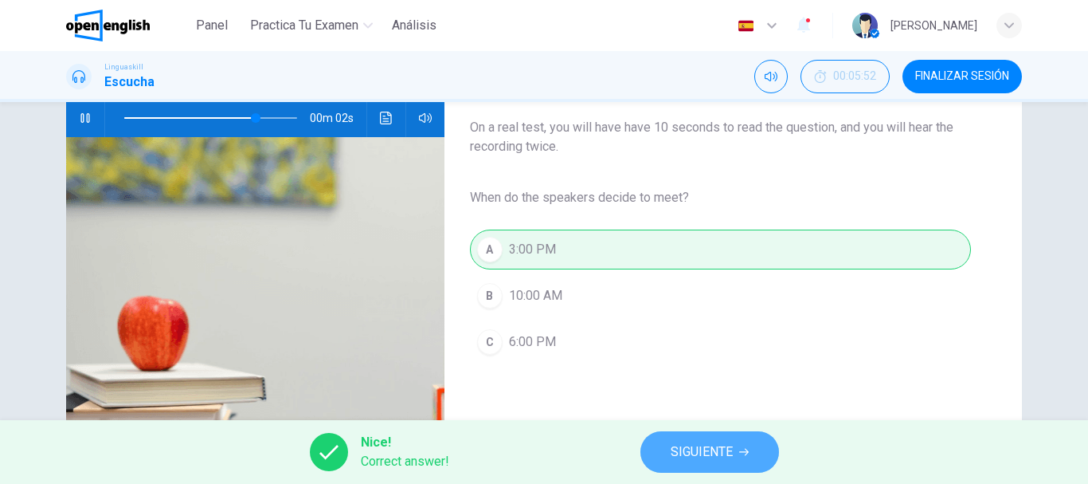
click at [731, 446] on span "SIGUIENTE" at bounding box center [702, 452] width 62 height 22
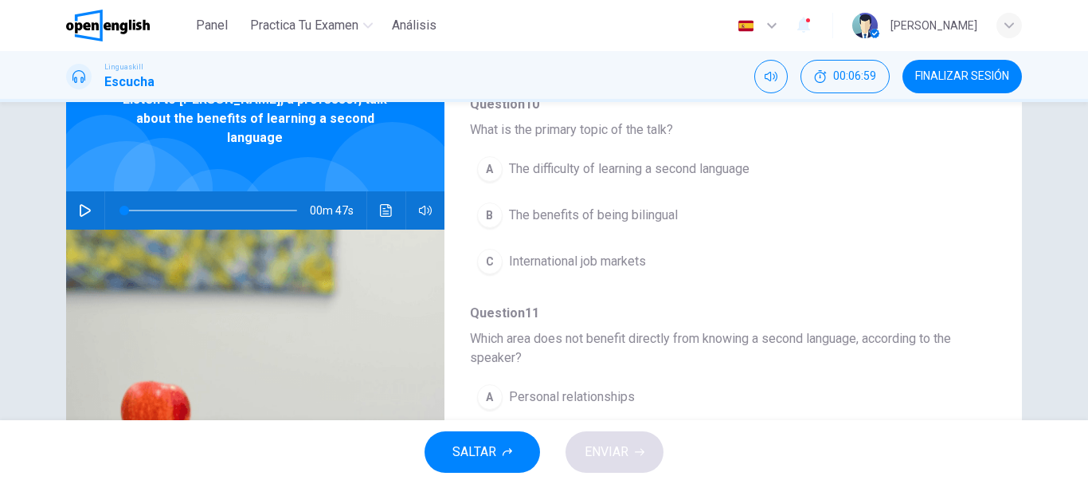
scroll to position [59, 0]
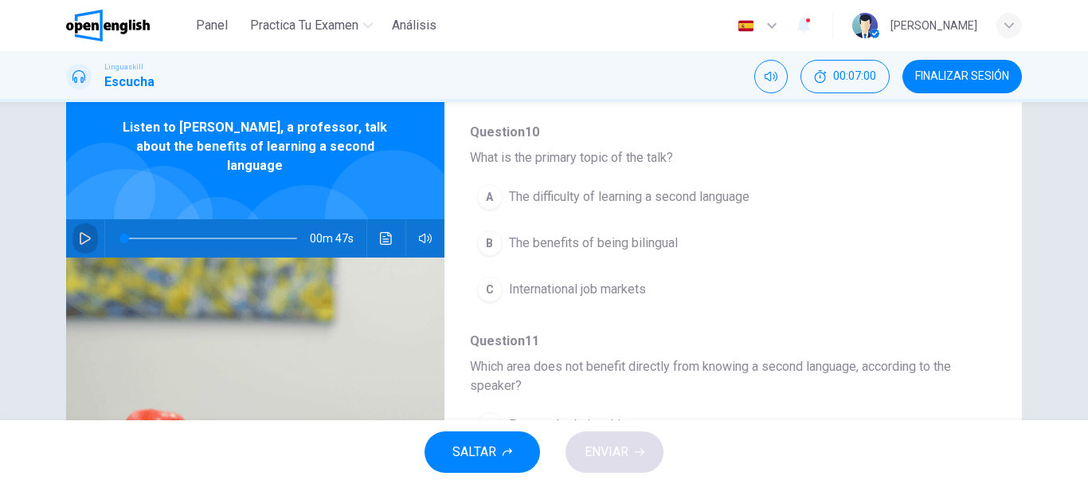
click at [76, 228] on button "button" at bounding box center [84, 238] width 25 height 38
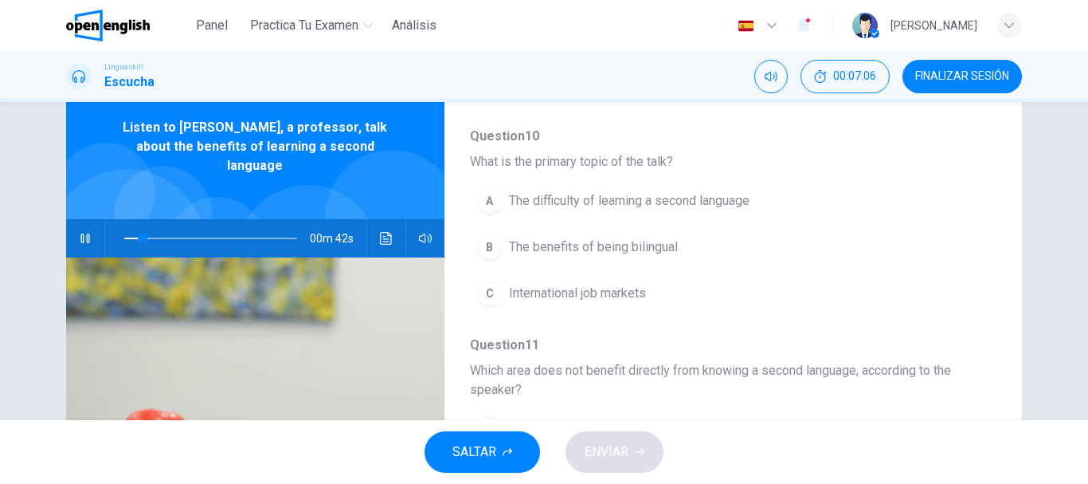
scroll to position [143, 0]
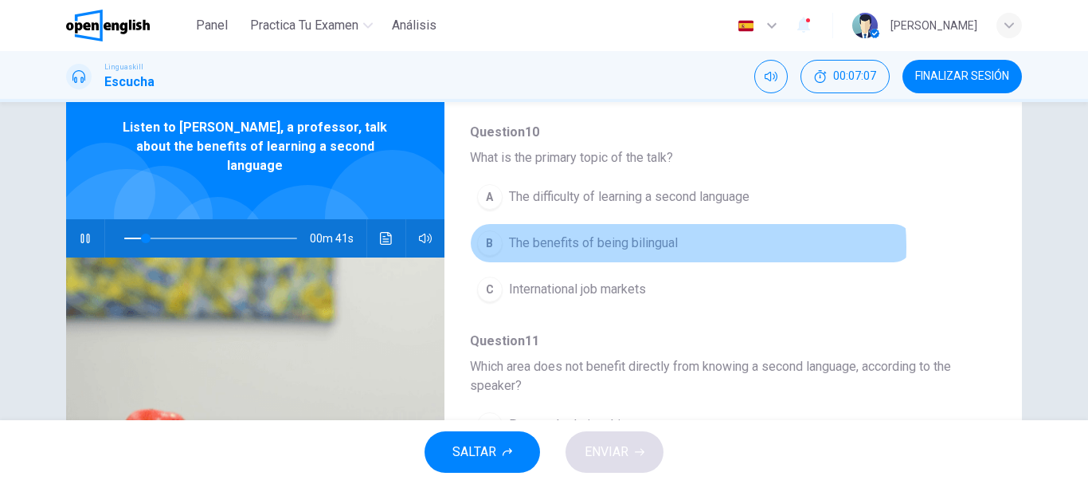
click at [676, 246] on button "B The benefits of being bilingual" at bounding box center [692, 243] width 444 height 40
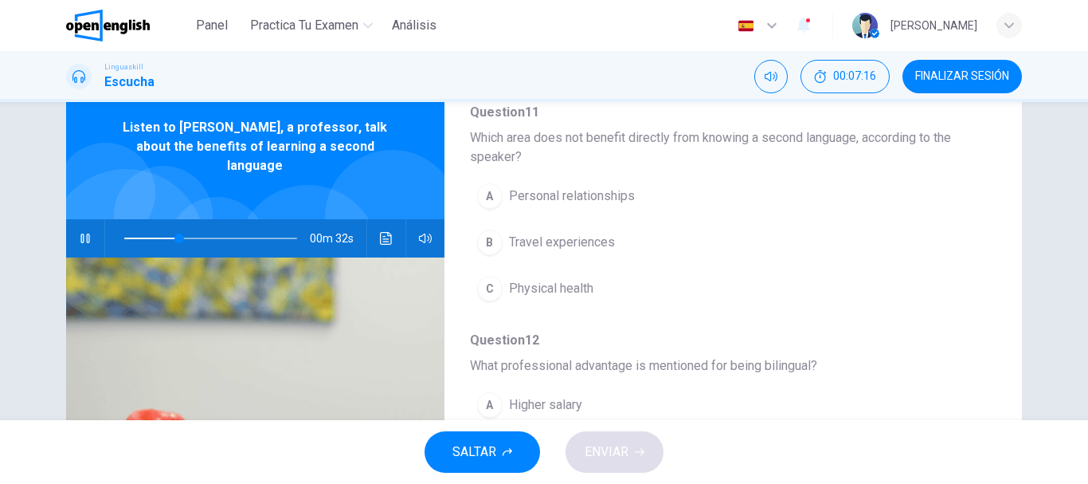
scroll to position [374, 0]
click at [586, 288] on span "Physical health" at bounding box center [551, 286] width 84 height 19
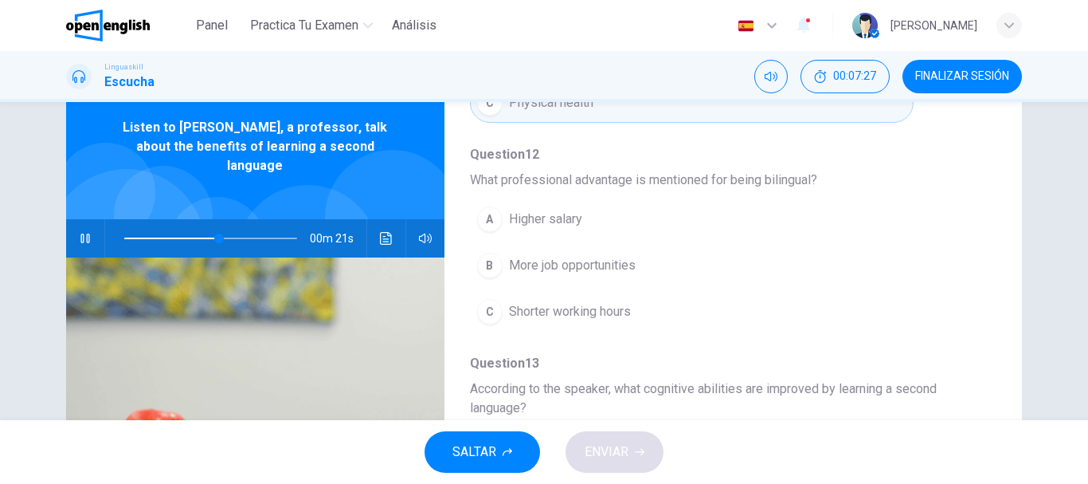
scroll to position [576, 0]
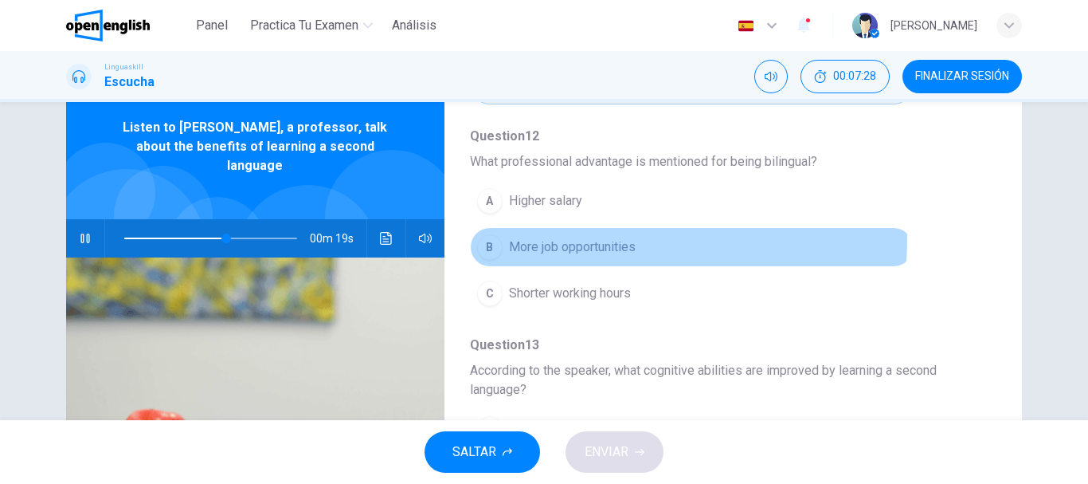
click at [605, 239] on span "More job opportunities" at bounding box center [572, 246] width 127 height 19
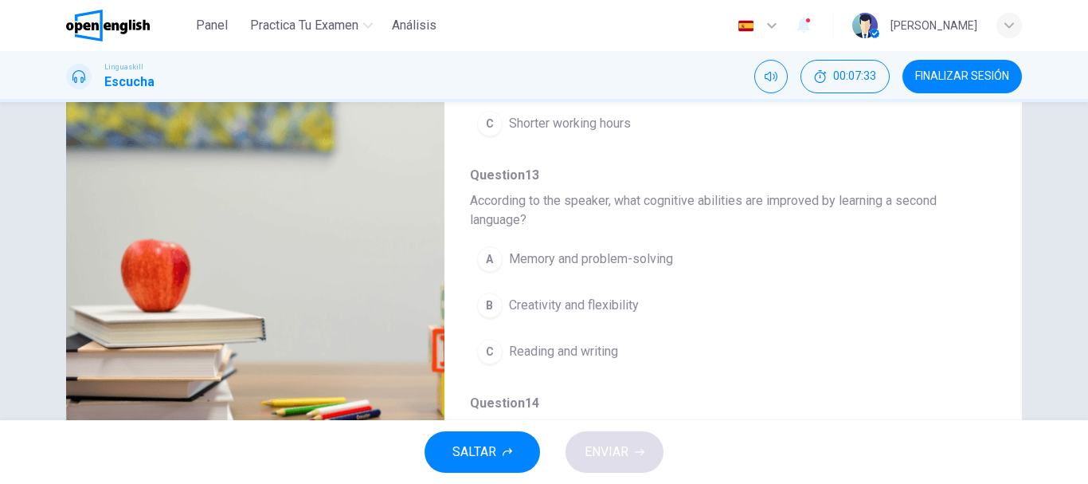
scroll to position [230, 0]
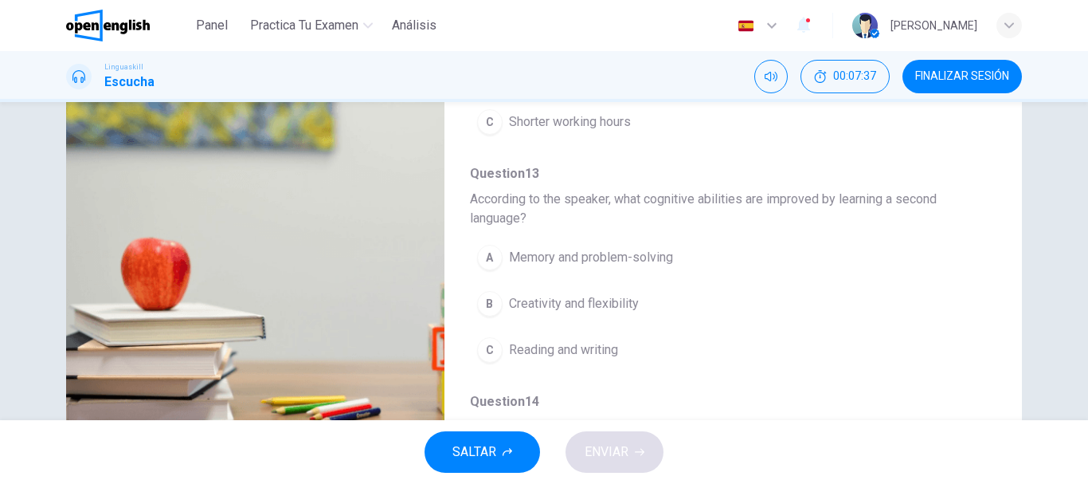
click at [640, 251] on span "Memory and problem-solving" at bounding box center [591, 257] width 164 height 19
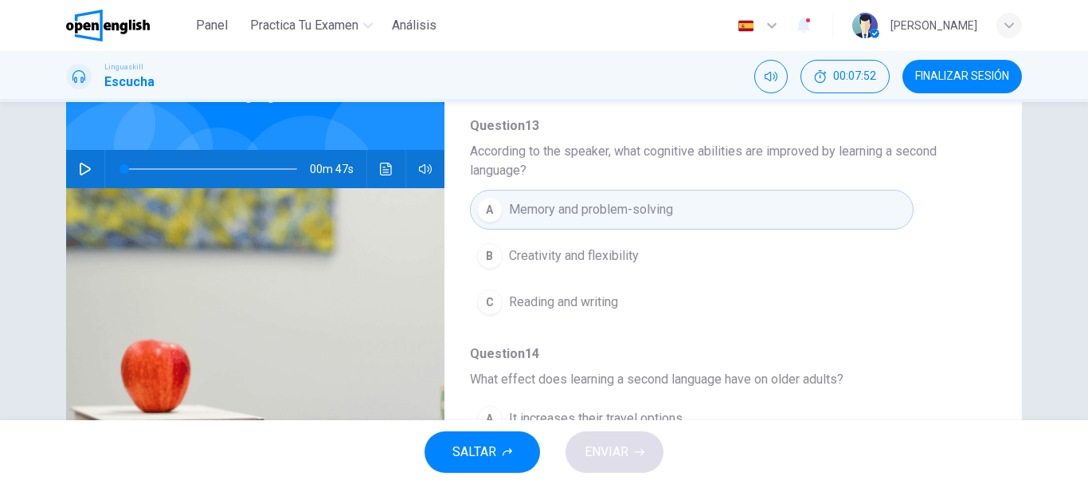
scroll to position [125, 0]
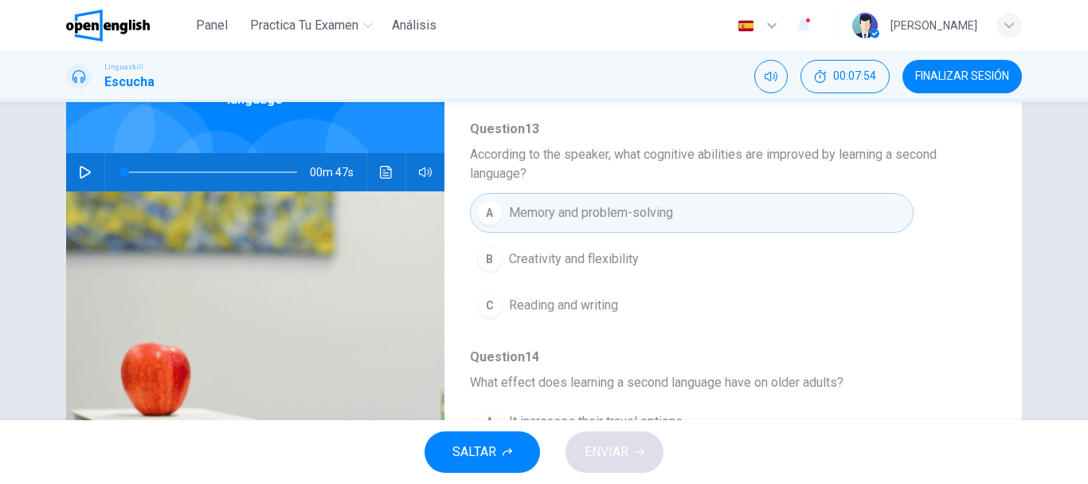
click at [80, 153] on button "button" at bounding box center [84, 172] width 25 height 38
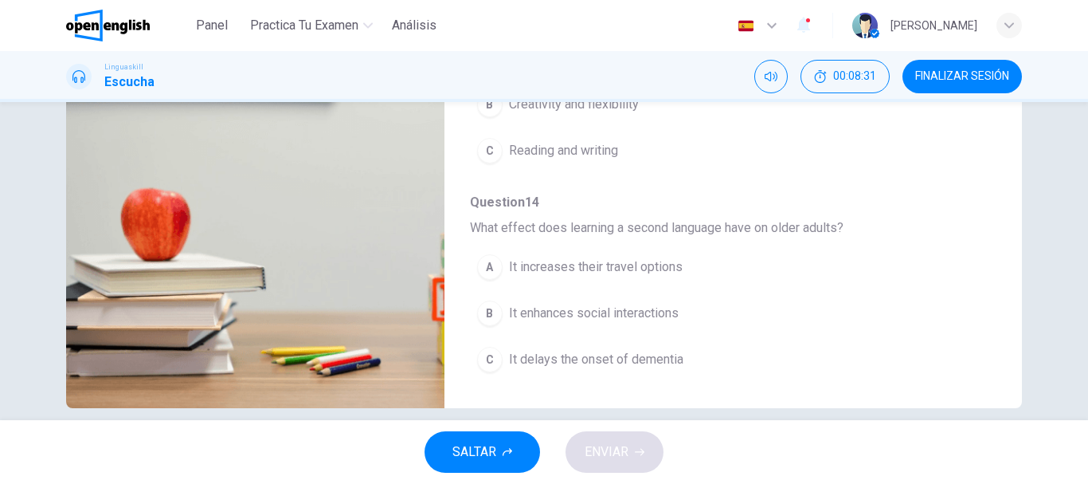
scroll to position [300, 0]
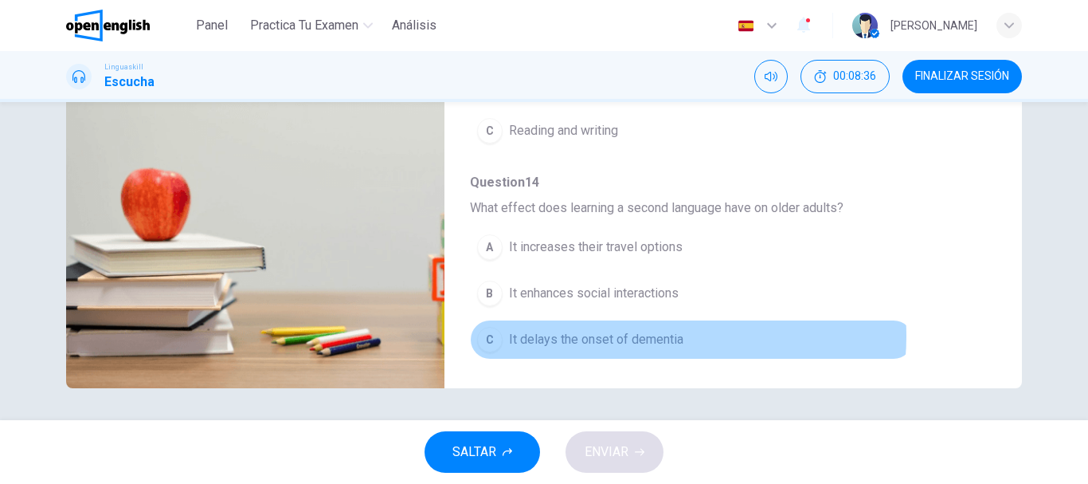
click at [663, 335] on span "It delays the onset of dementia" at bounding box center [596, 339] width 174 height 19
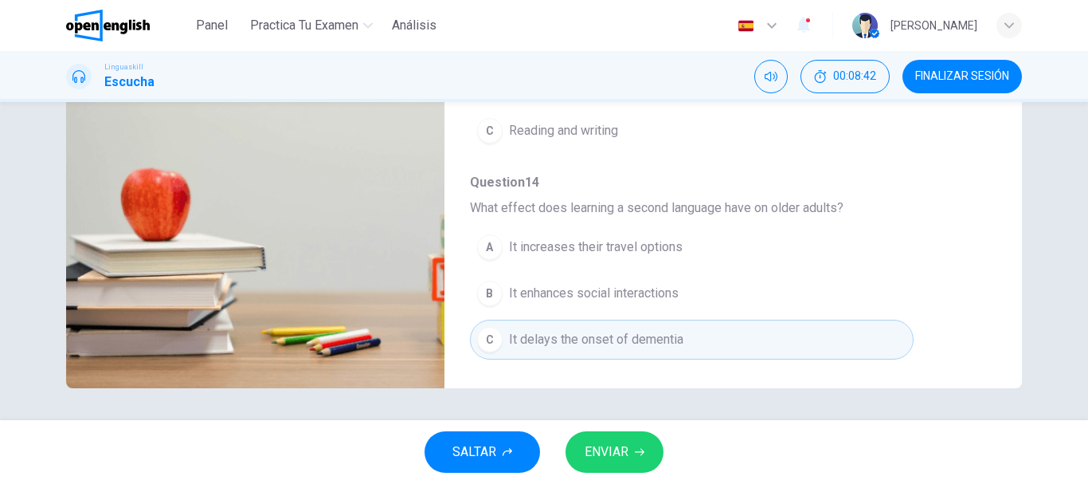
type input "*"
click at [625, 447] on span "ENVIAR" at bounding box center [607, 452] width 44 height 22
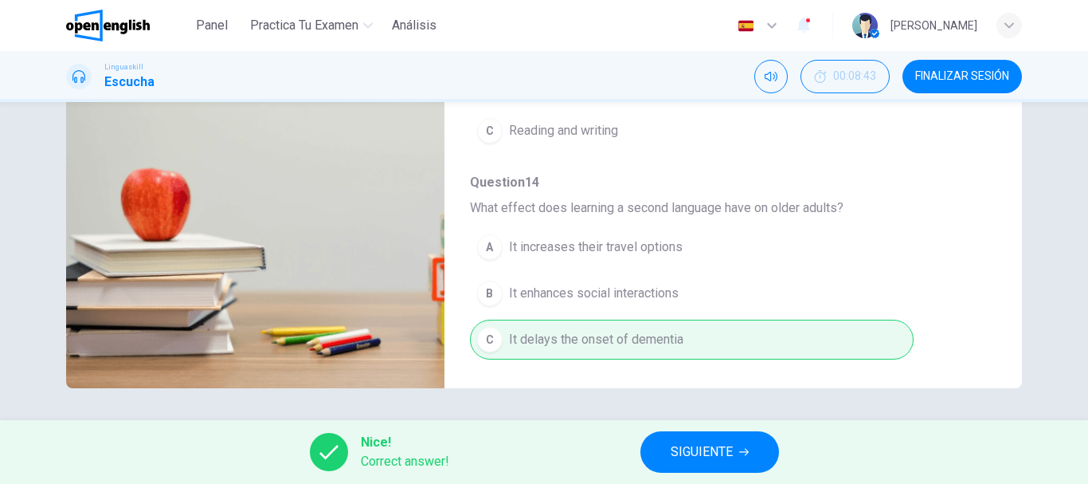
click at [722, 445] on span "SIGUIENTE" at bounding box center [702, 452] width 62 height 22
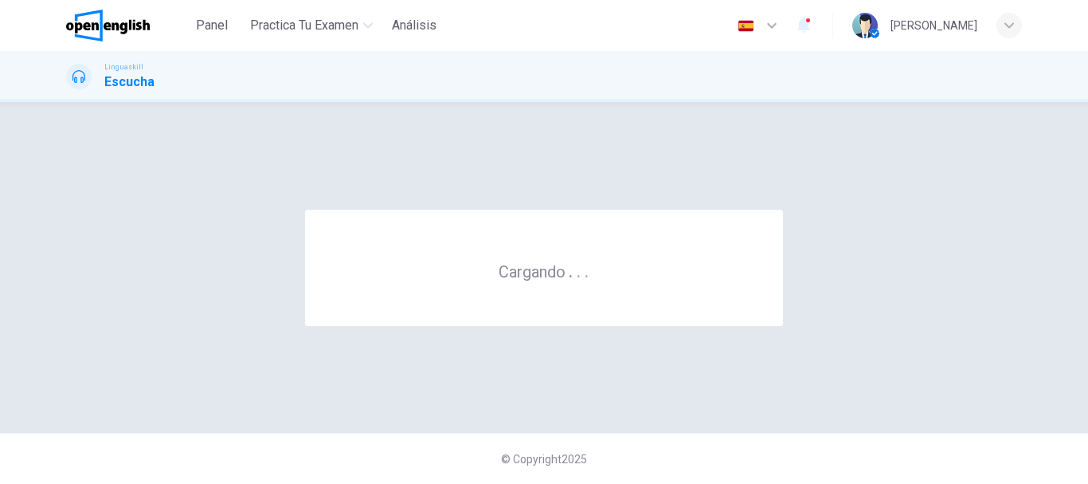
scroll to position [0, 0]
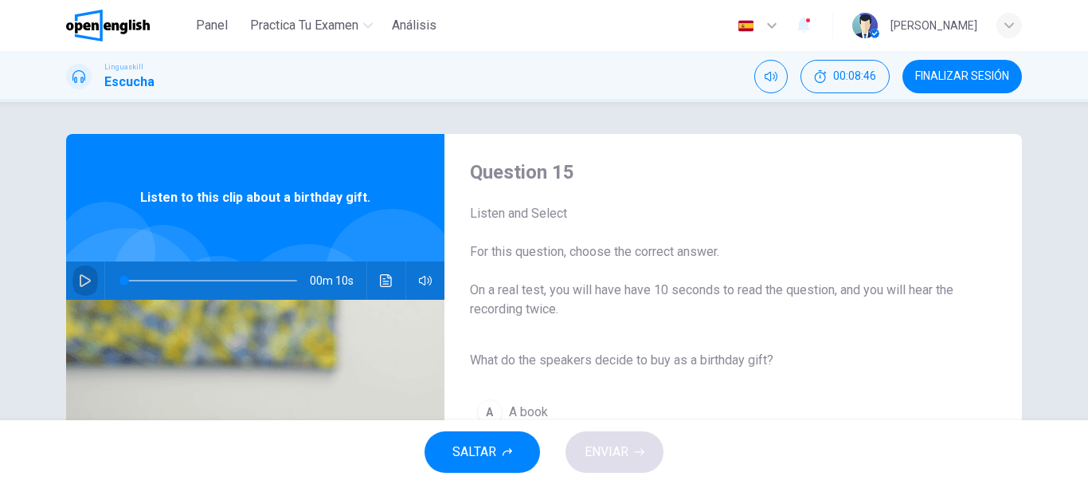
click at [77, 272] on button "button" at bounding box center [84, 280] width 25 height 38
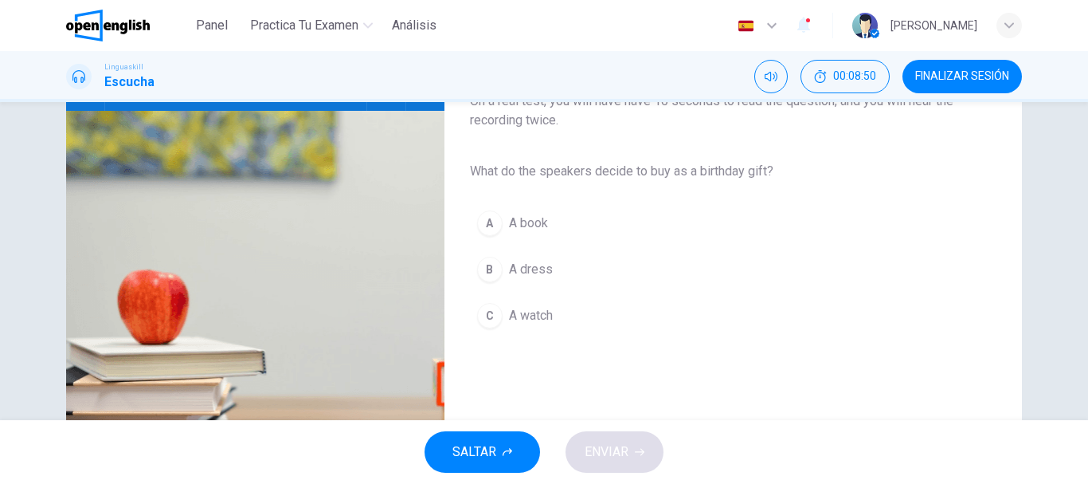
scroll to position [190, 0]
click at [521, 217] on span "A book" at bounding box center [528, 222] width 39 height 19
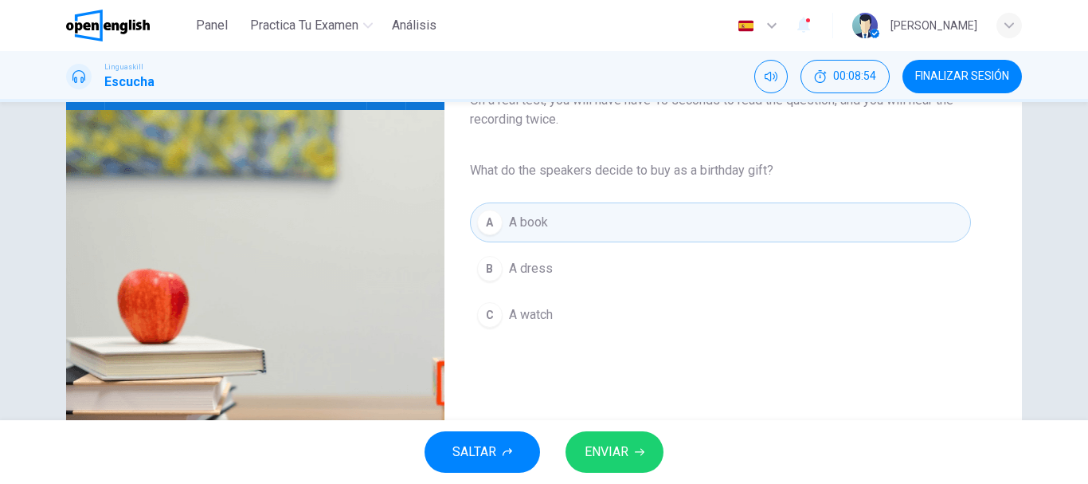
click at [635, 445] on button "ENVIAR" at bounding box center [615, 451] width 98 height 41
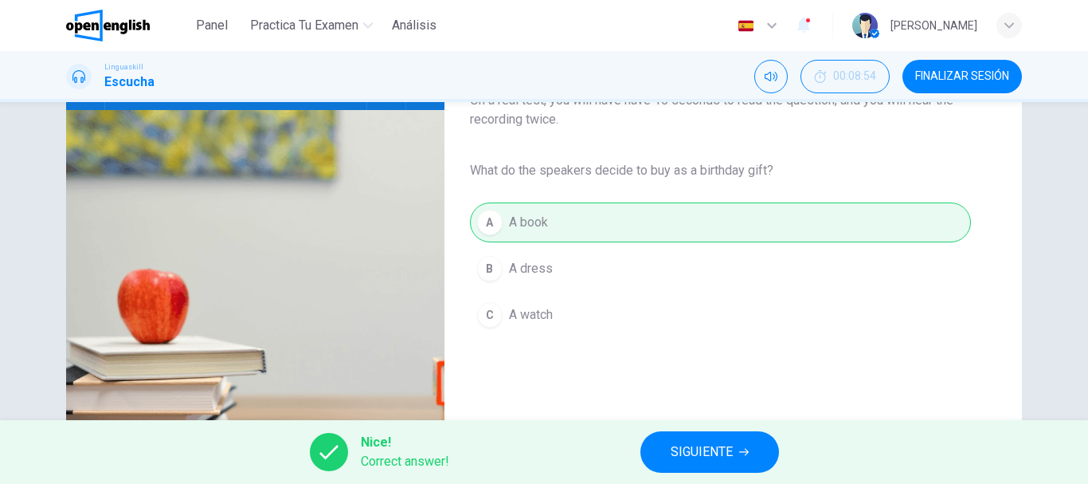
type input "**"
click at [699, 456] on span "SIGUIENTE" at bounding box center [702, 452] width 62 height 22
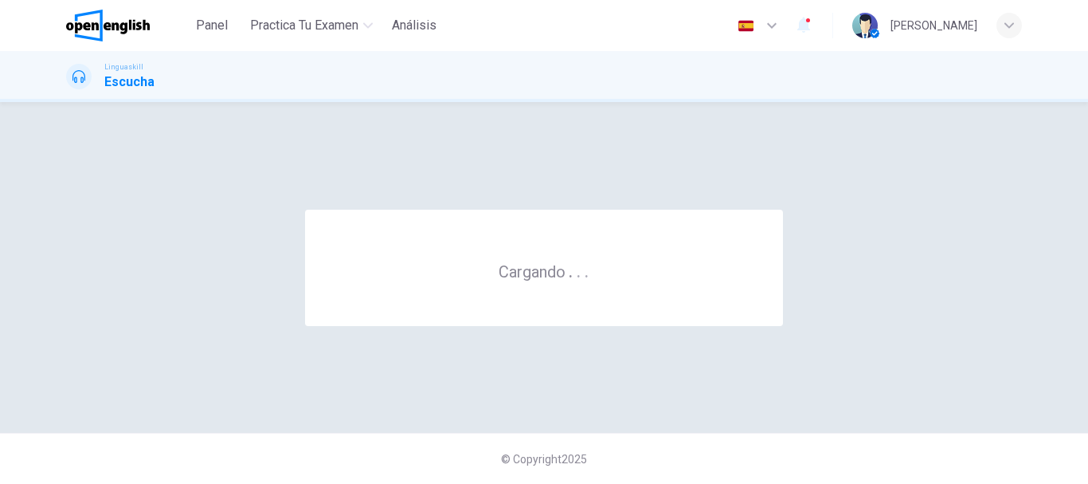
scroll to position [0, 0]
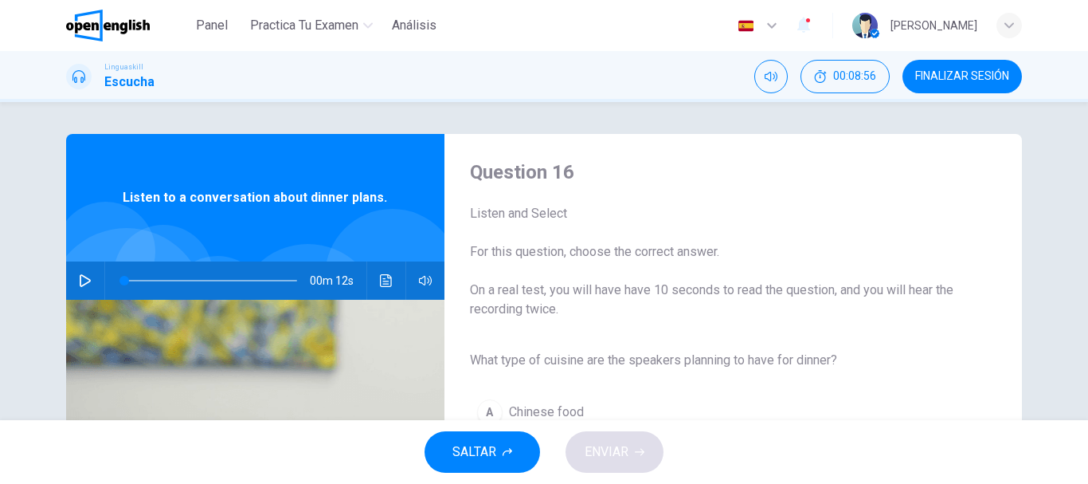
click at [80, 279] on icon "button" at bounding box center [85, 280] width 13 height 13
drag, startPoint x: 1087, startPoint y: 199, endPoint x: 1087, endPoint y: 242, distance: 43.0
click at [1087, 242] on div at bounding box center [1087, 242] width 1 height 484
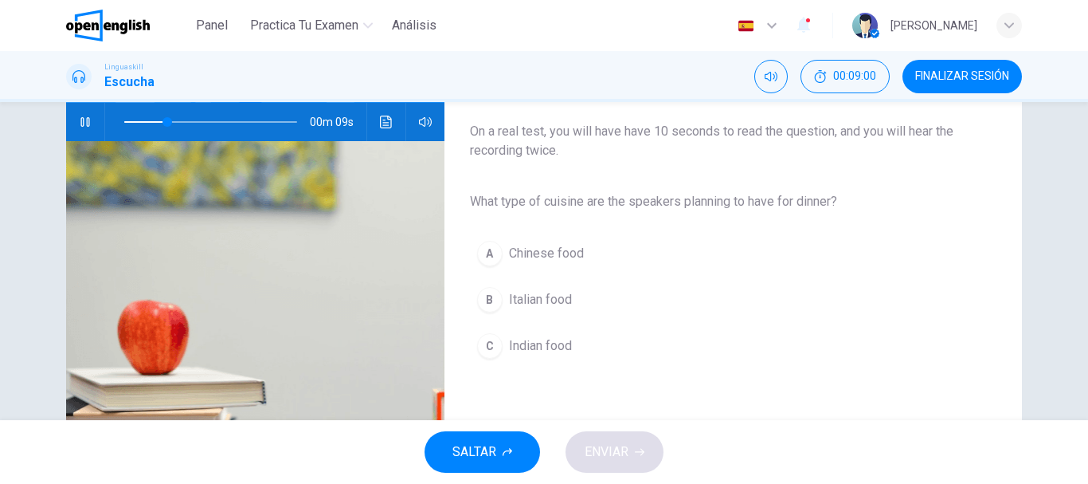
scroll to position [159, 0]
click at [548, 305] on span "Italian food" at bounding box center [540, 298] width 63 height 19
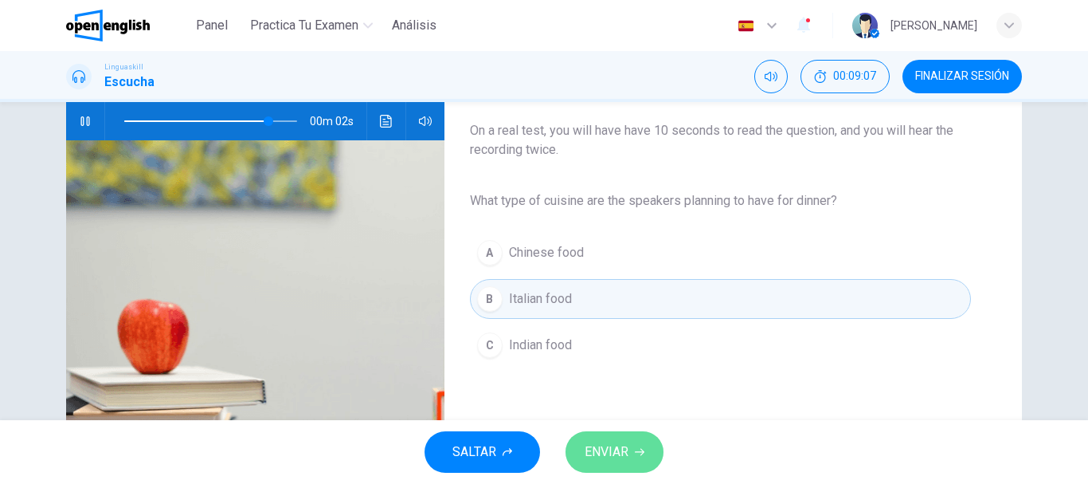
click at [613, 442] on span "ENVIAR" at bounding box center [607, 452] width 44 height 22
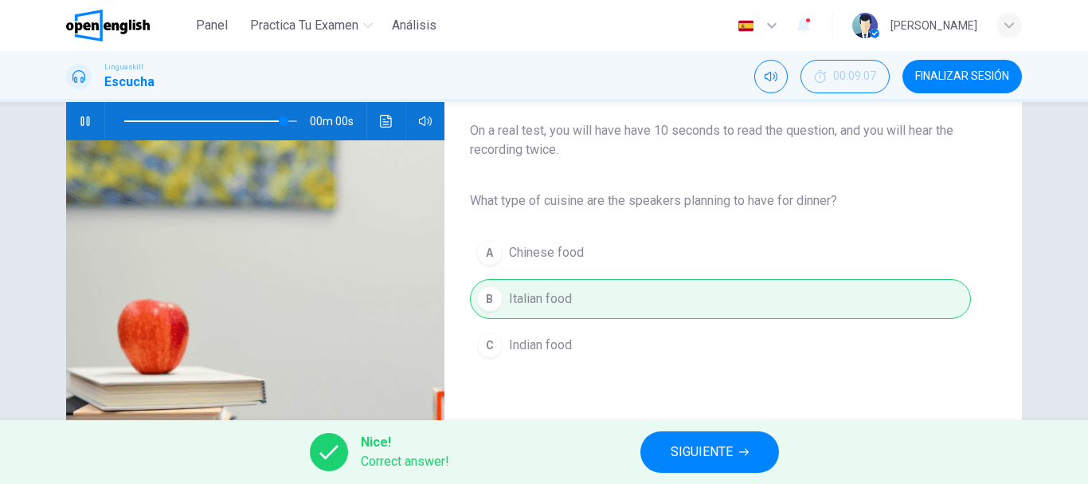
type input "*"
click at [692, 447] on span "SIGUIENTE" at bounding box center [702, 452] width 62 height 22
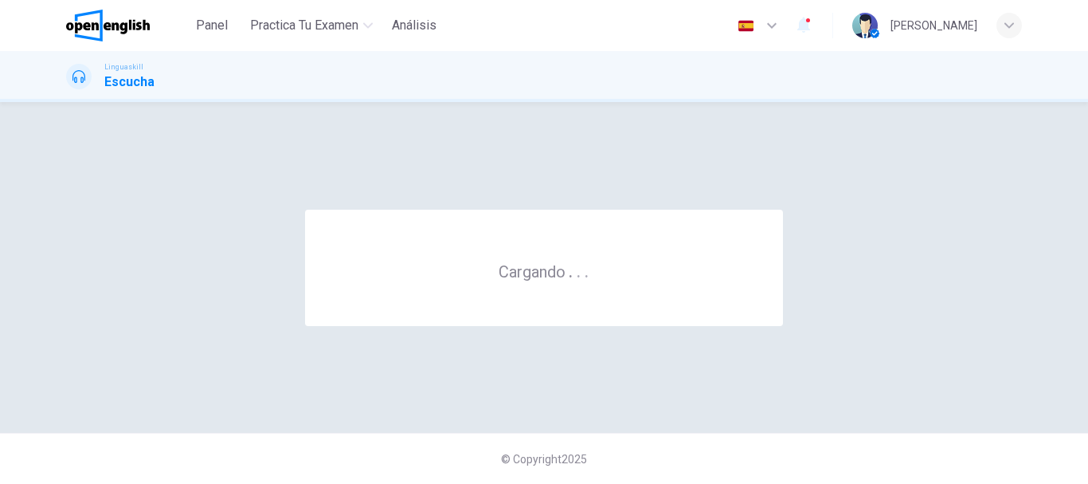
scroll to position [0, 0]
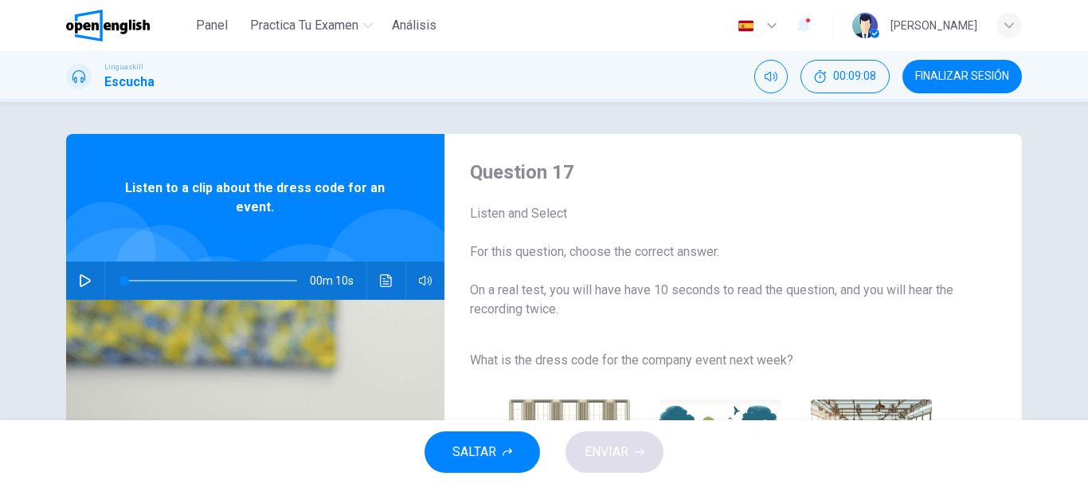
click at [81, 275] on icon "button" at bounding box center [85, 280] width 13 height 13
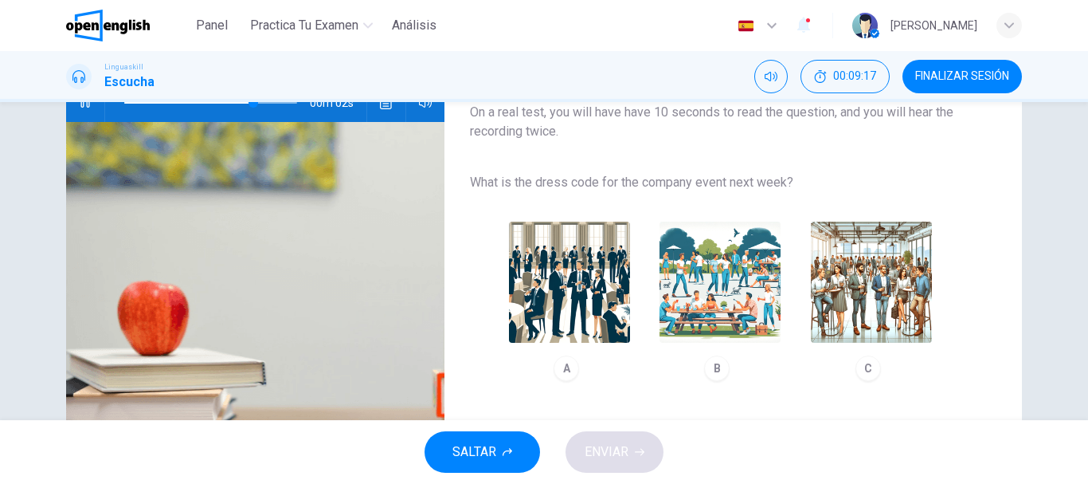
scroll to position [179, 0]
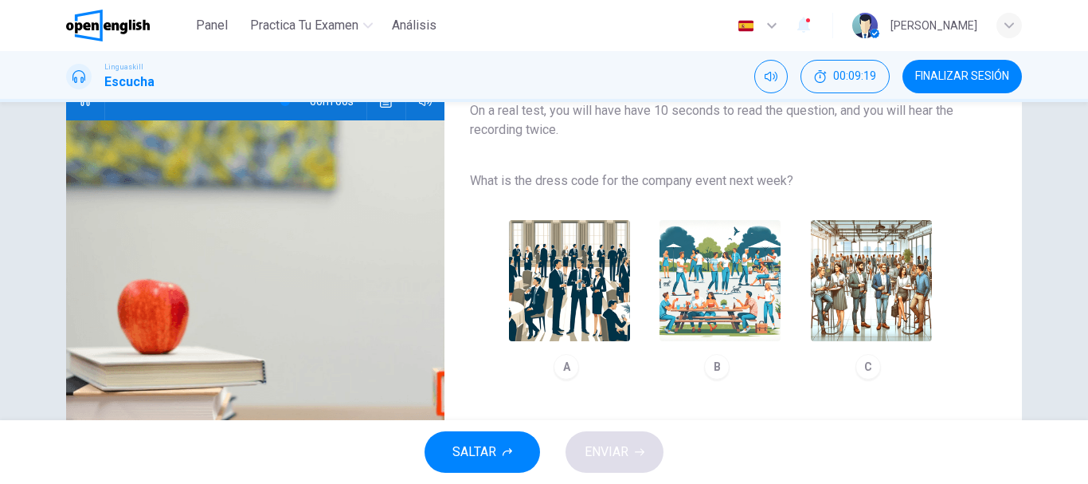
type input "*"
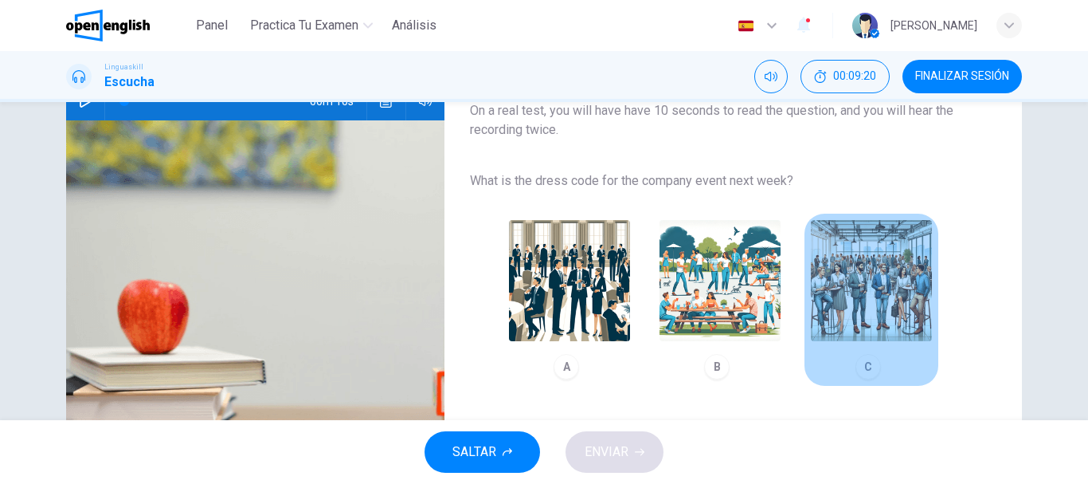
click at [860, 294] on img "button" at bounding box center [871, 280] width 121 height 121
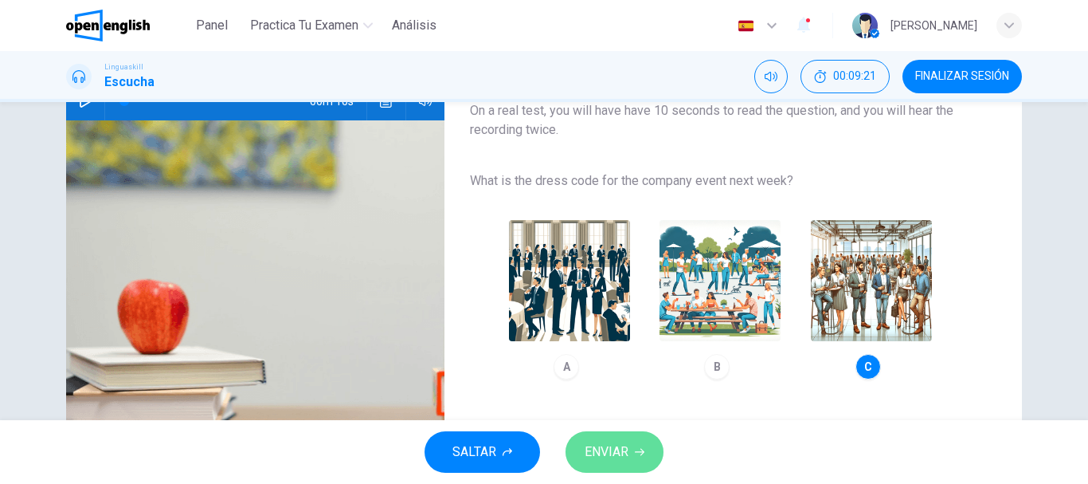
click at [616, 449] on span "ENVIAR" at bounding box center [607, 452] width 44 height 22
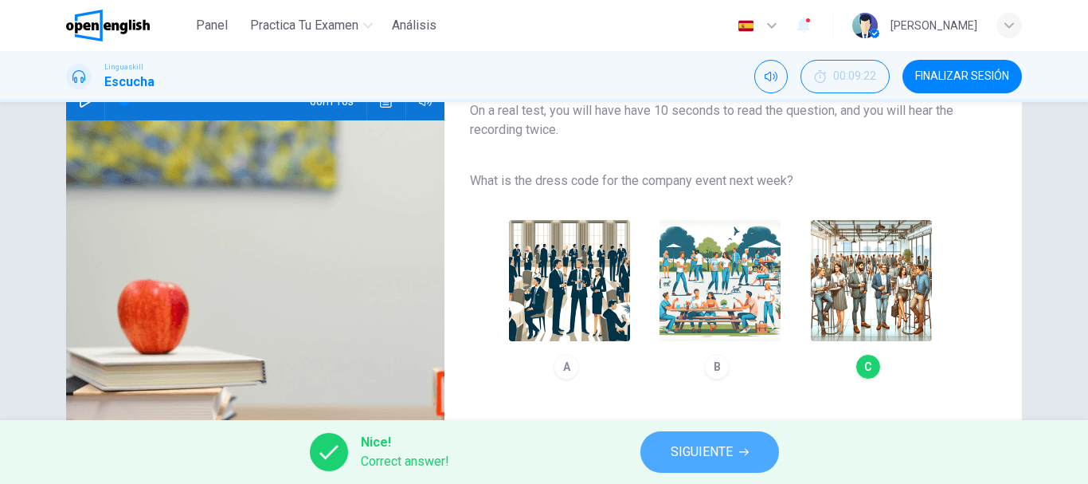
click at [728, 441] on span "SIGUIENTE" at bounding box center [702, 452] width 62 height 22
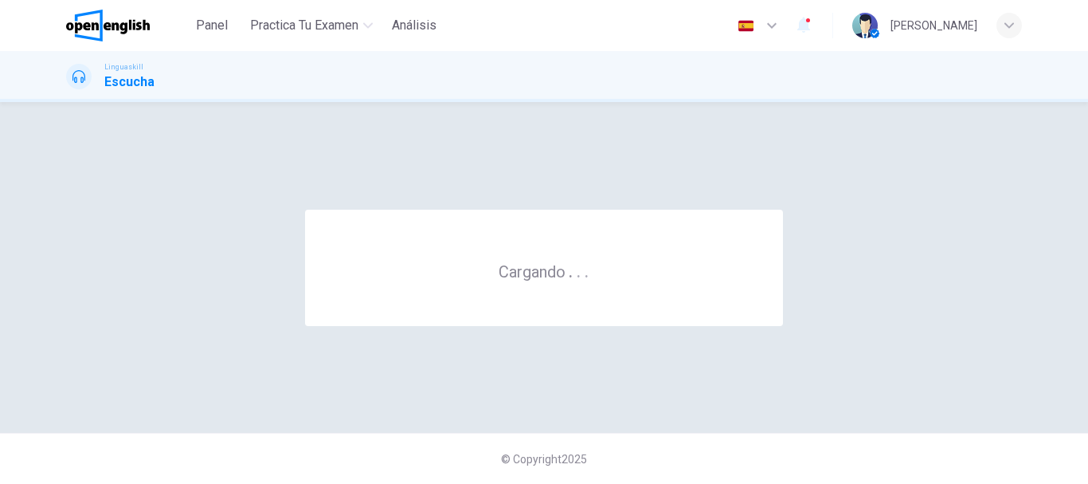
scroll to position [0, 0]
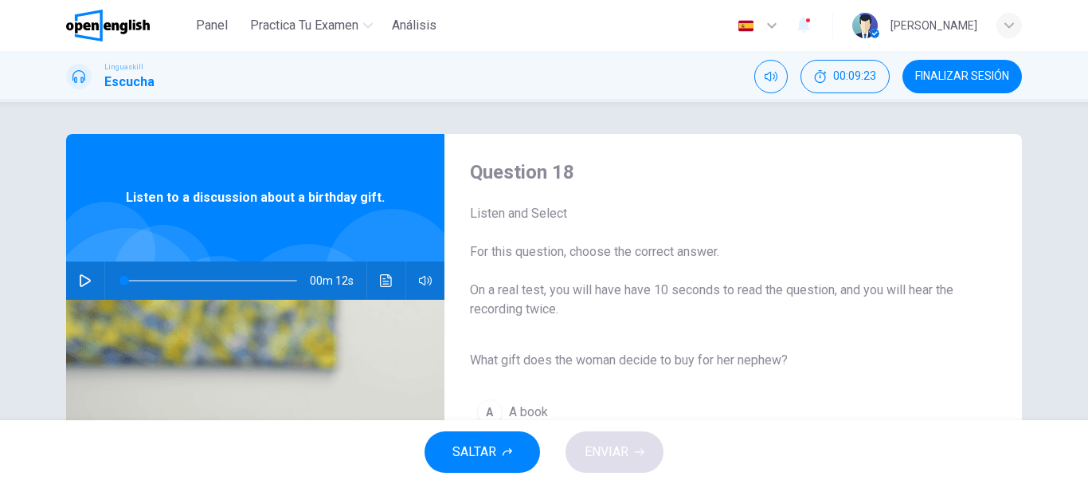
click at [80, 276] on icon "button" at bounding box center [85, 280] width 11 height 13
drag, startPoint x: 1087, startPoint y: 206, endPoint x: 1087, endPoint y: 252, distance: 45.4
click at [1087, 252] on div at bounding box center [1087, 242] width 1 height 484
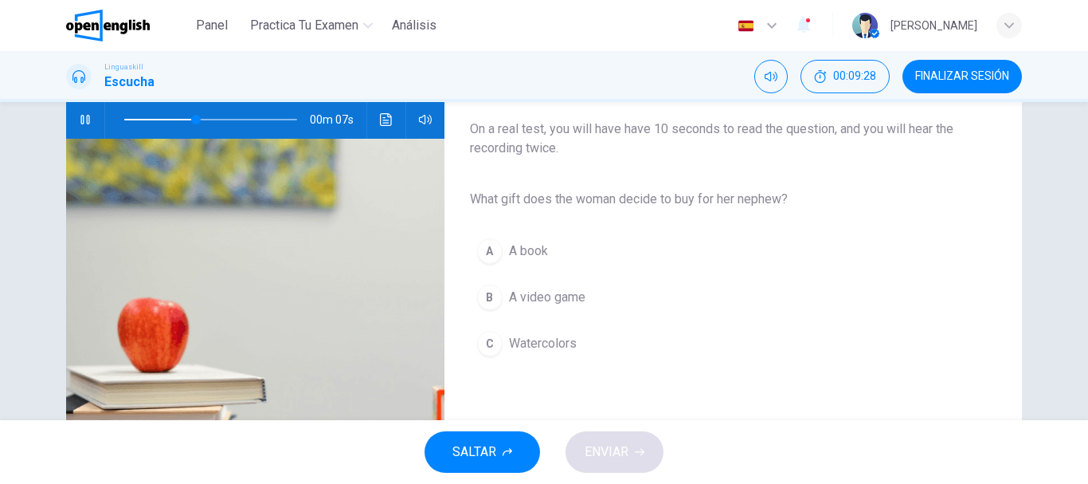
scroll to position [163, 0]
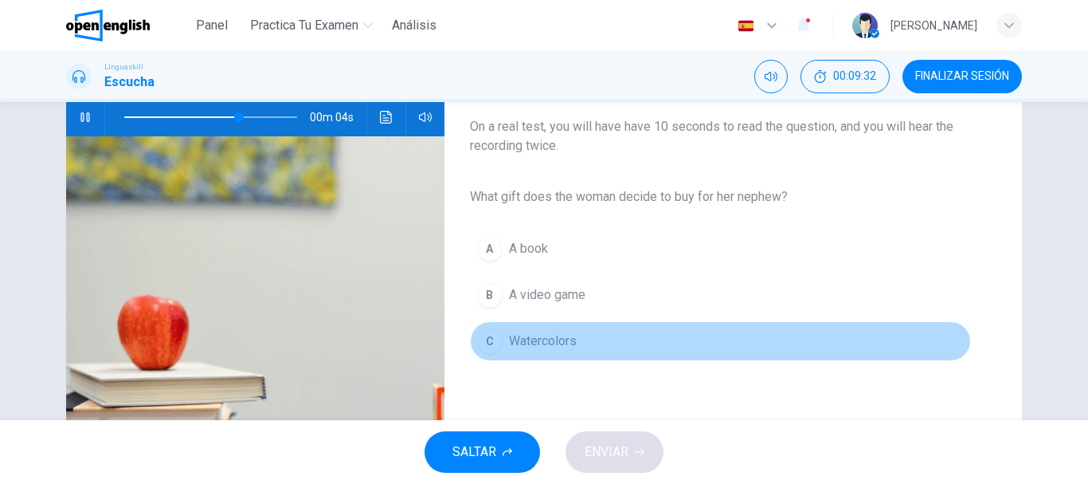
click at [491, 336] on div "C" at bounding box center [489, 340] width 25 height 25
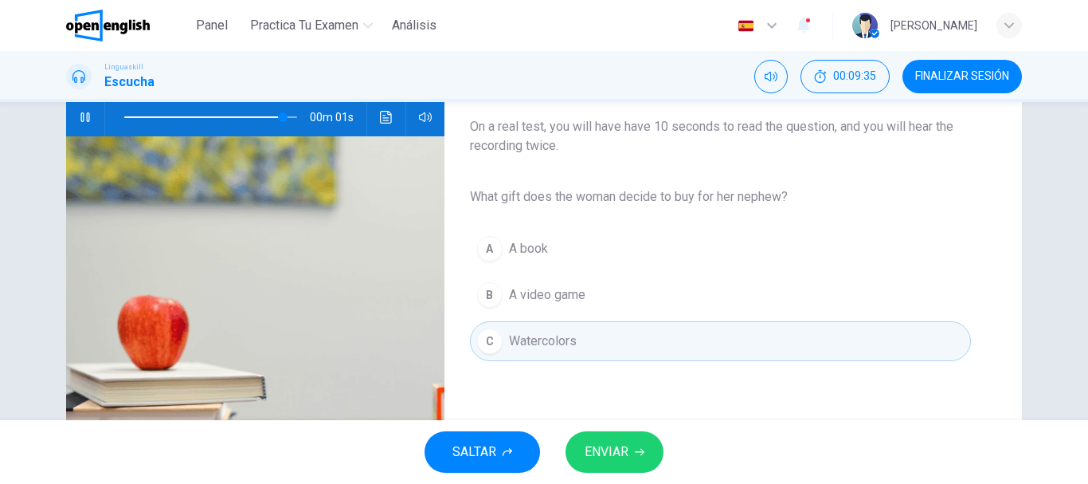
type input "*"
click at [625, 437] on button "ENVIAR" at bounding box center [615, 451] width 98 height 41
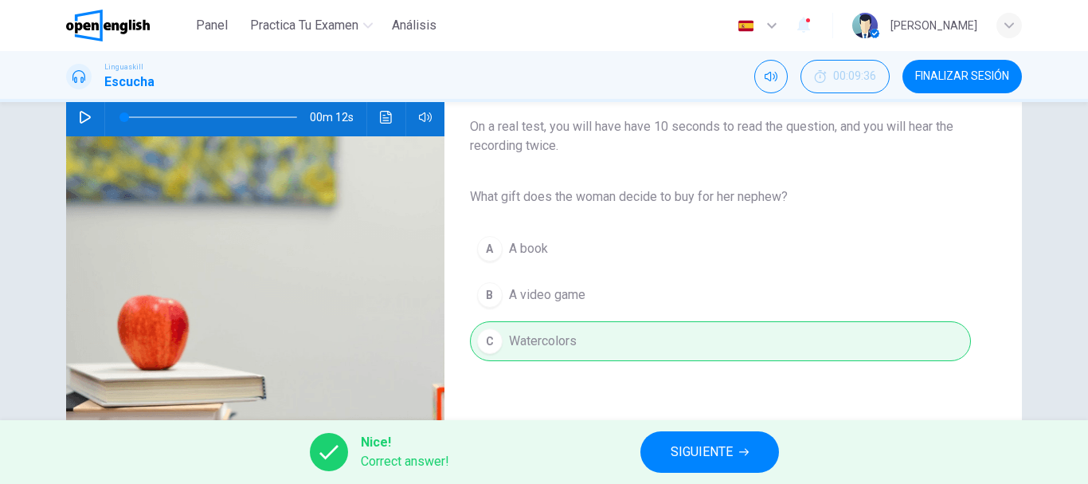
click at [702, 452] on span "SIGUIENTE" at bounding box center [702, 452] width 62 height 22
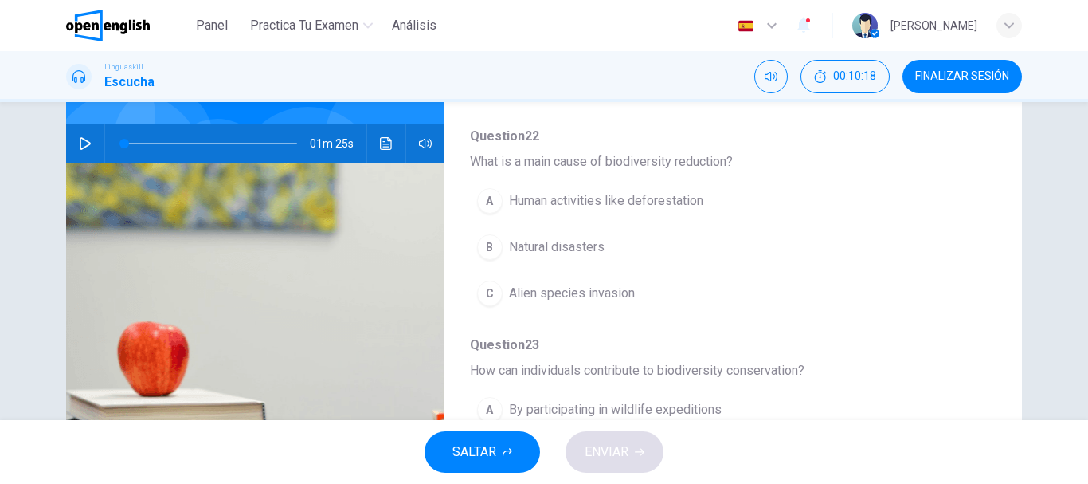
scroll to position [96, 0]
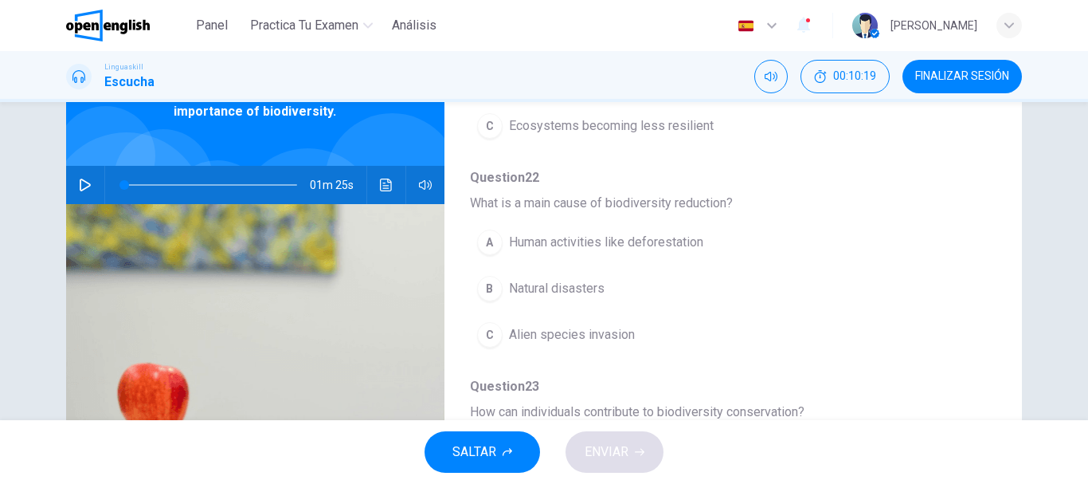
click at [86, 189] on icon "button" at bounding box center [85, 184] width 13 height 13
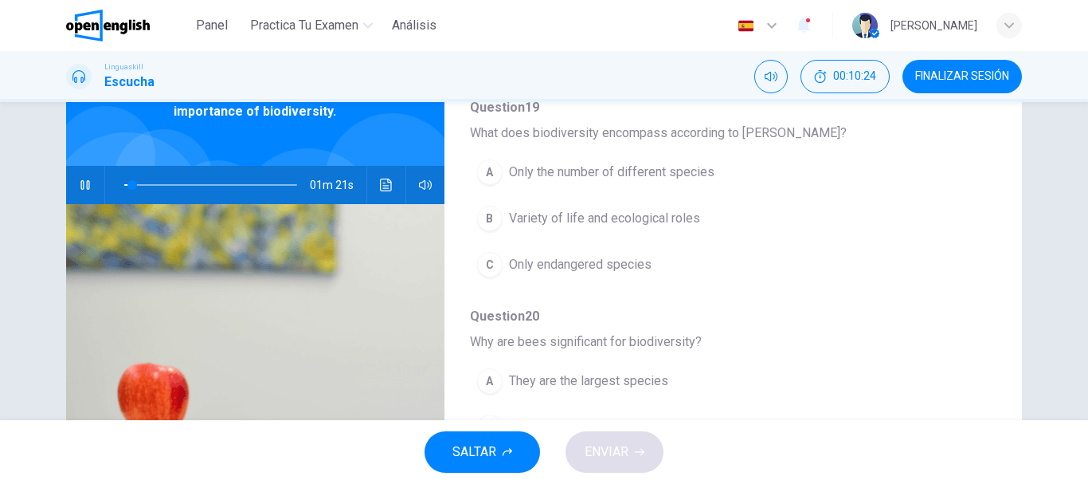
scroll to position [143, 0]
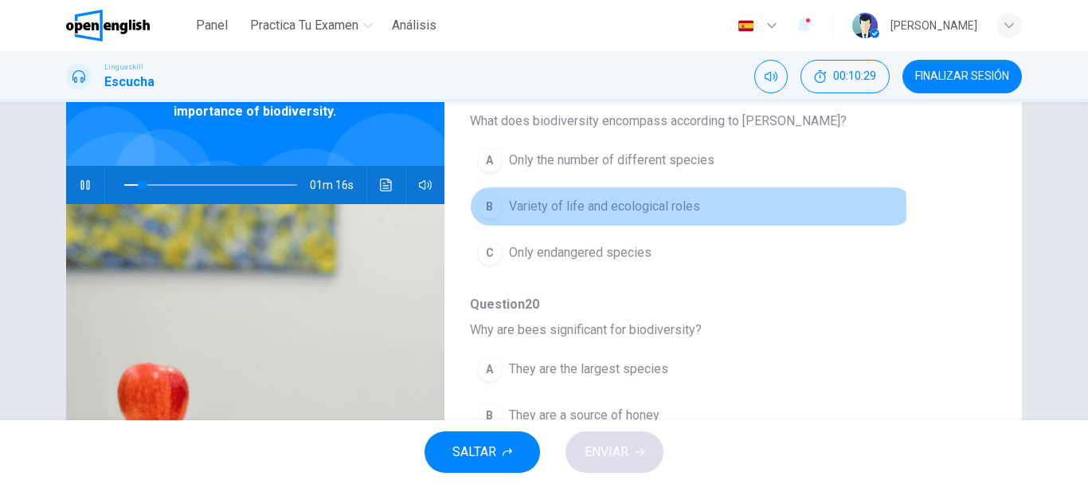
click at [618, 209] on span "Variety of life and ecological roles" at bounding box center [604, 206] width 191 height 19
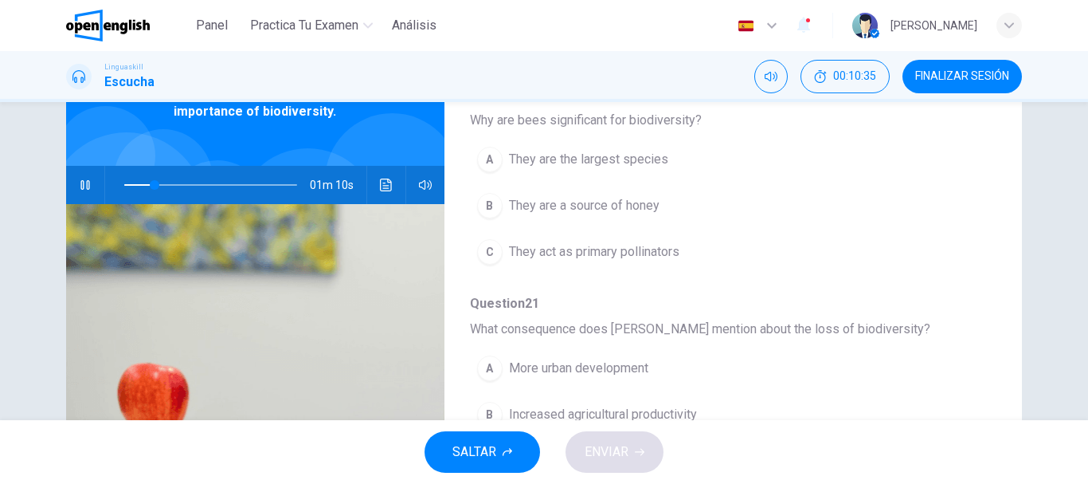
scroll to position [358, 0]
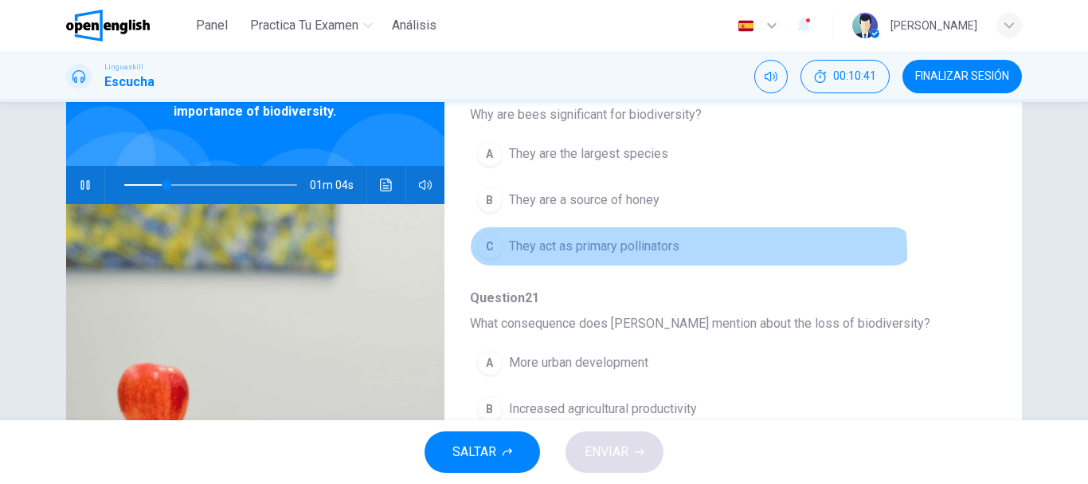
click at [618, 257] on button "C They act as primary pollinators" at bounding box center [692, 246] width 444 height 40
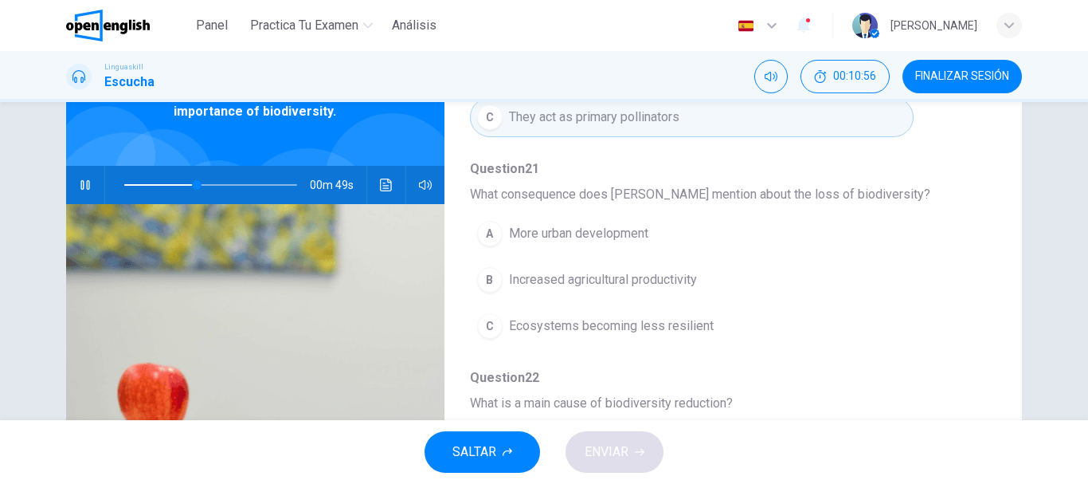
scroll to position [510, 0]
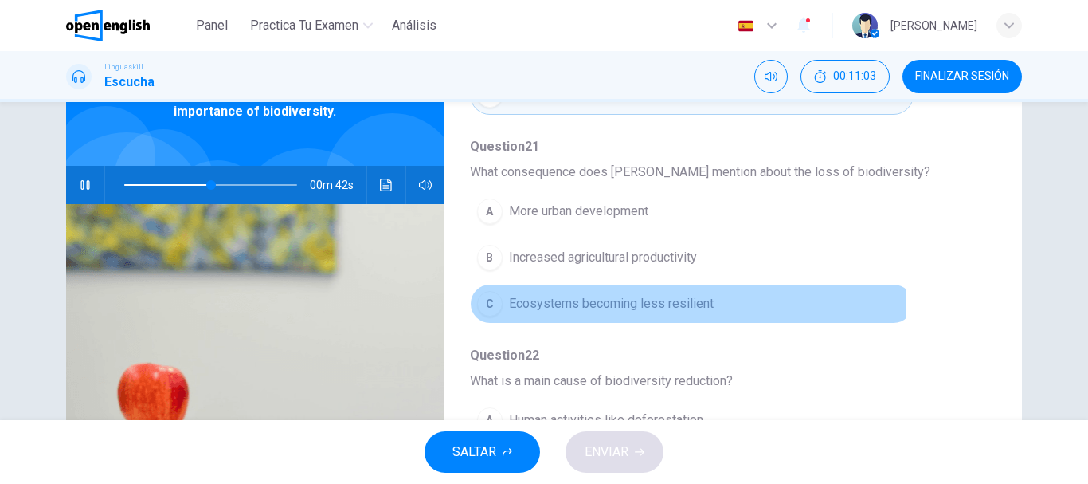
click at [609, 308] on span "Ecosystems becoming less resilient" at bounding box center [611, 303] width 205 height 19
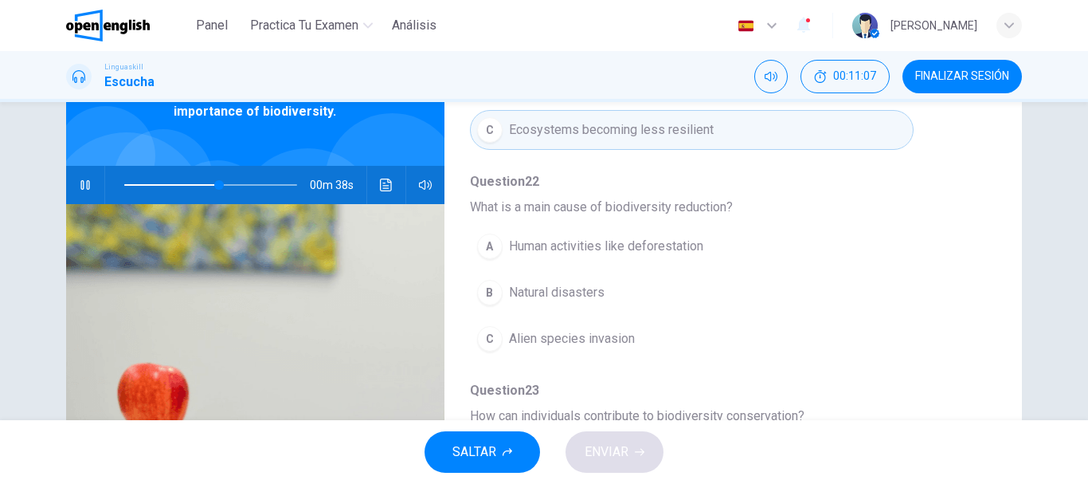
scroll to position [688, 0]
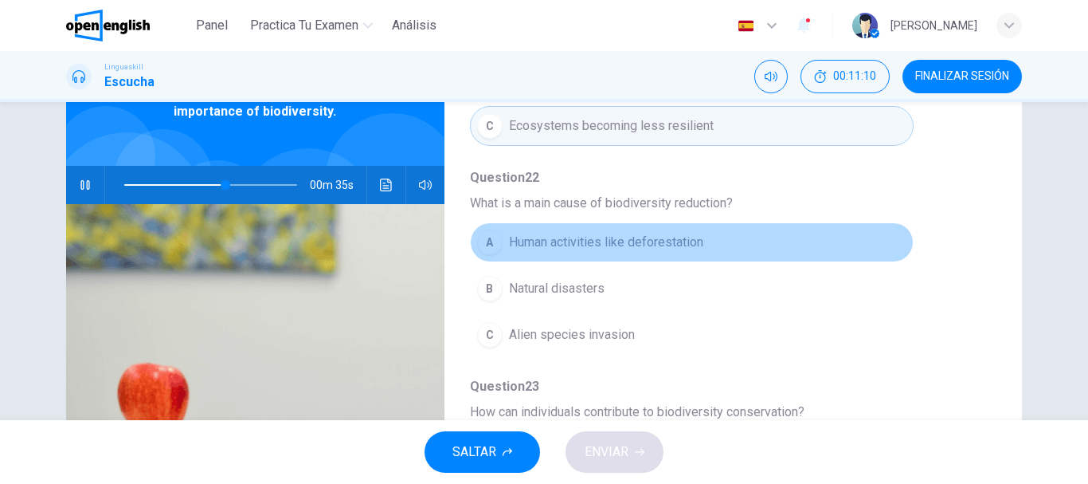
click at [688, 244] on span "Human activities like deforestation" at bounding box center [606, 242] width 194 height 19
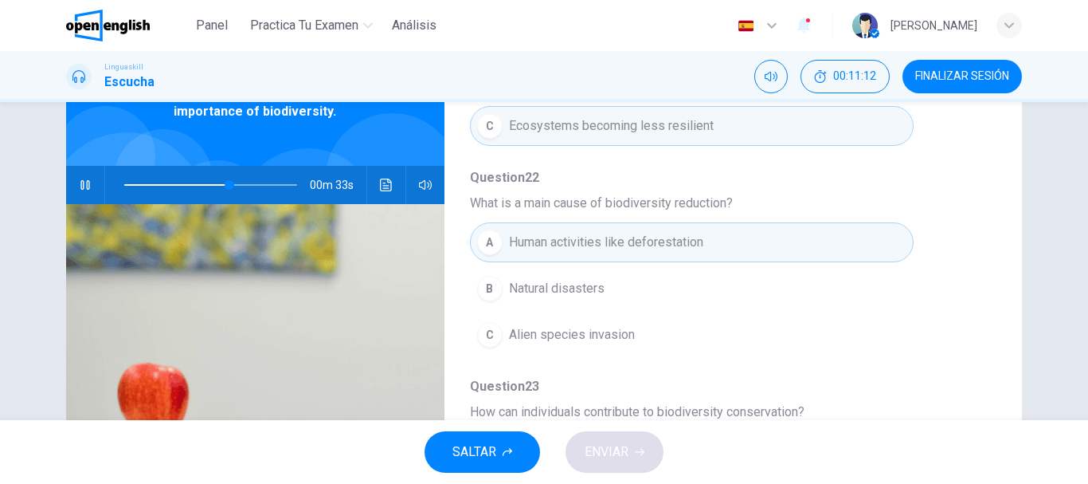
drag, startPoint x: 983, startPoint y: 364, endPoint x: 983, endPoint y: 409, distance: 44.6
click at [983, 405] on div "Question 19 - 23 For these questions, choose the correct answer. On a real test…" at bounding box center [721, 315] width 552 height 503
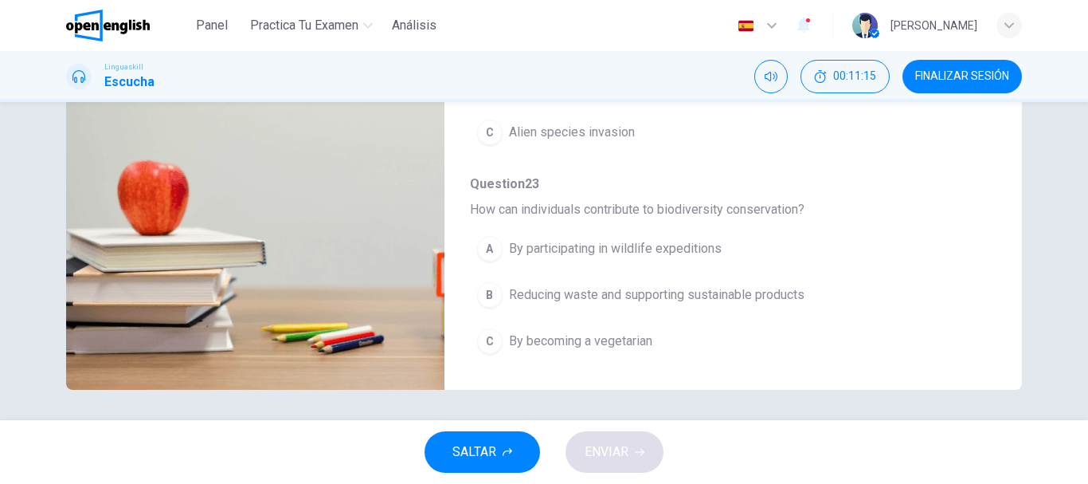
scroll to position [300, 0]
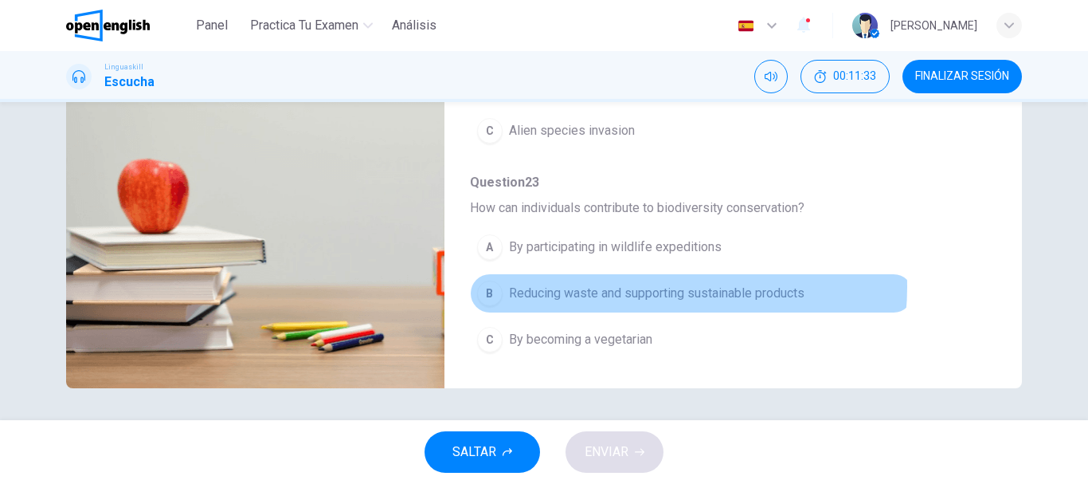
click at [654, 287] on span "Reducing waste and supporting sustainable products" at bounding box center [657, 293] width 296 height 19
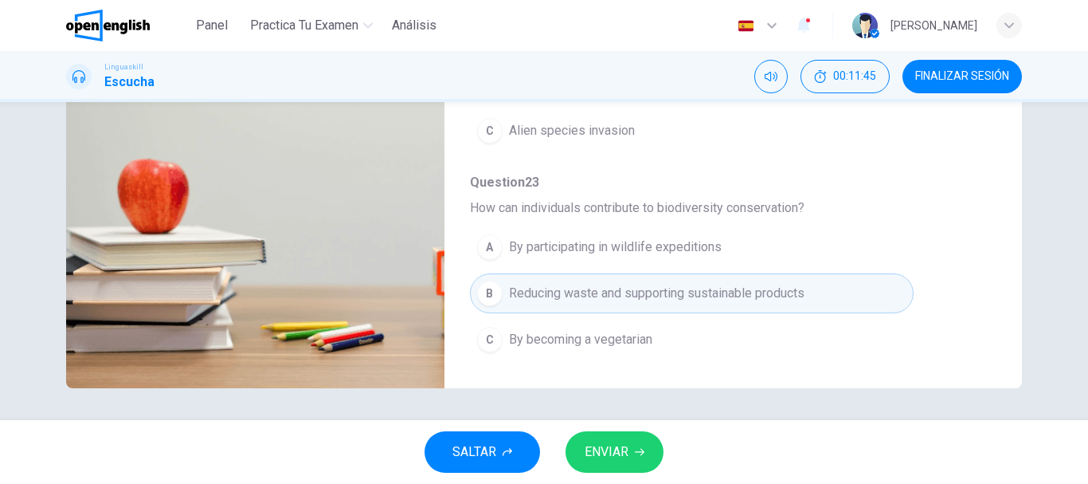
type input "*"
click at [614, 452] on span "ENVIAR" at bounding box center [607, 452] width 44 height 22
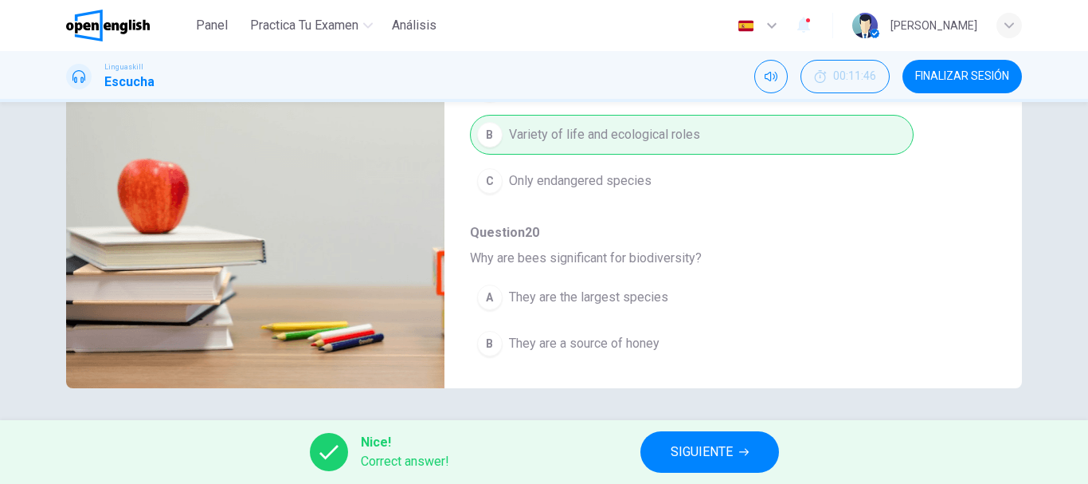
scroll to position [0, 0]
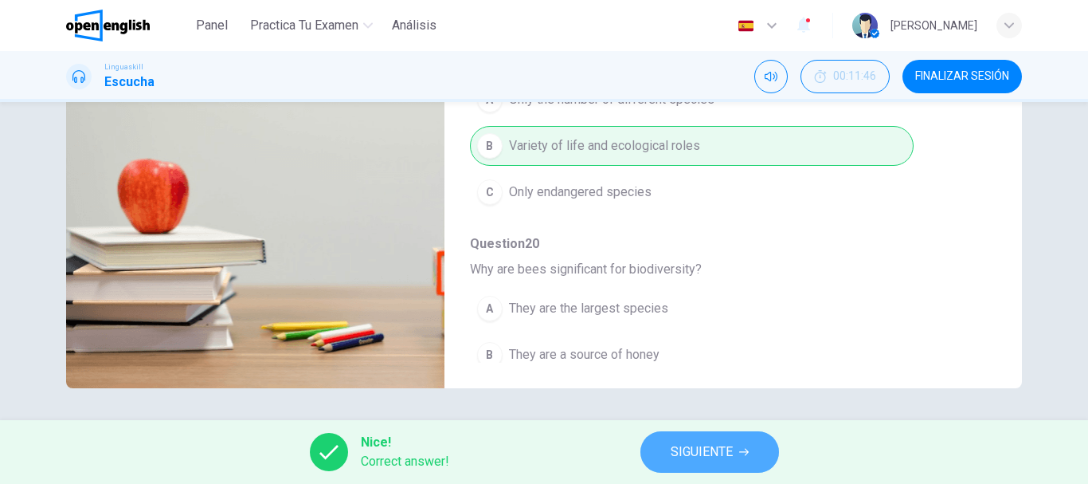
click at [754, 445] on button "SIGUIENTE" at bounding box center [710, 451] width 139 height 41
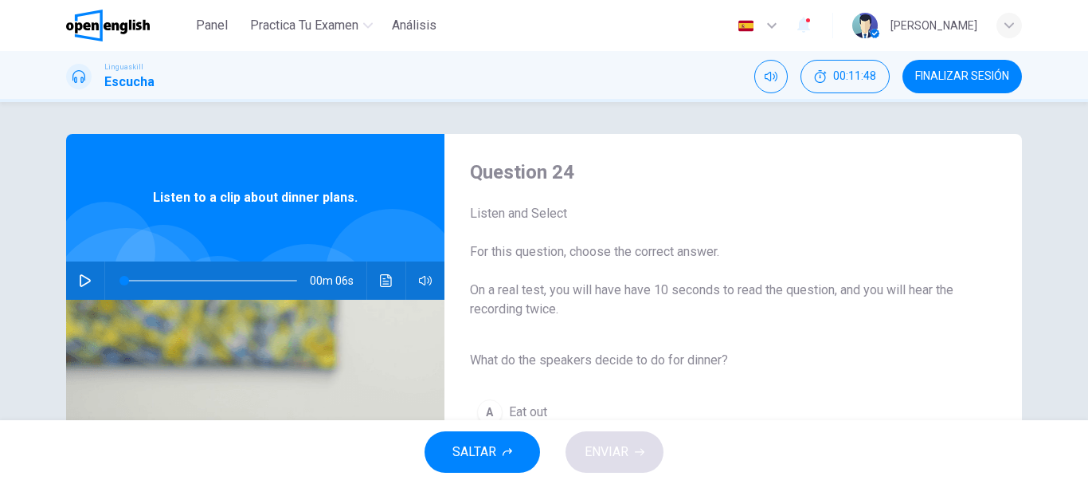
click at [84, 271] on button "button" at bounding box center [84, 280] width 25 height 38
type input "*"
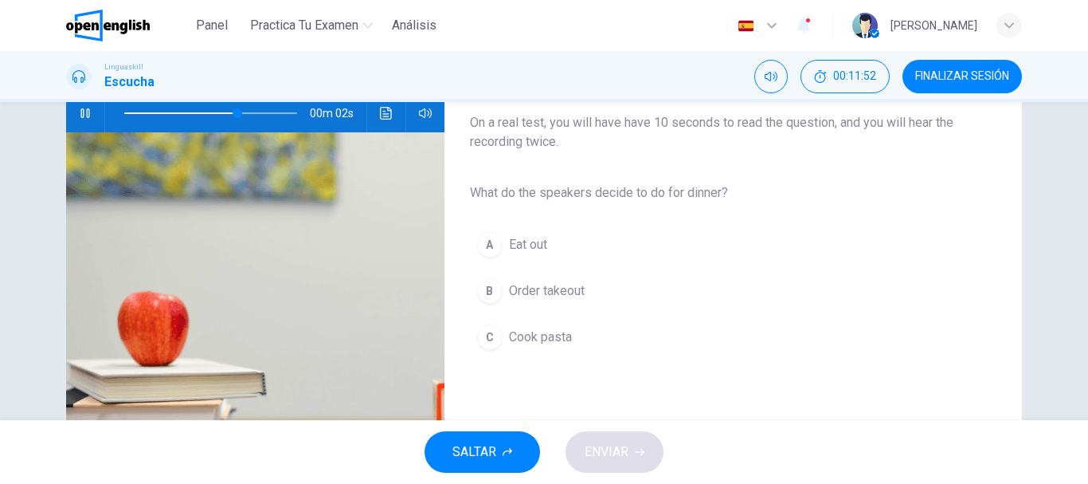
scroll to position [219, 0]
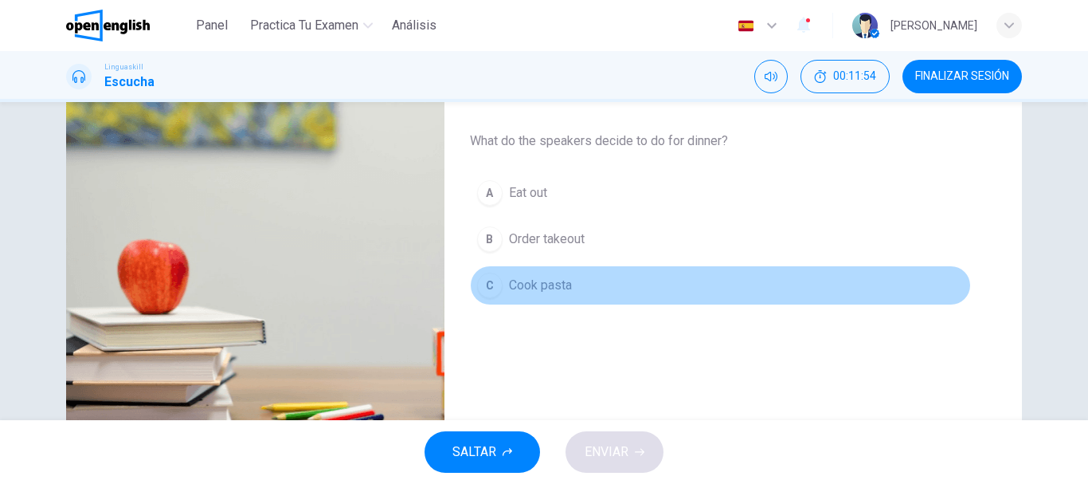
click at [542, 284] on span "Cook pasta" at bounding box center [540, 285] width 63 height 19
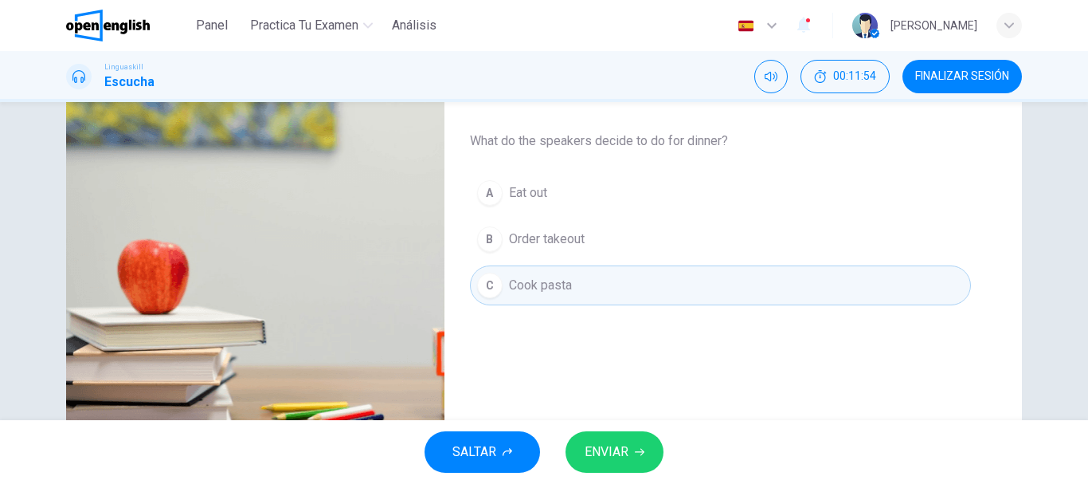
type input "*"
click at [623, 453] on span "ENVIAR" at bounding box center [607, 452] width 44 height 22
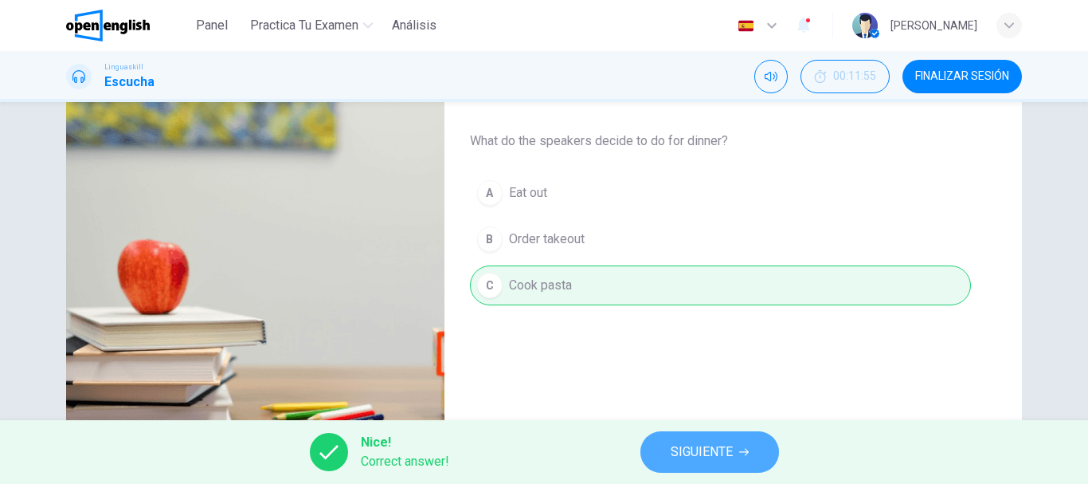
click at [680, 449] on span "SIGUIENTE" at bounding box center [702, 452] width 62 height 22
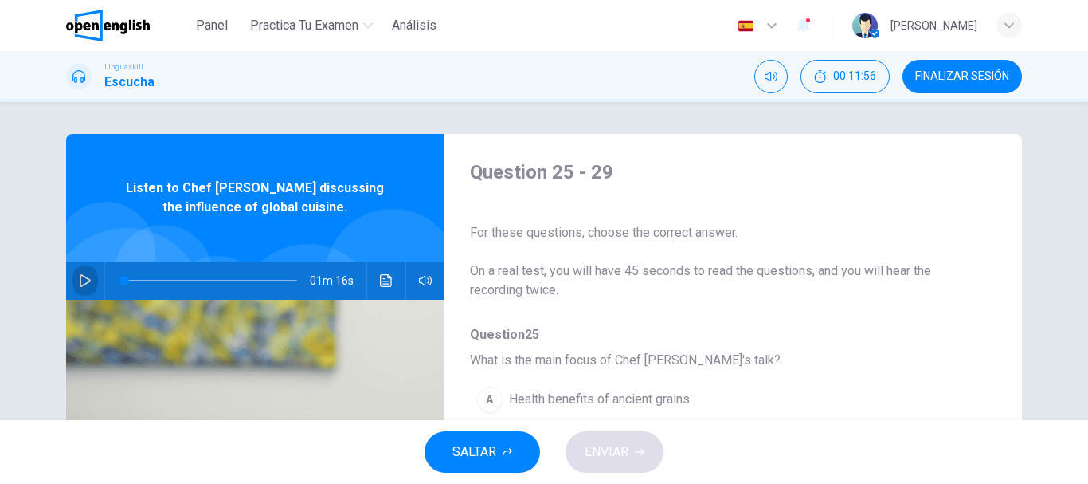
click at [82, 276] on icon "button" at bounding box center [85, 280] width 13 height 13
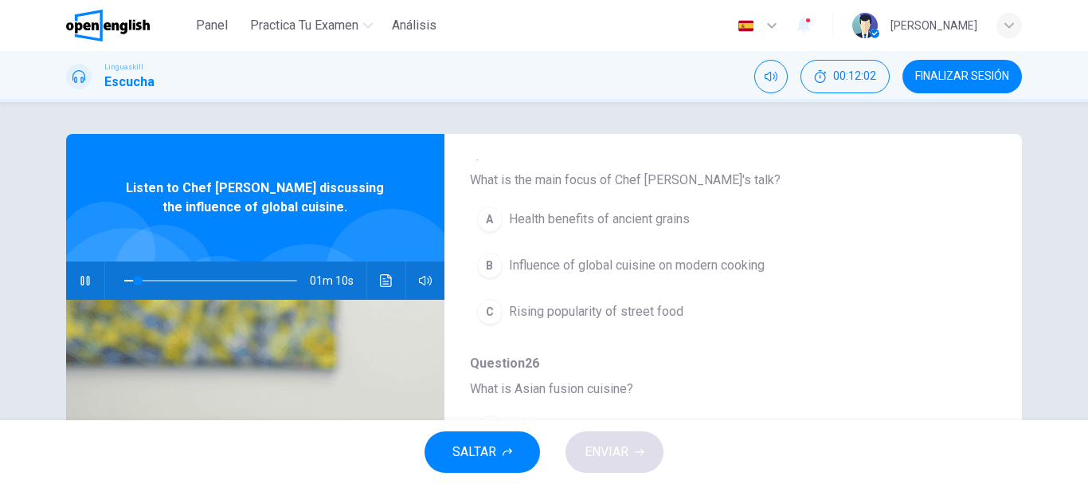
scroll to position [182, 0]
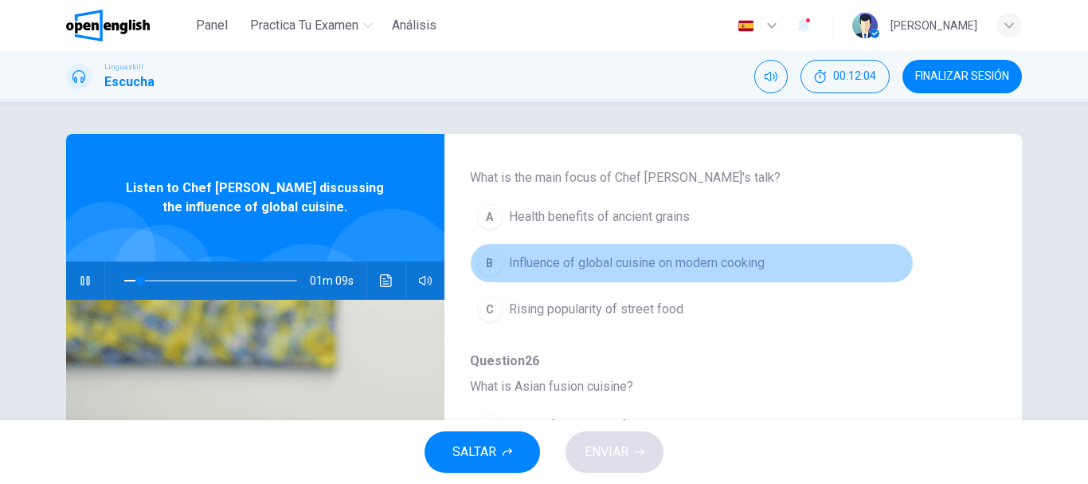
click at [687, 268] on span "Influence of global cuisine on modern cooking" at bounding box center [637, 262] width 256 height 19
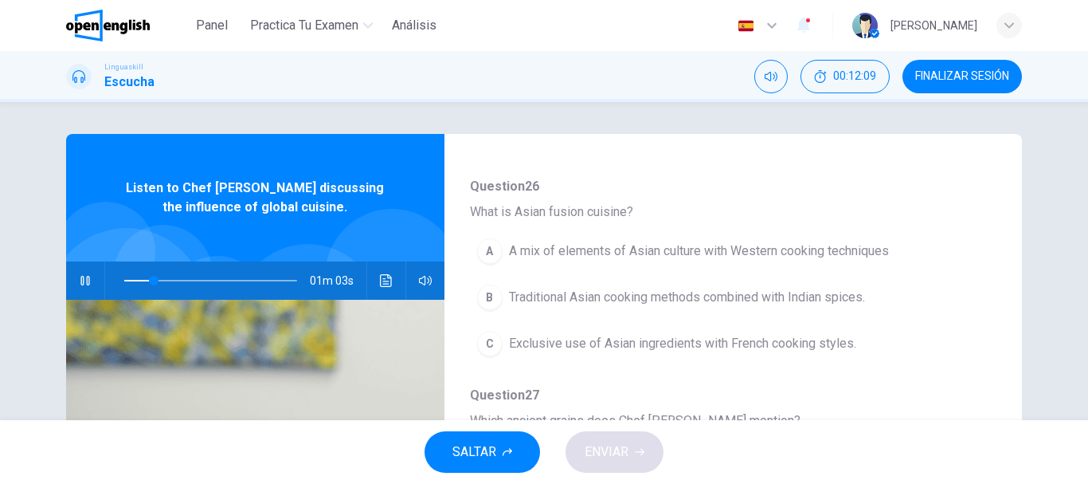
scroll to position [360, 0]
click at [80, 282] on icon "button" at bounding box center [84, 281] width 9 height 10
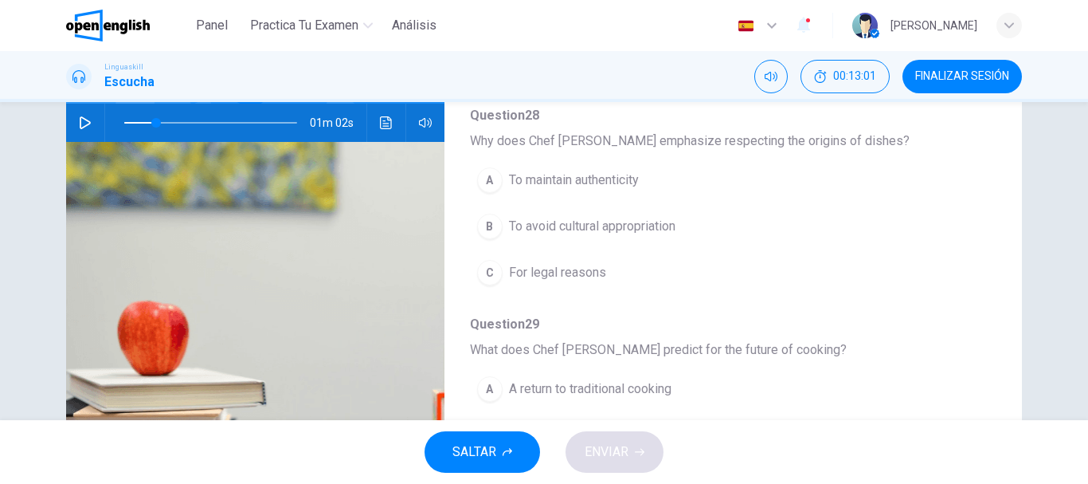
scroll to position [0, 0]
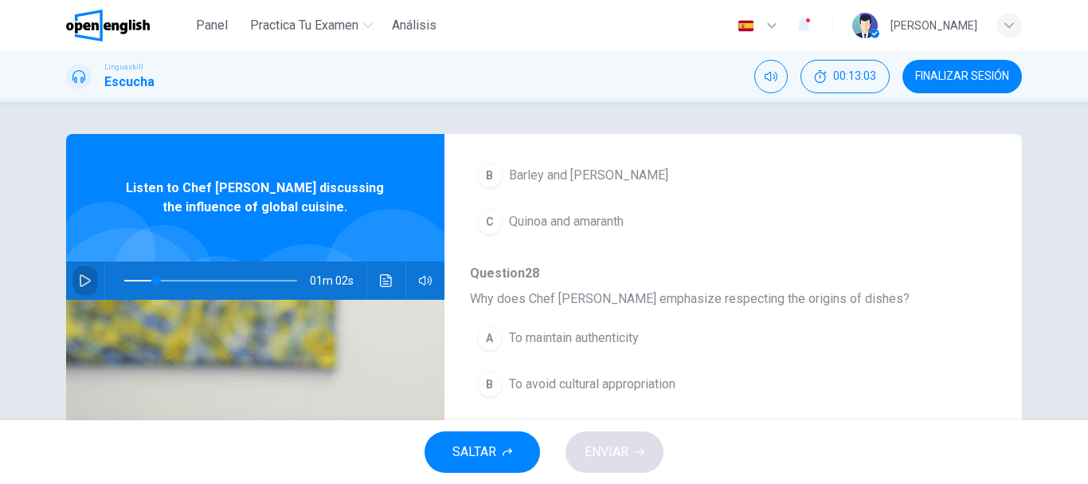
click at [76, 272] on button "button" at bounding box center [84, 280] width 25 height 38
type input "**"
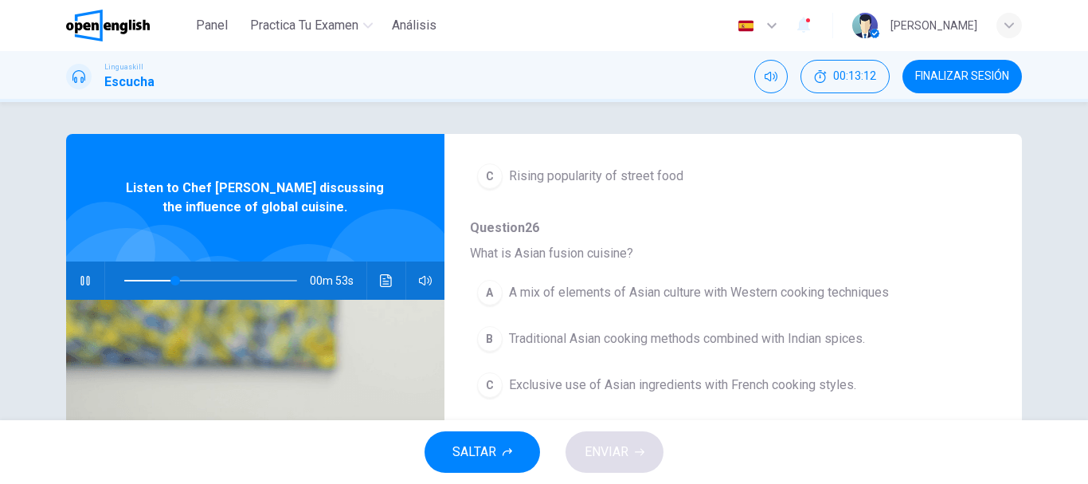
scroll to position [331, 0]
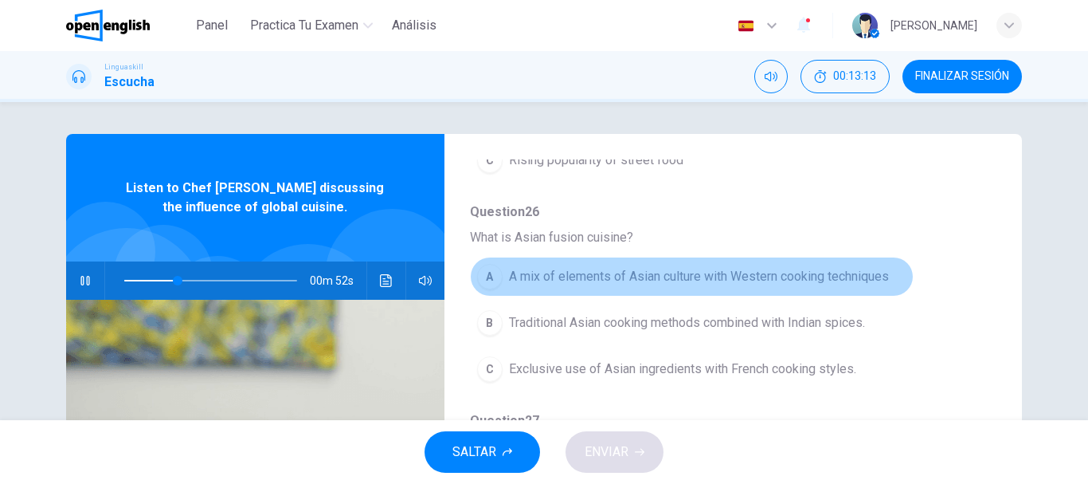
click at [841, 277] on span "A mix of elements of Asian culture with Western cooking techniques" at bounding box center [699, 276] width 380 height 19
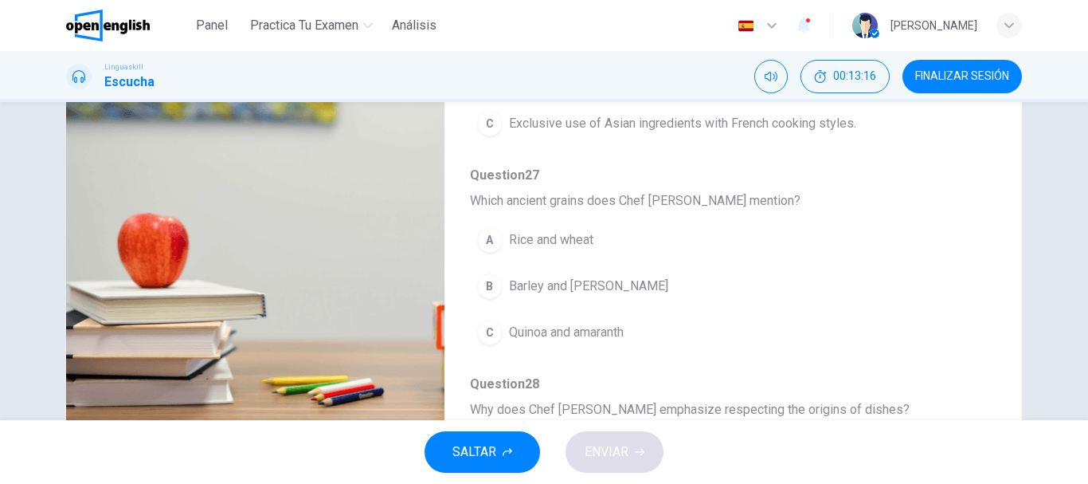
scroll to position [258, 0]
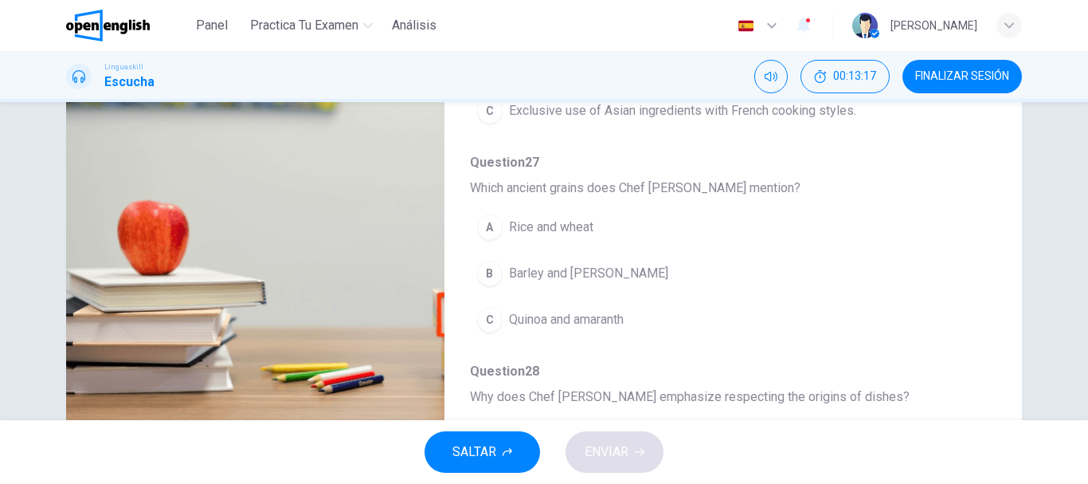
click at [563, 331] on button "C Quinoa and amaranth" at bounding box center [692, 320] width 444 height 40
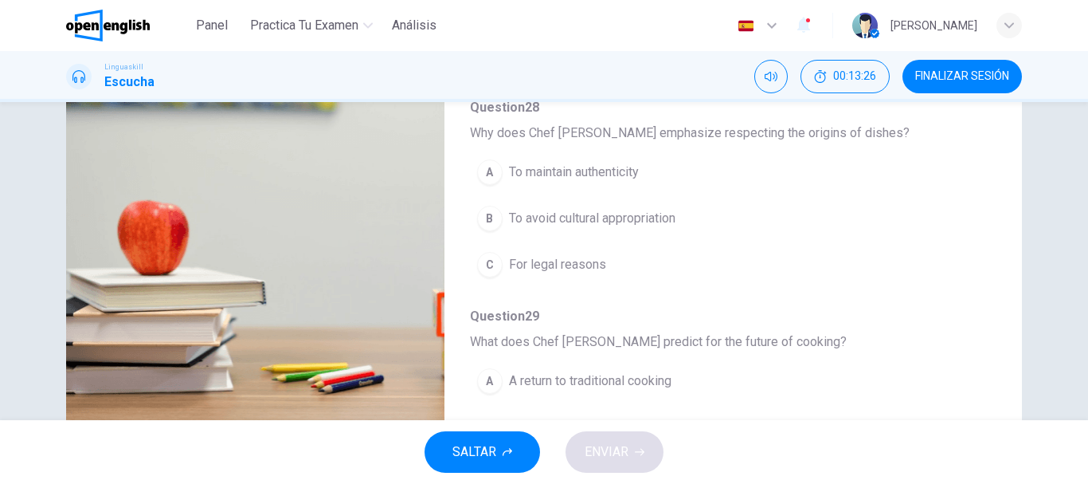
scroll to position [607, 0]
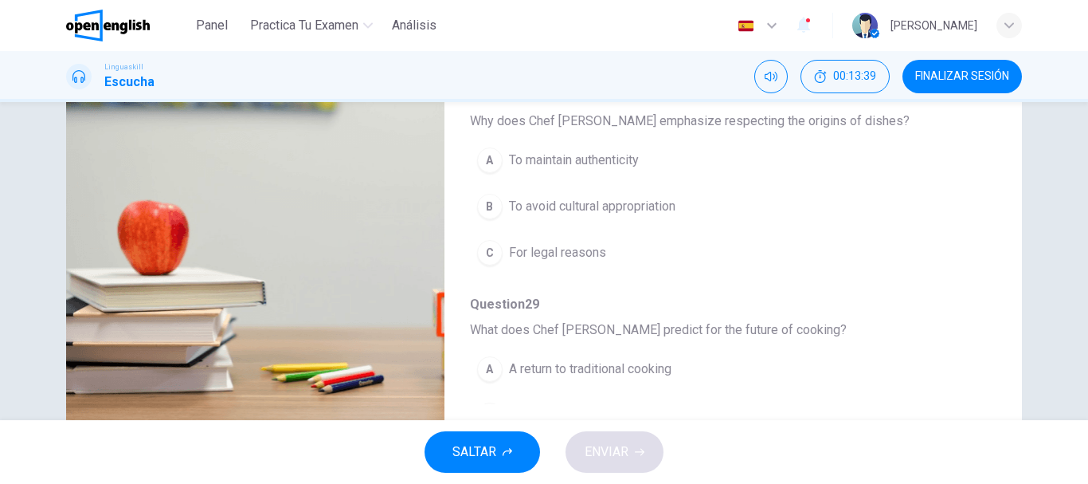
drag, startPoint x: 977, startPoint y: 261, endPoint x: 975, endPoint y: 300, distance: 39.9
click at [975, 300] on div "Question 25 - 29 For these questions, choose the correct answer. On a real test…" at bounding box center [721, 152] width 552 height 503
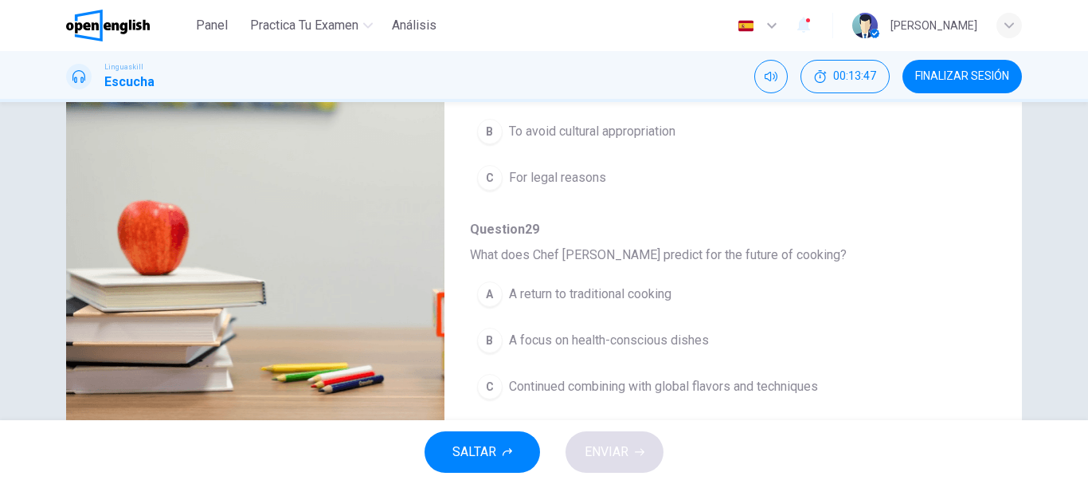
scroll to position [688, 0]
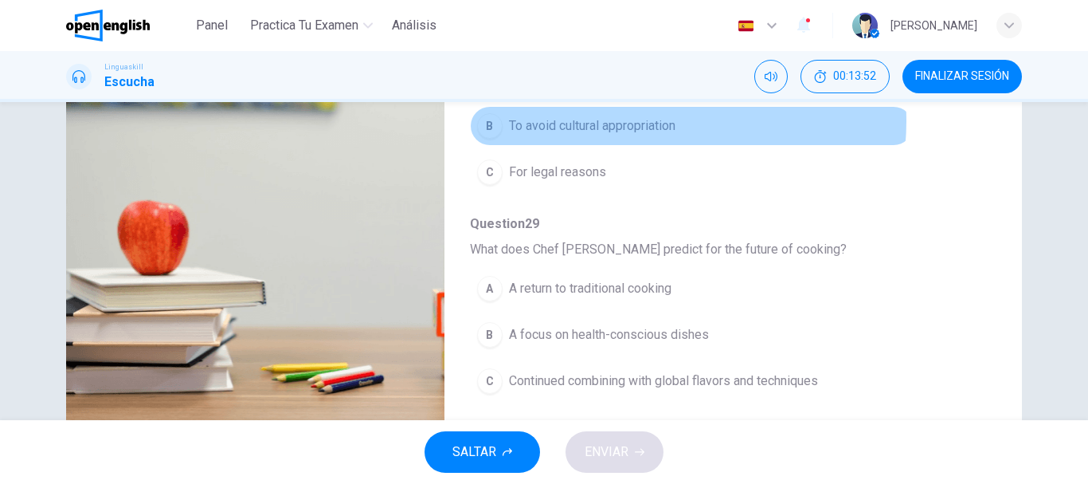
click at [645, 121] on span "To avoid cultural appropriation" at bounding box center [592, 125] width 167 height 19
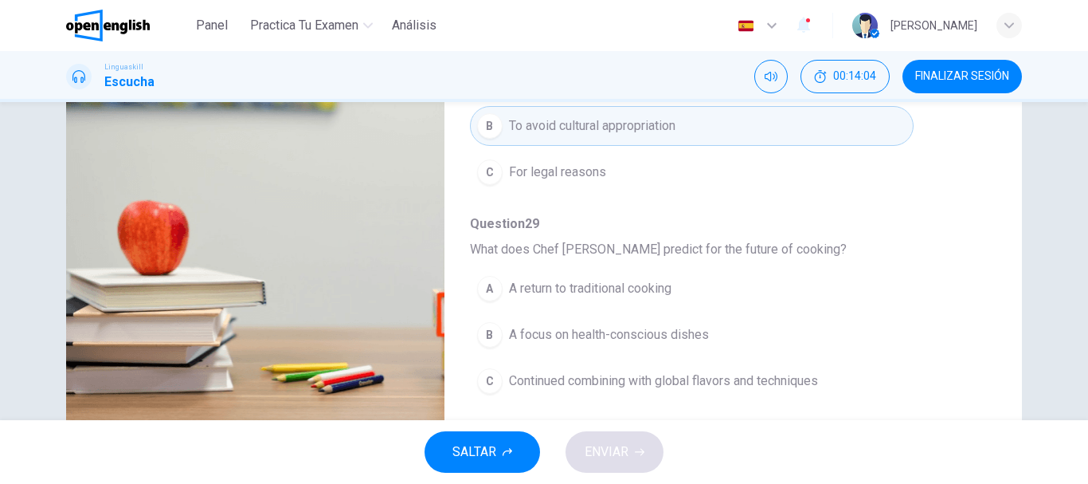
click at [799, 387] on span "Continued combining with global flavors and techniques" at bounding box center [663, 380] width 309 height 19
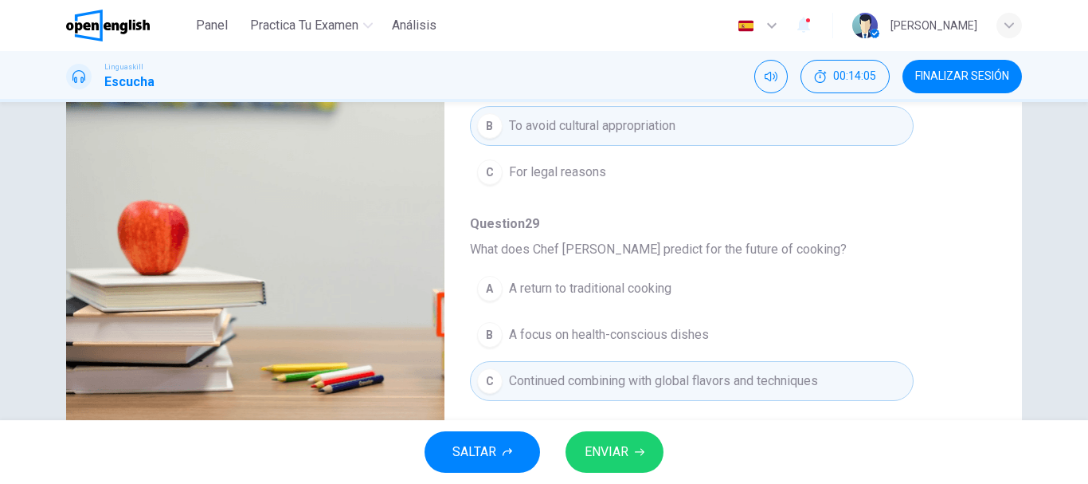
type input "*"
click at [595, 435] on button "ENVIAR" at bounding box center [615, 451] width 98 height 41
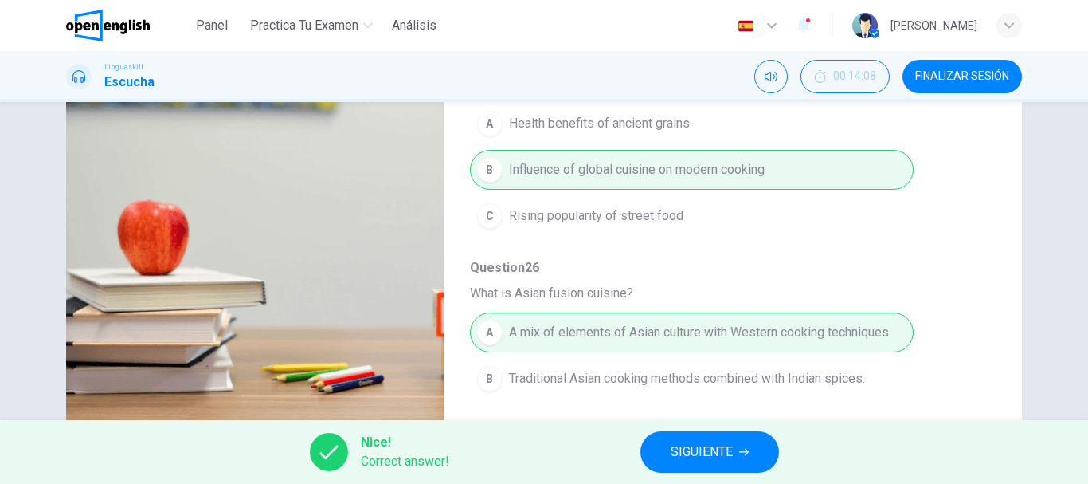
scroll to position [0, 0]
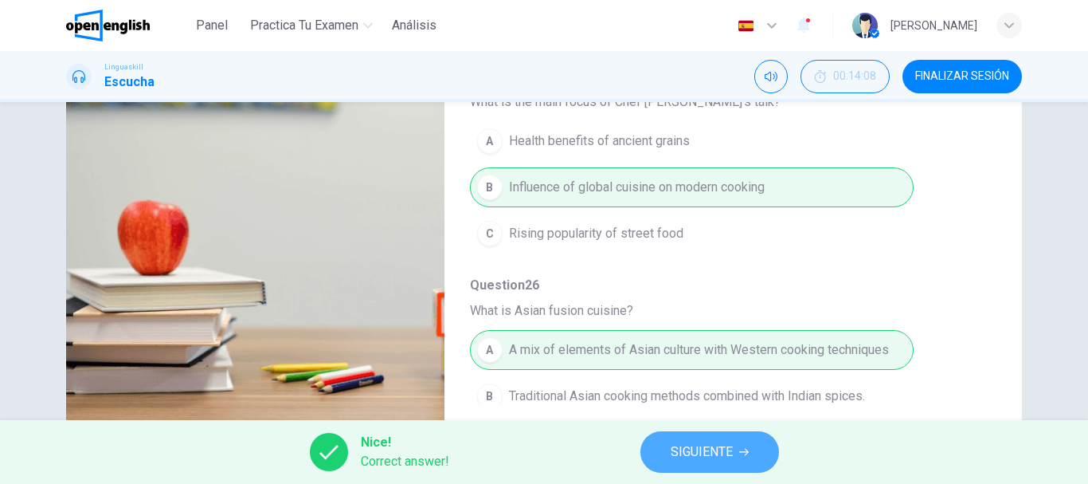
click at [714, 466] on button "SIGUIENTE" at bounding box center [710, 451] width 139 height 41
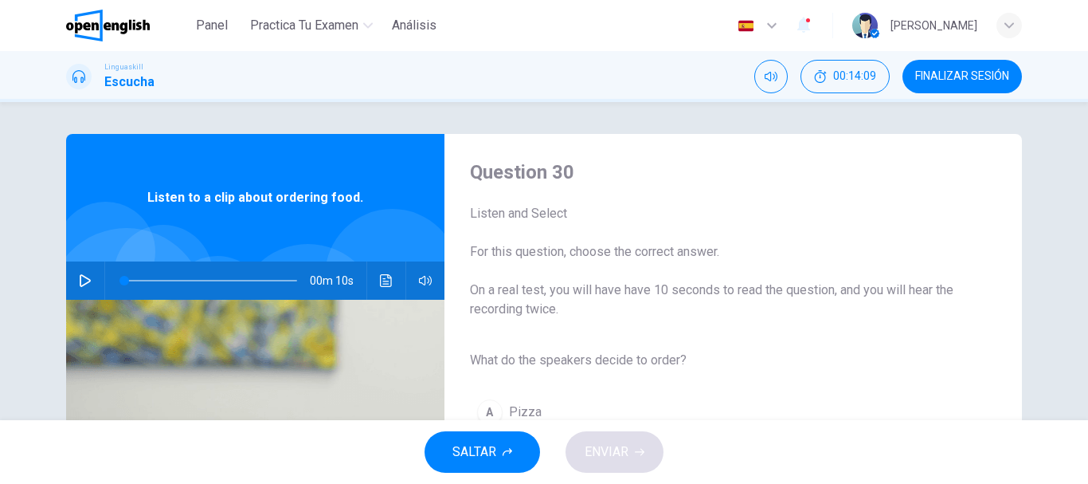
click at [84, 276] on icon "button" at bounding box center [85, 280] width 13 height 13
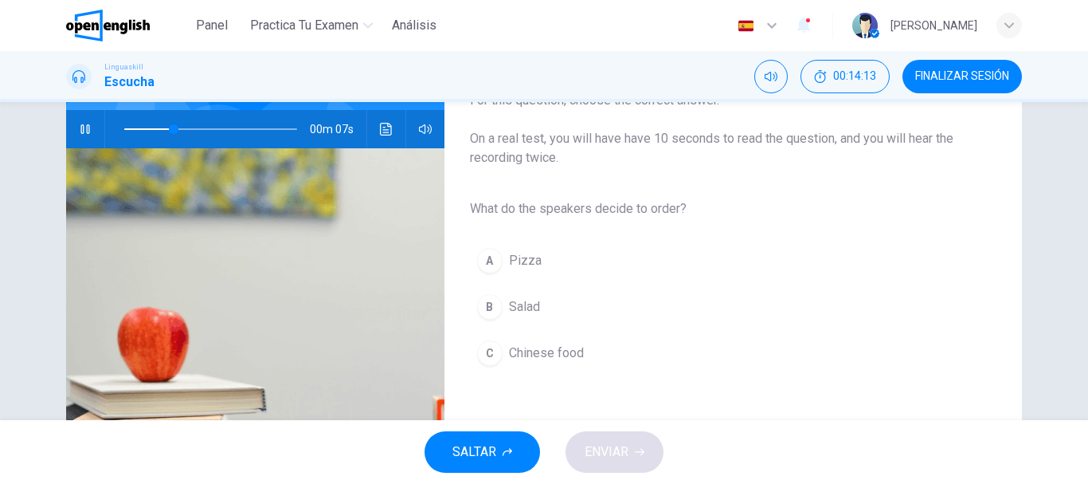
scroll to position [161, 0]
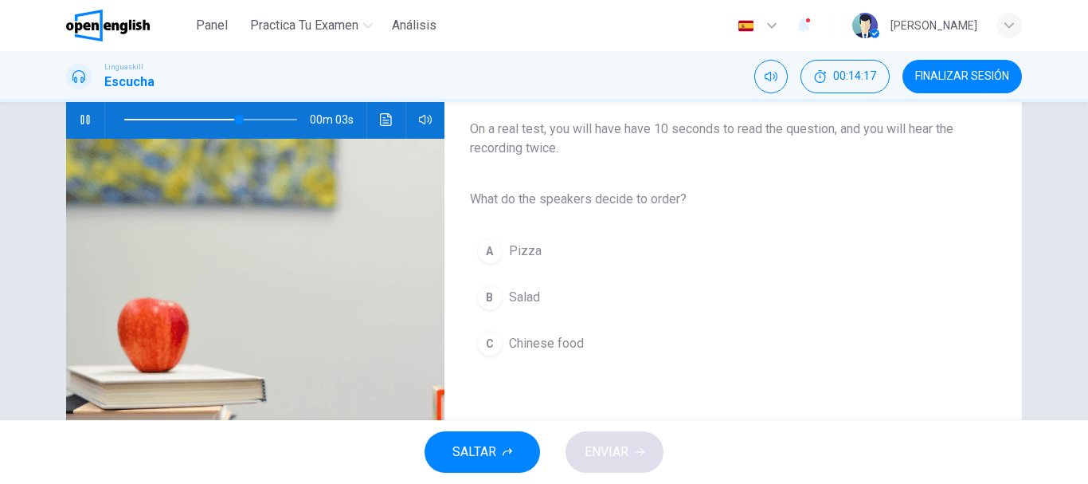
click at [515, 288] on span "Salad" at bounding box center [524, 297] width 31 height 19
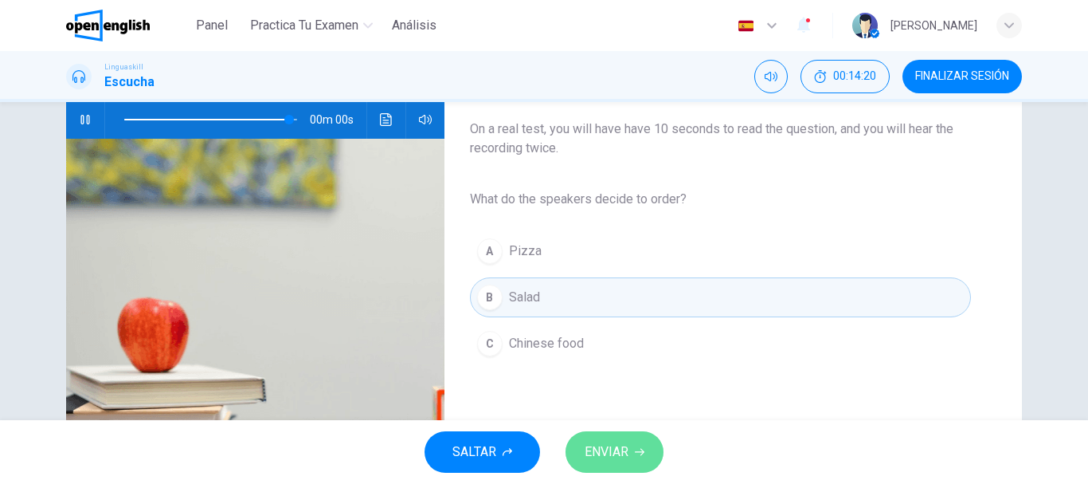
click at [634, 445] on button "ENVIAR" at bounding box center [615, 451] width 98 height 41
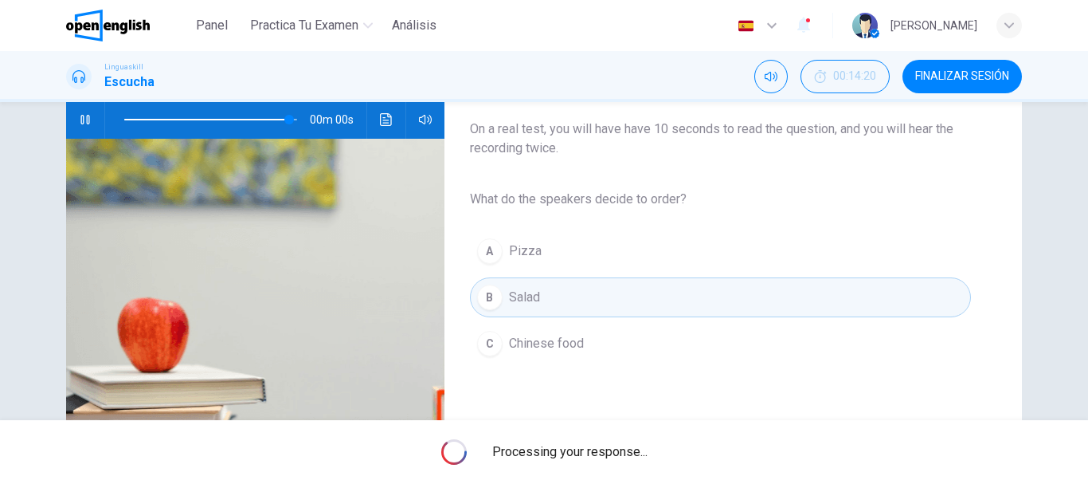
type input "*"
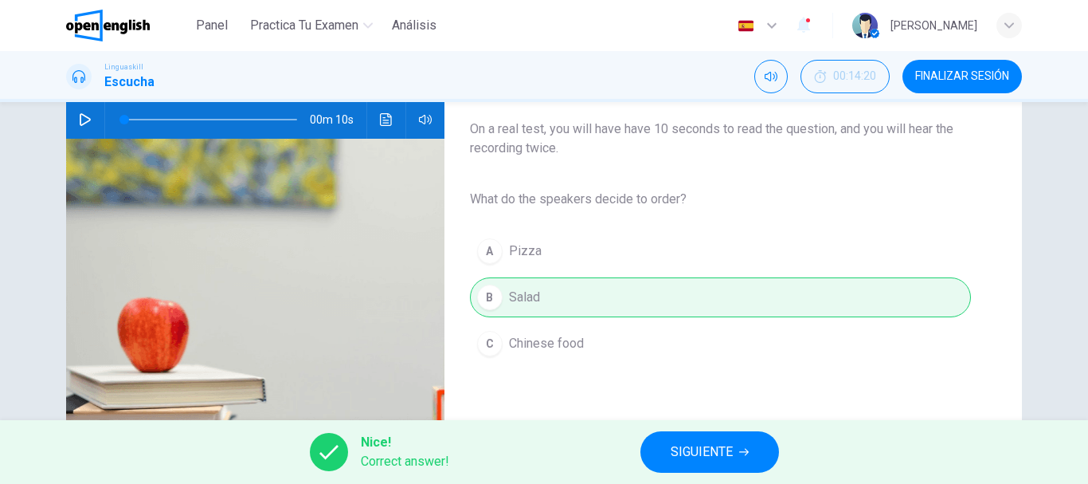
click at [934, 64] on button "FINALIZAR SESIÓN" at bounding box center [962, 76] width 119 height 33
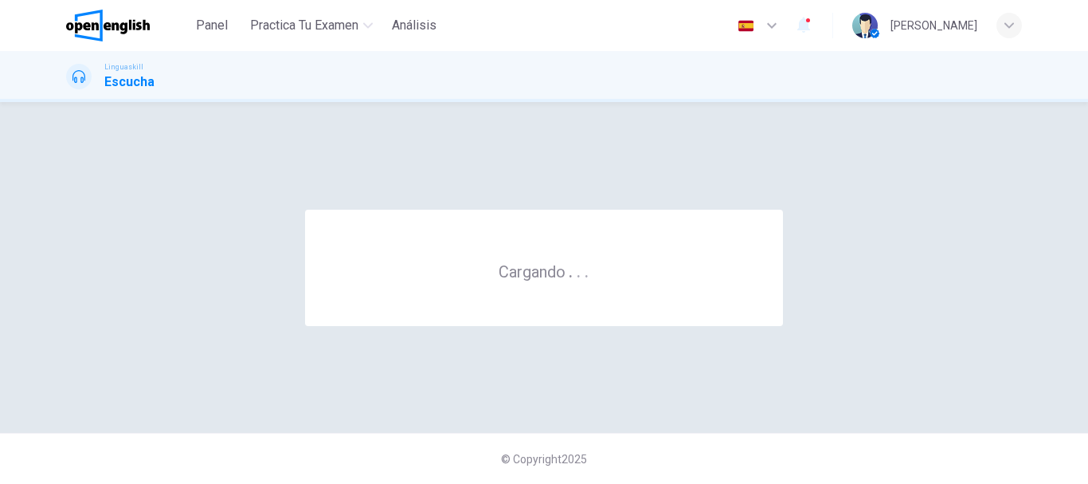
scroll to position [0, 0]
